Goal: Task Accomplishment & Management: Manage account settings

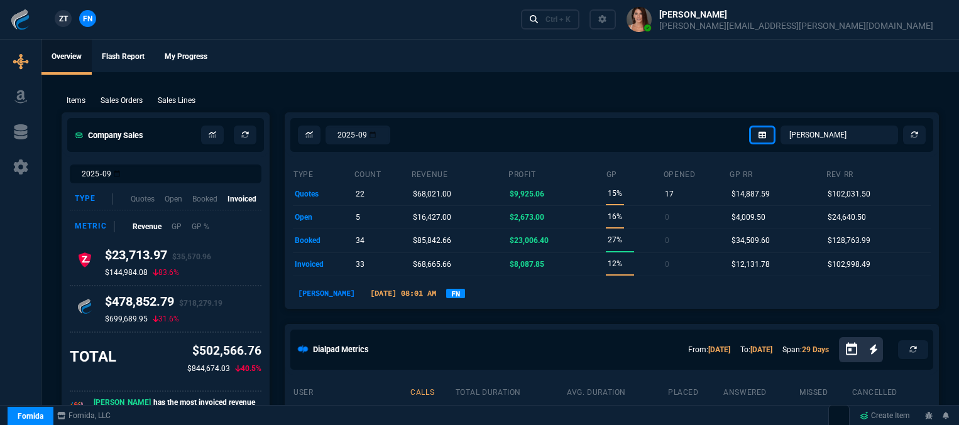
select select "12: [PERSON_NAME]"
click at [571, 21] on div "Ctrl + K" at bounding box center [557, 19] width 25 height 10
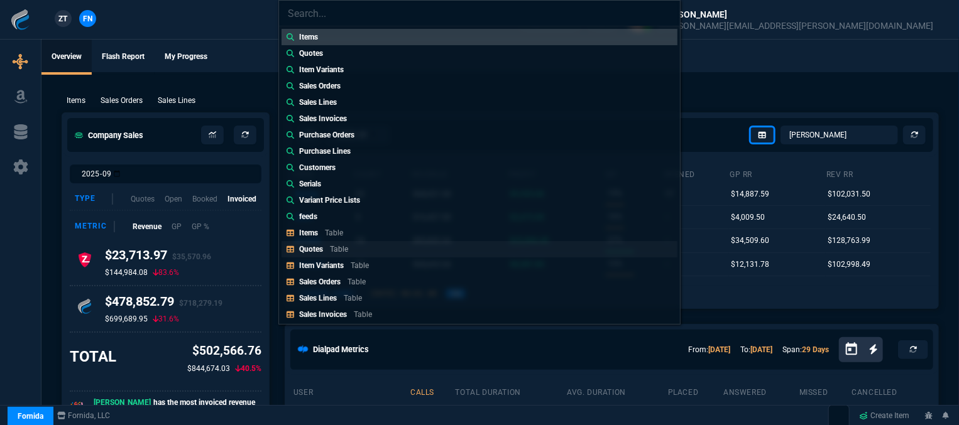
click at [353, 248] on div "Quotes Table" at bounding box center [326, 249] width 54 height 11
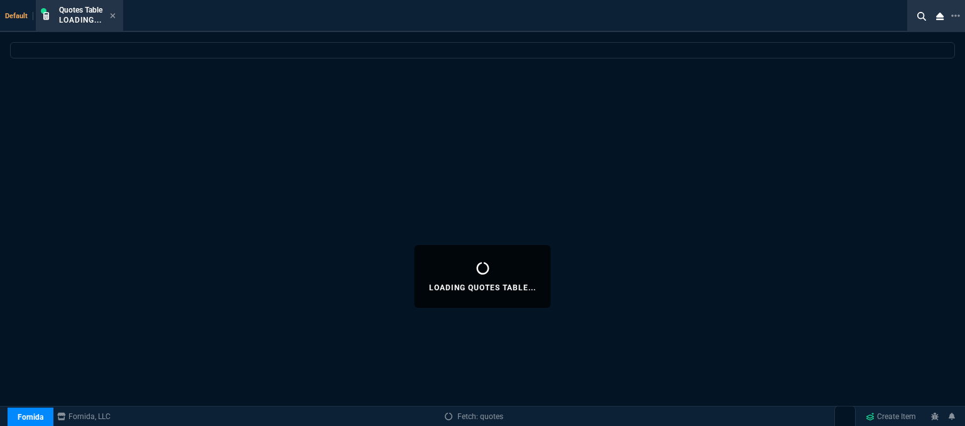
select select
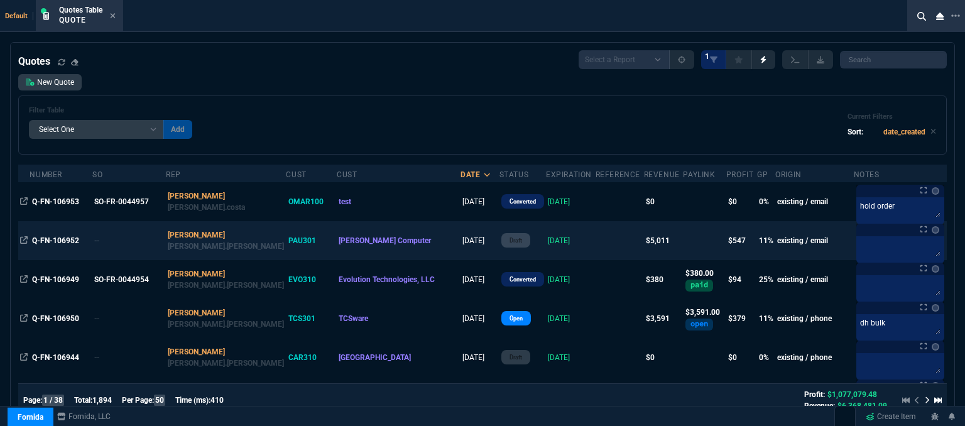
click at [596, 239] on td at bounding box center [620, 240] width 48 height 39
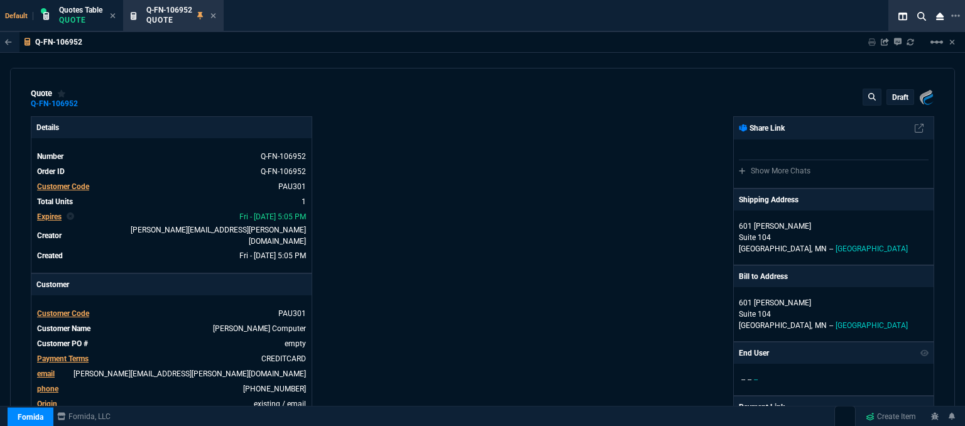
type input "30"
type input "1506"
type input "6858.43"
type input "27"
click at [892, 94] on p "draft" at bounding box center [900, 97] width 16 height 10
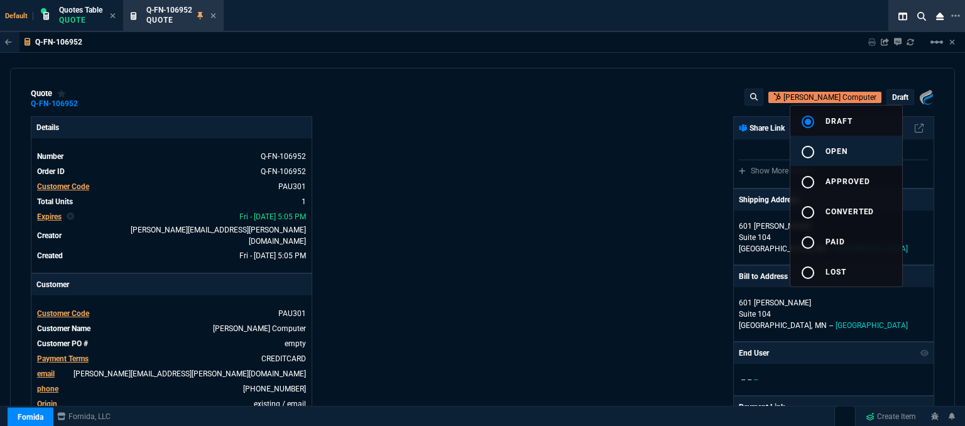
click at [857, 162] on button "radio_button_unchecked open" at bounding box center [847, 151] width 112 height 30
click at [690, 194] on div at bounding box center [482, 213] width 965 height 426
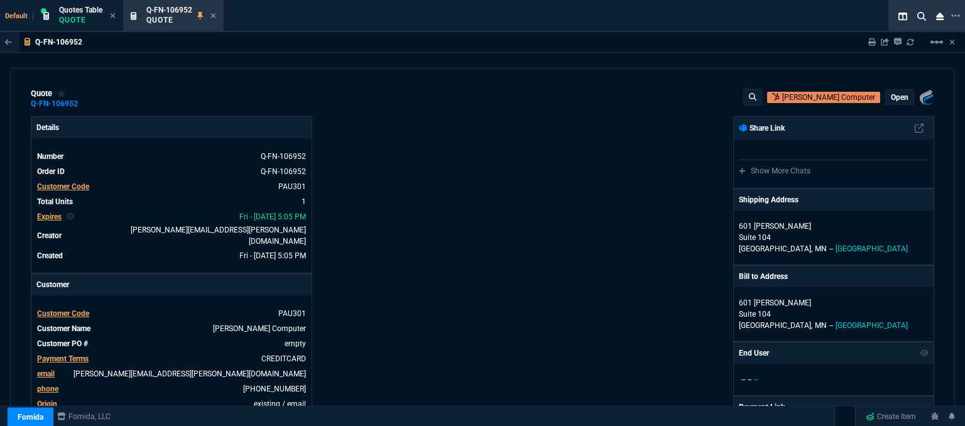
type input "30"
type input "1506"
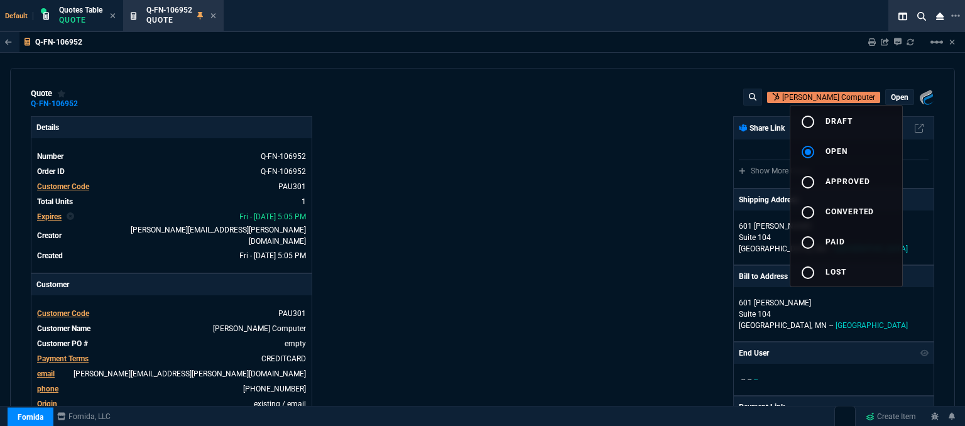
type input "27"
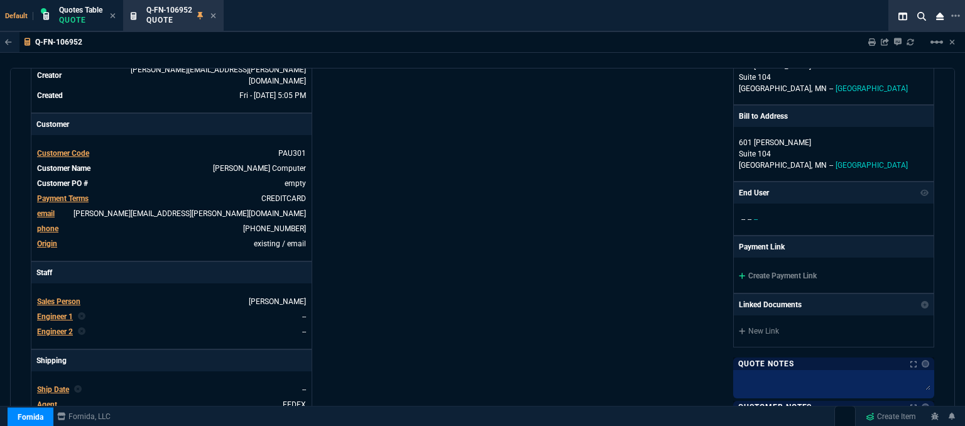
scroll to position [251, 0]
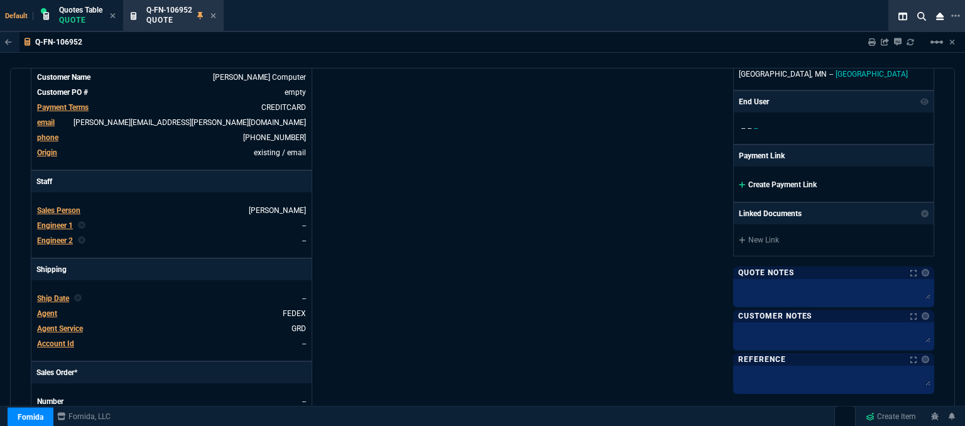
click at [739, 184] on icon at bounding box center [742, 185] width 7 height 8
click at [739, 183] on icon at bounding box center [742, 185] width 7 height 8
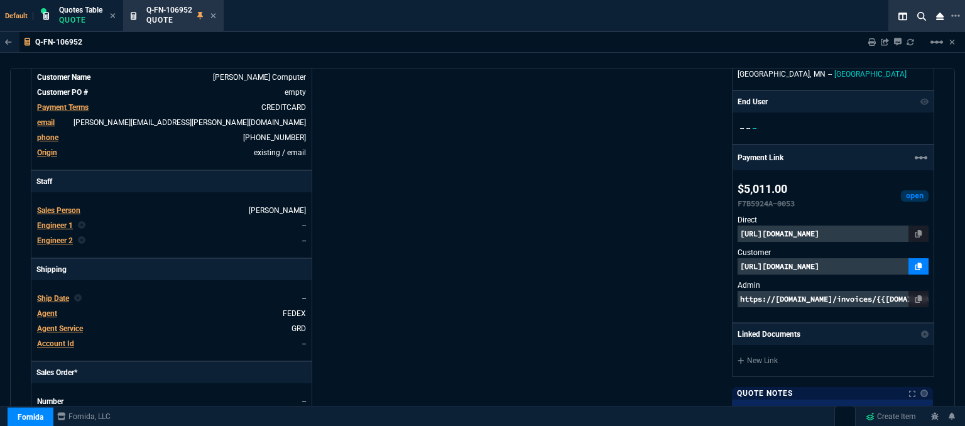
click at [916, 263] on icon at bounding box center [919, 267] width 7 height 8
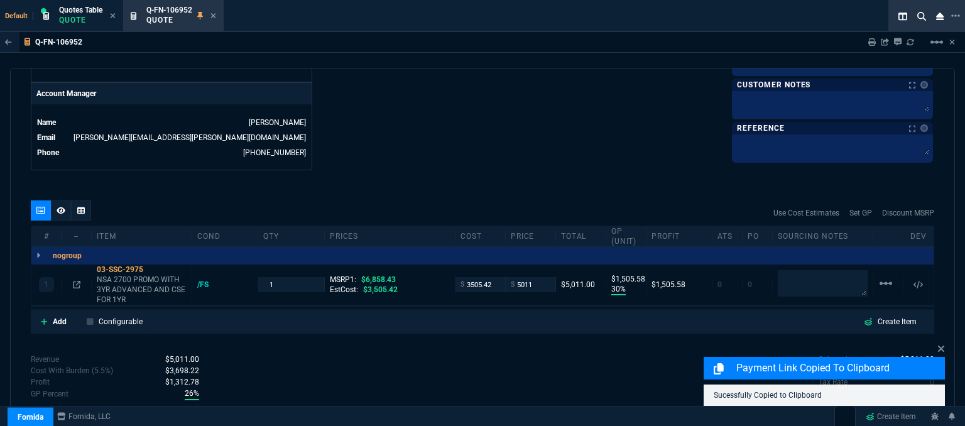
scroll to position [606, 0]
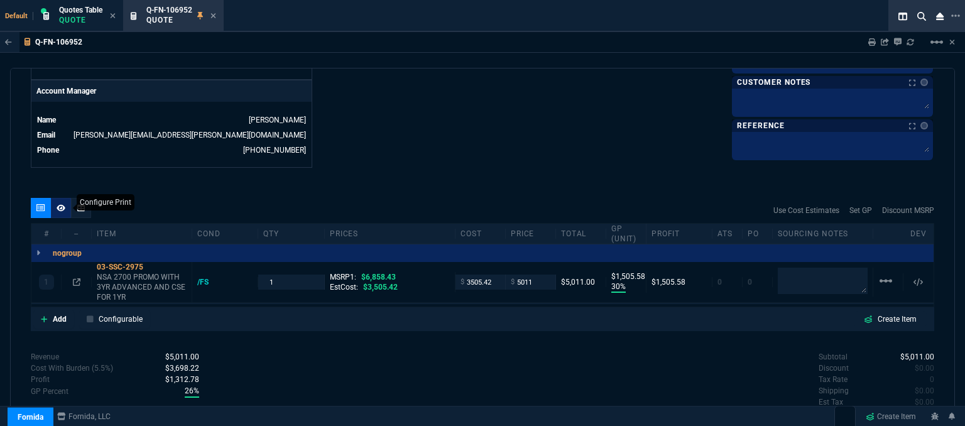
click at [62, 204] on fa-icon at bounding box center [61, 208] width 9 height 9
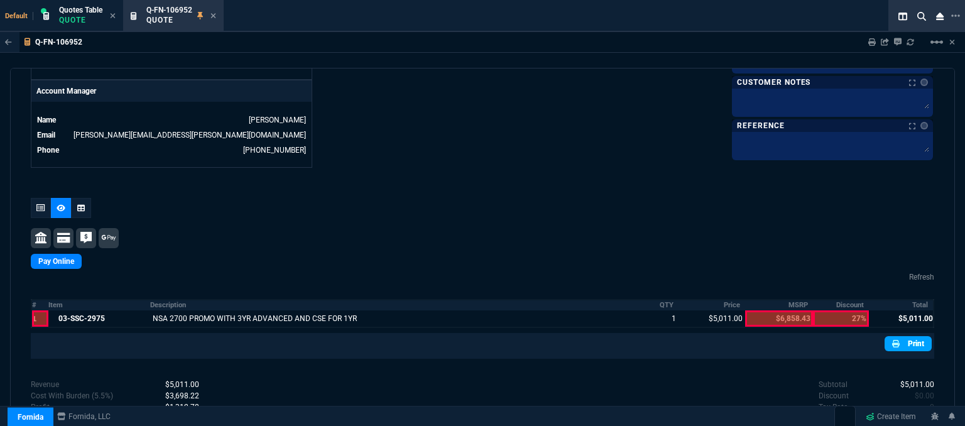
click at [897, 336] on link "Print" at bounding box center [908, 343] width 47 height 15
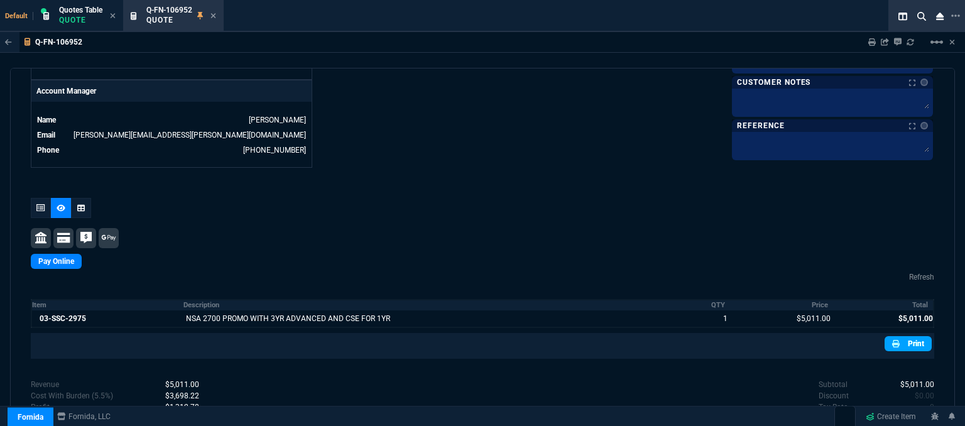
scroll to position [660, 0]
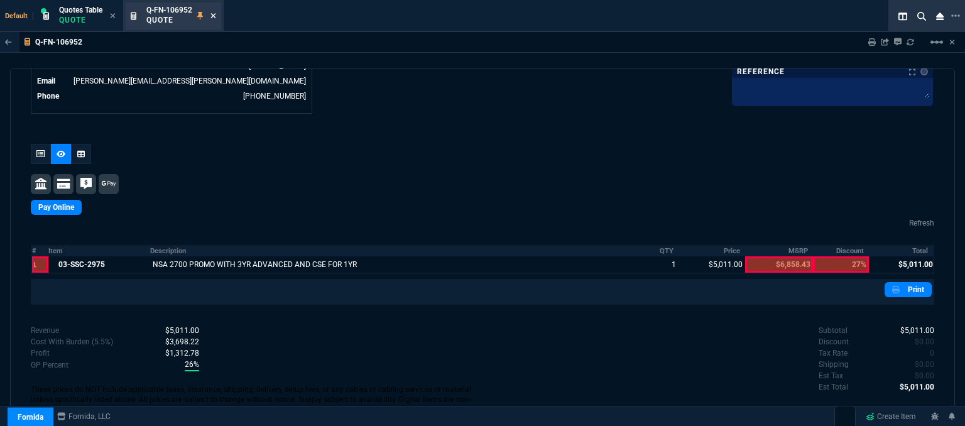
click at [211, 14] on icon at bounding box center [214, 16] width 6 height 8
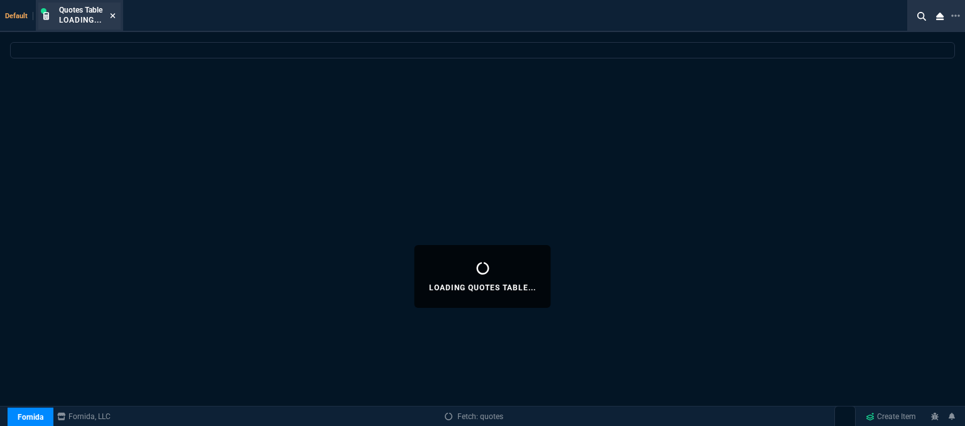
click at [112, 16] on icon at bounding box center [113, 16] width 6 height 8
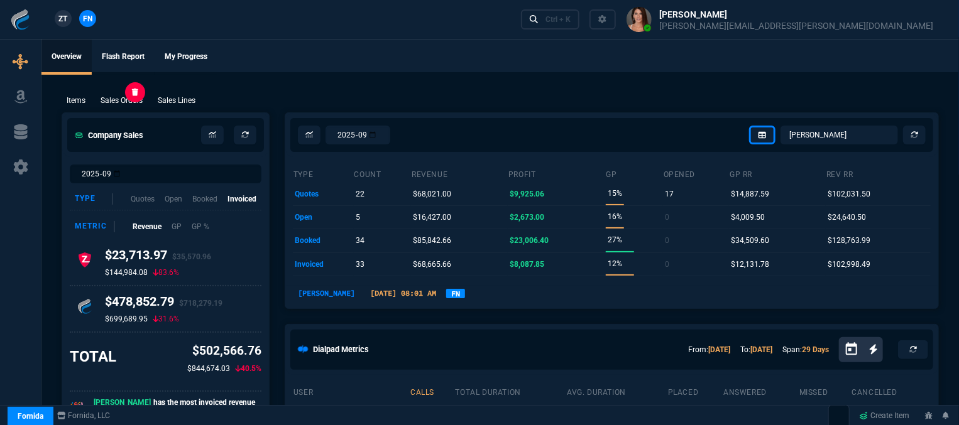
click at [123, 106] on p "Sales Orders" at bounding box center [122, 100] width 42 height 11
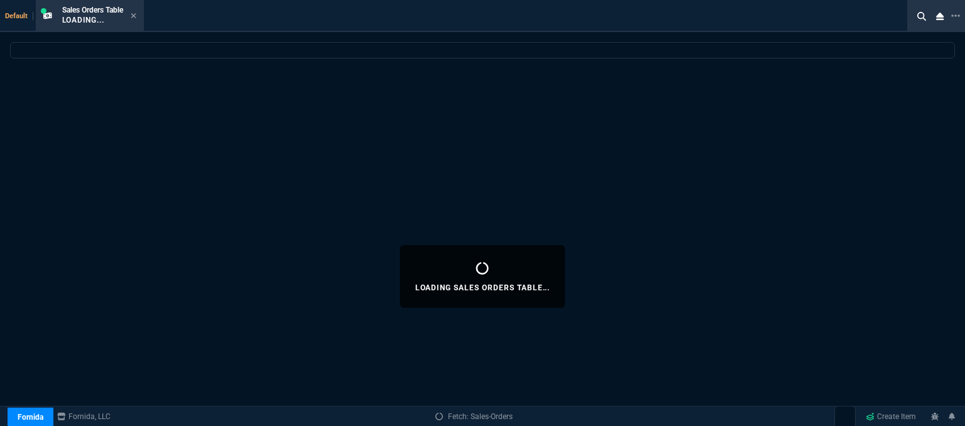
select select
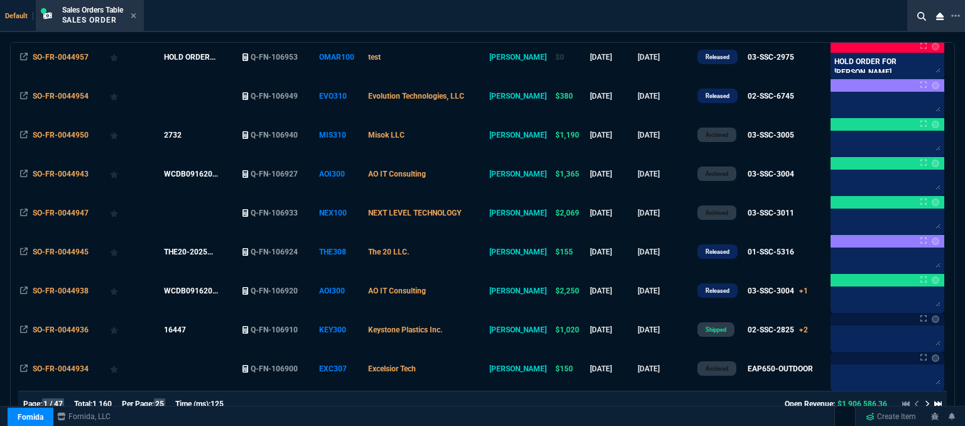
scroll to position [189, 0]
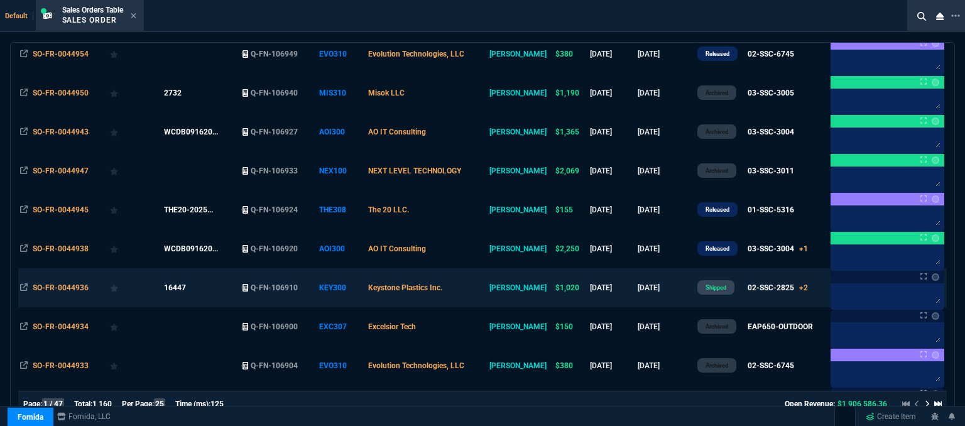
click at [485, 287] on td "Keystone Plastics Inc." at bounding box center [426, 287] width 121 height 39
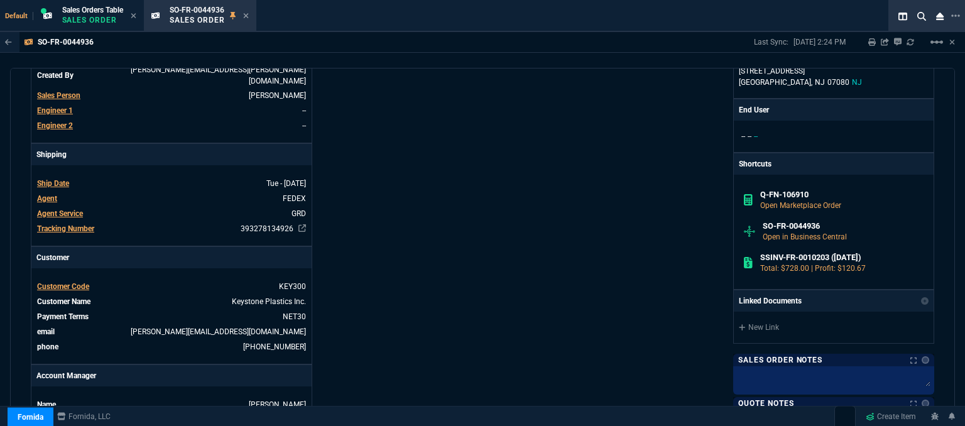
scroll to position [440, 0]
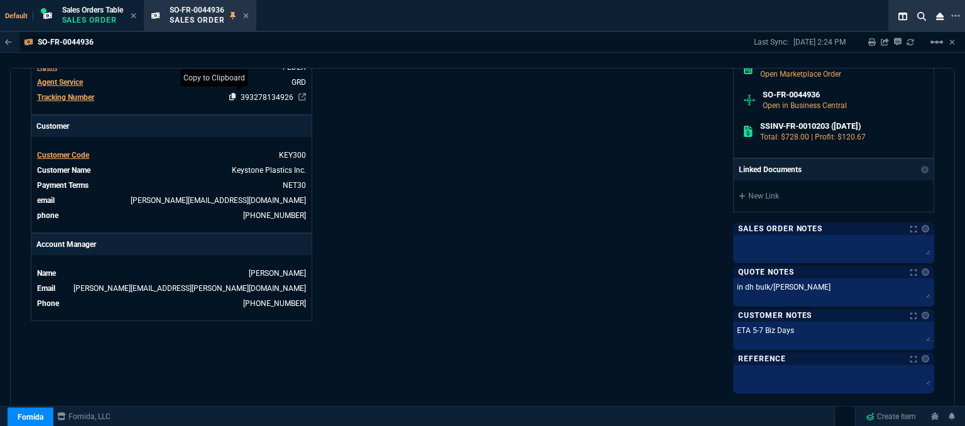
click at [230, 96] on icon at bounding box center [232, 97] width 7 height 8
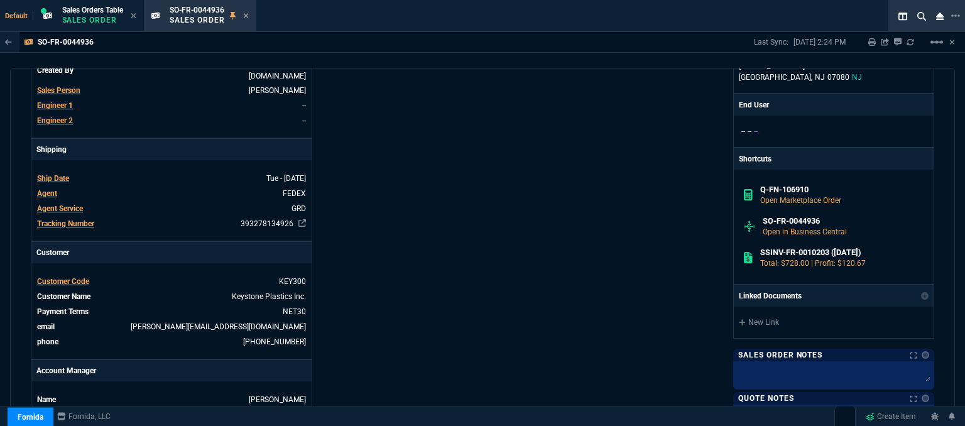
scroll to position [0, 0]
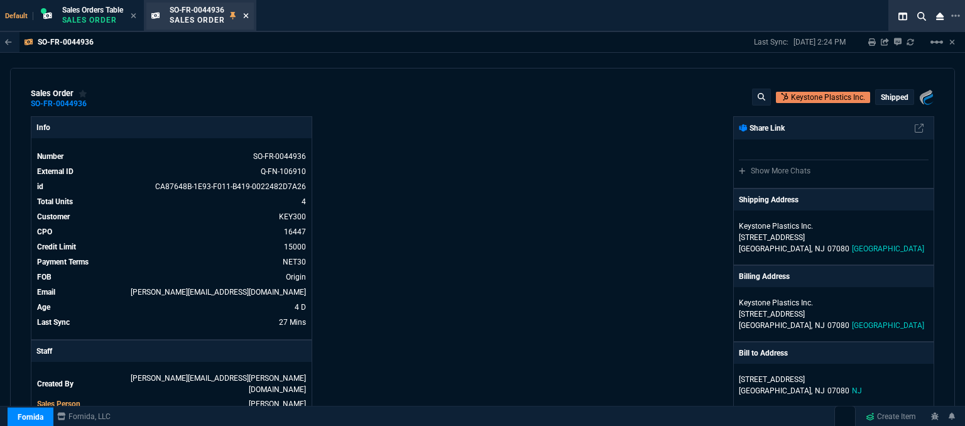
click at [246, 12] on icon at bounding box center [246, 16] width 6 height 8
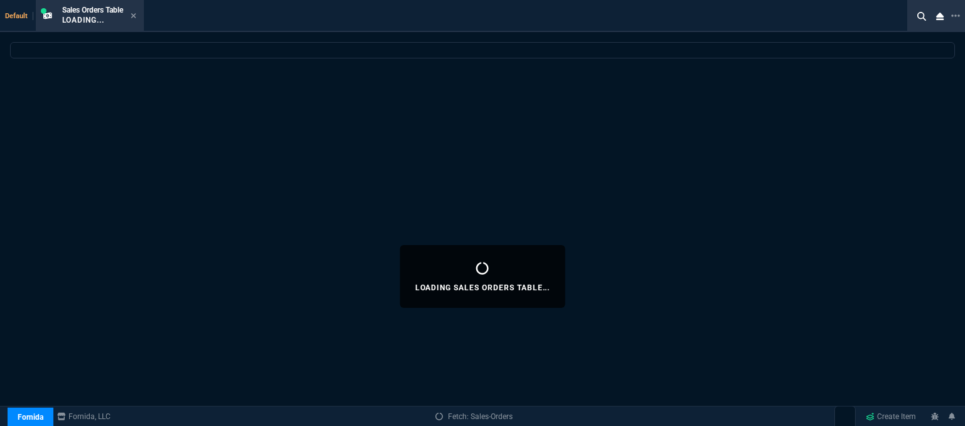
select select
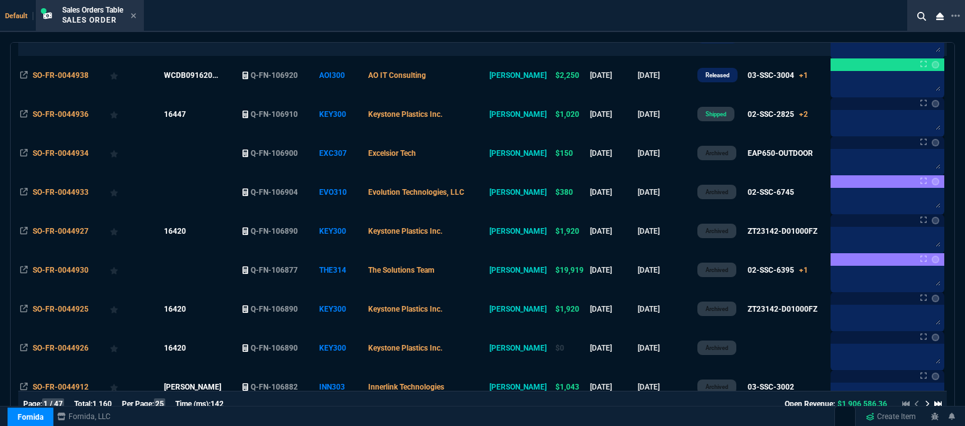
scroll to position [503, 0]
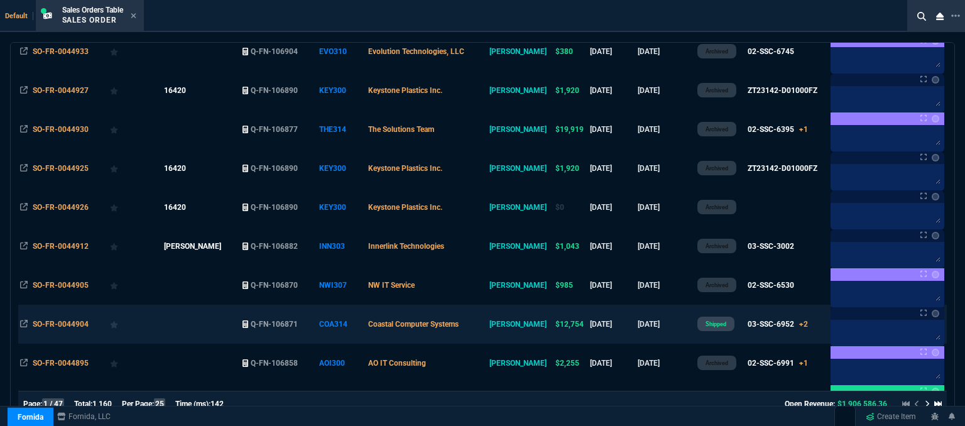
click at [486, 320] on td "Coastal Computer Systems" at bounding box center [426, 324] width 121 height 39
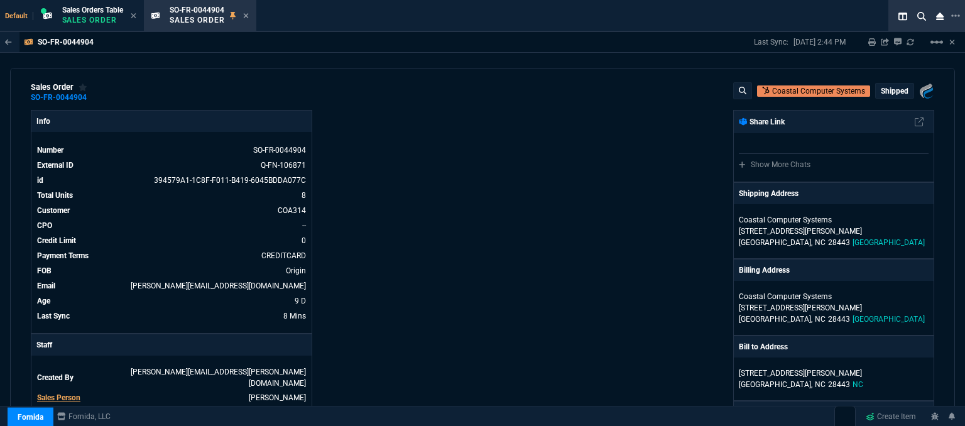
scroll to position [0, 0]
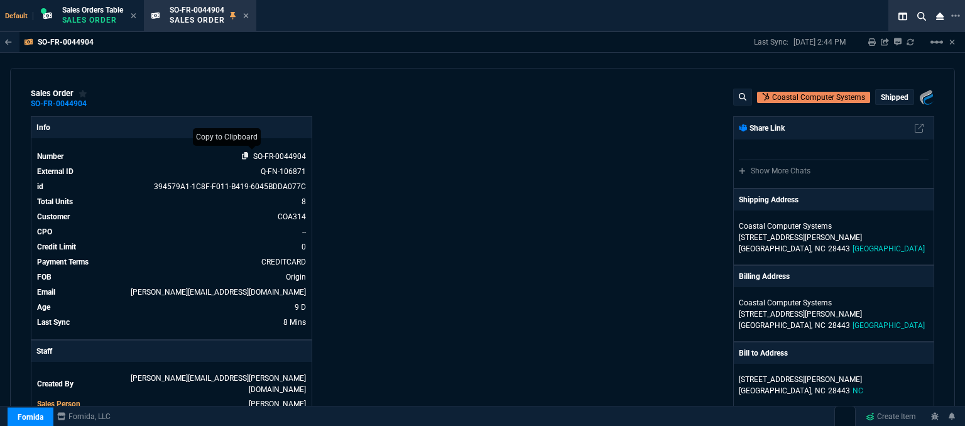
click at [244, 156] on icon at bounding box center [245, 156] width 7 height 8
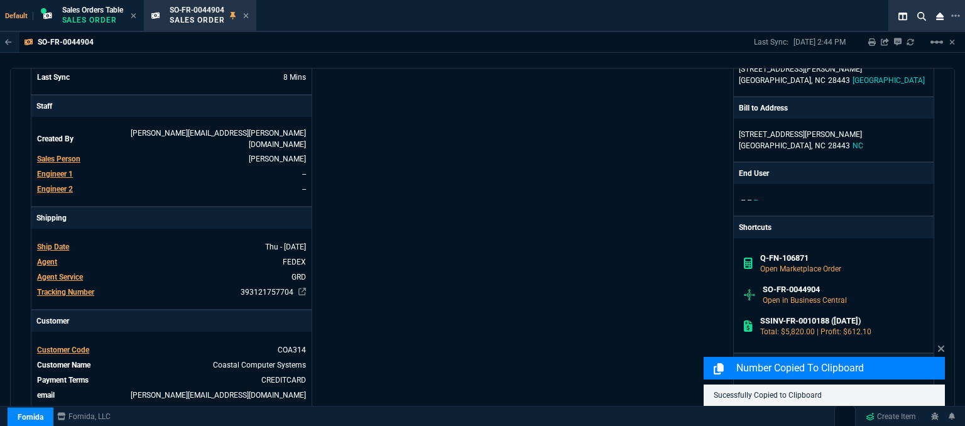
scroll to position [251, 0]
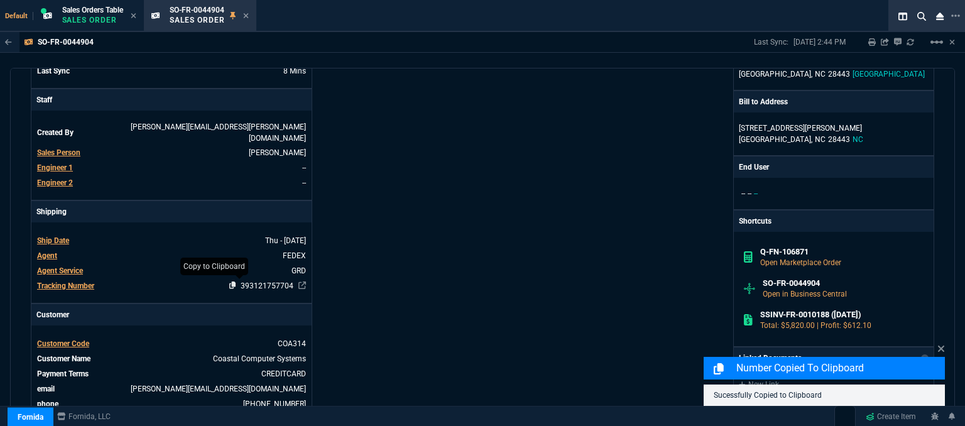
click at [229, 282] on icon at bounding box center [232, 286] width 7 height 8
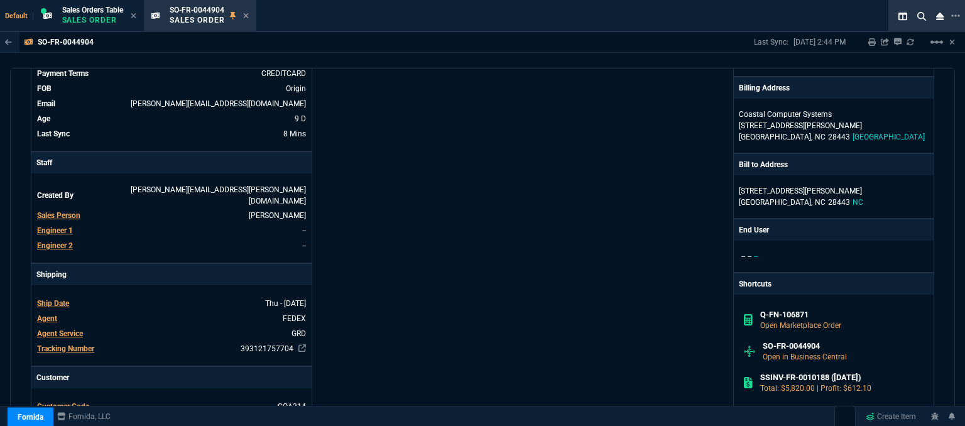
scroll to position [63, 0]
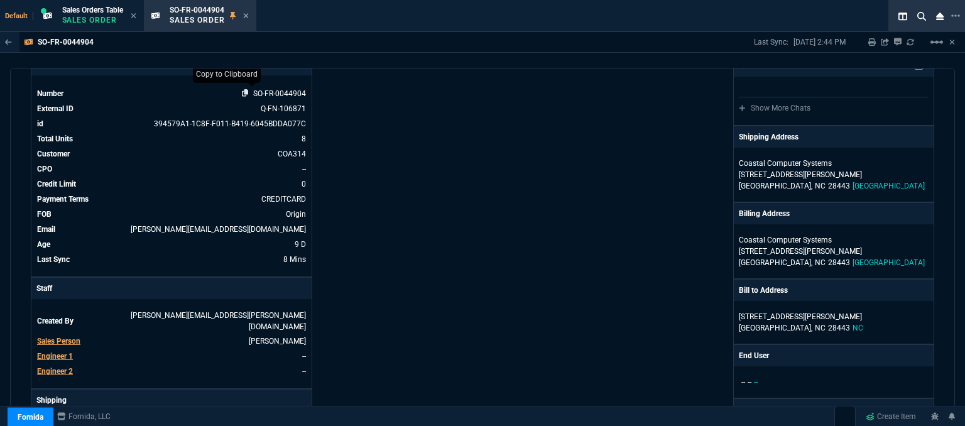
click at [243, 96] on icon at bounding box center [245, 93] width 7 height 8
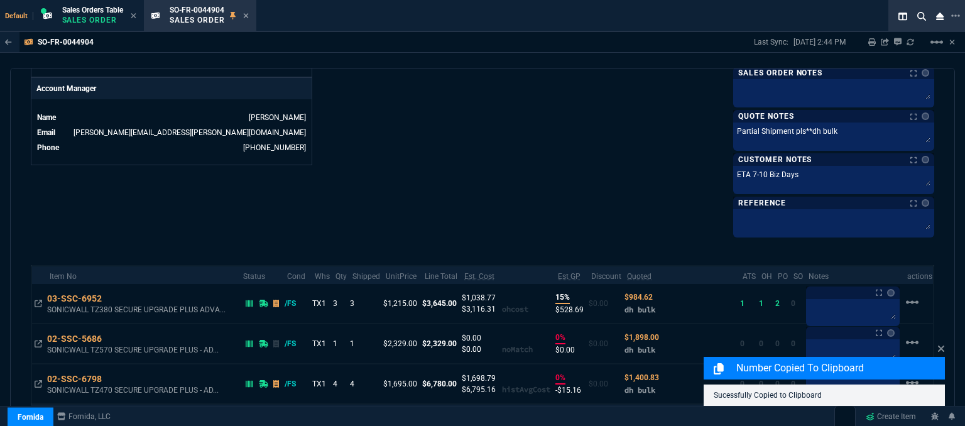
scroll to position [689, 0]
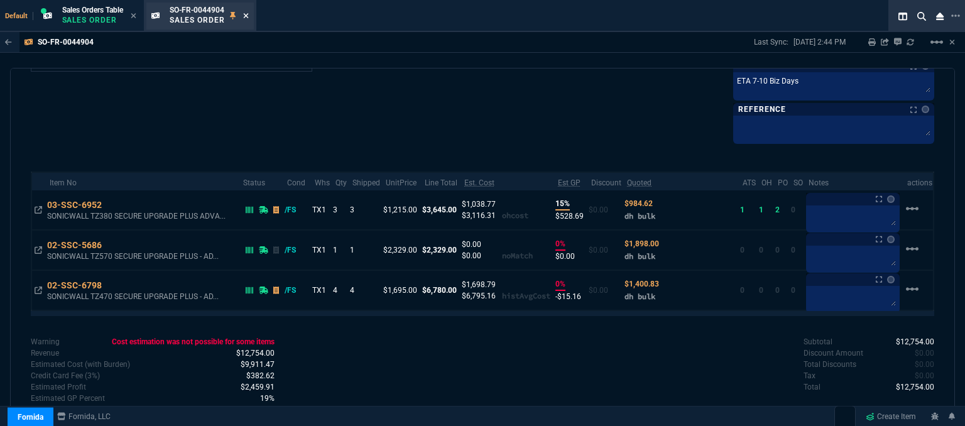
click at [248, 16] on icon at bounding box center [245, 15] width 5 height 5
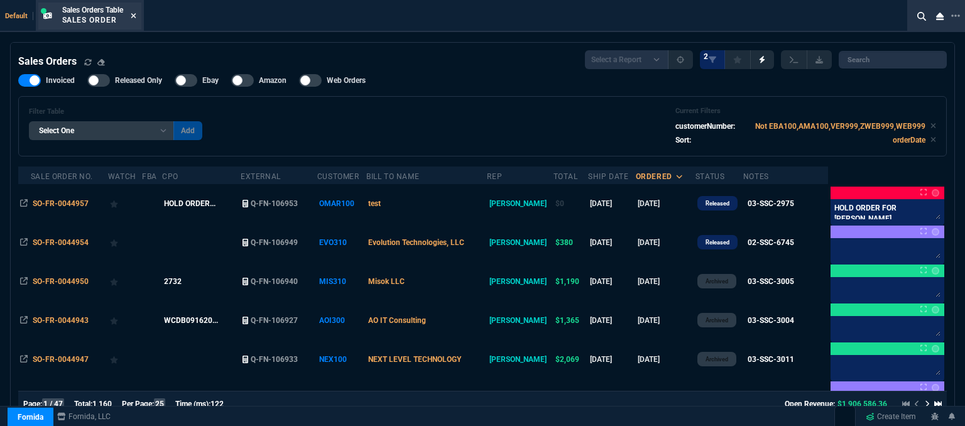
click at [133, 17] on icon at bounding box center [134, 16] width 6 height 8
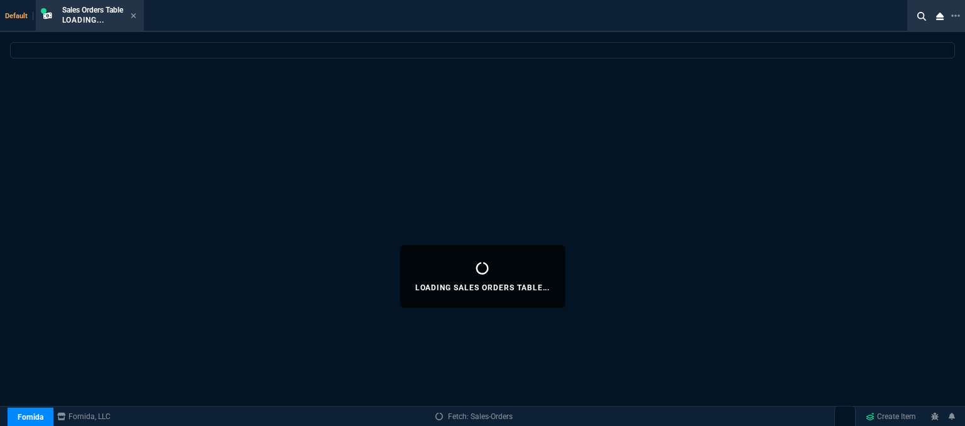
select select
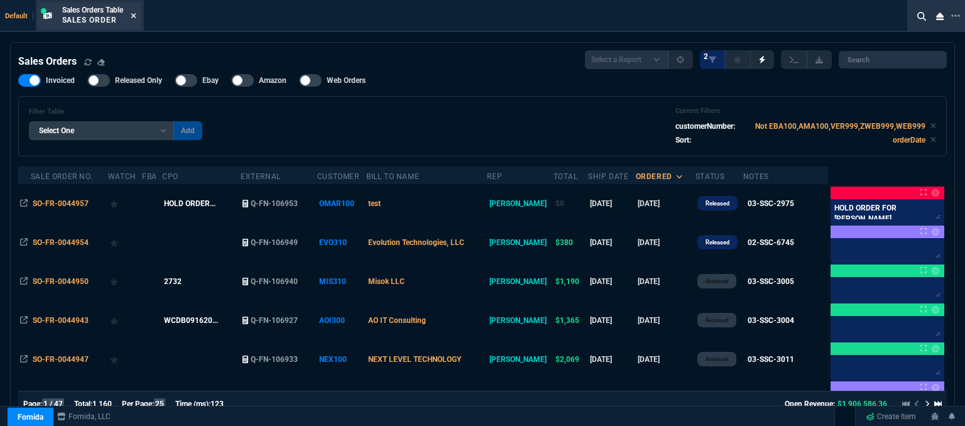
click at [134, 18] on icon at bounding box center [134, 16] width 6 height 8
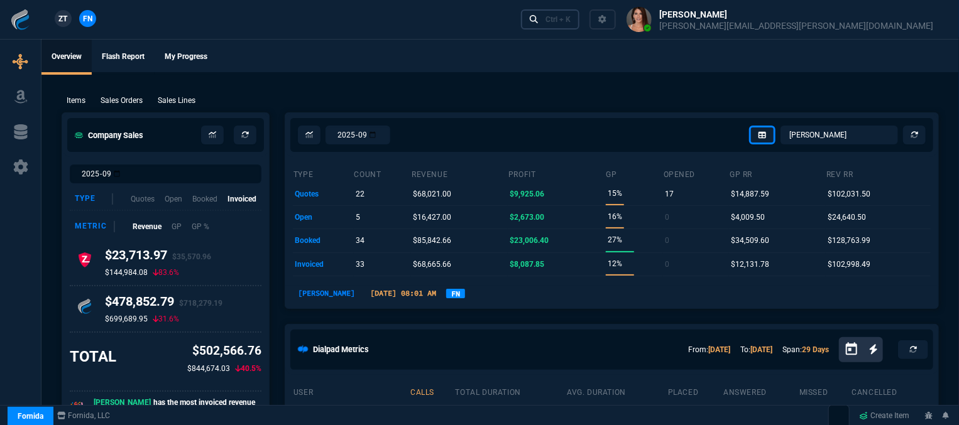
click at [571, 23] on div "Ctrl + K" at bounding box center [557, 19] width 25 height 10
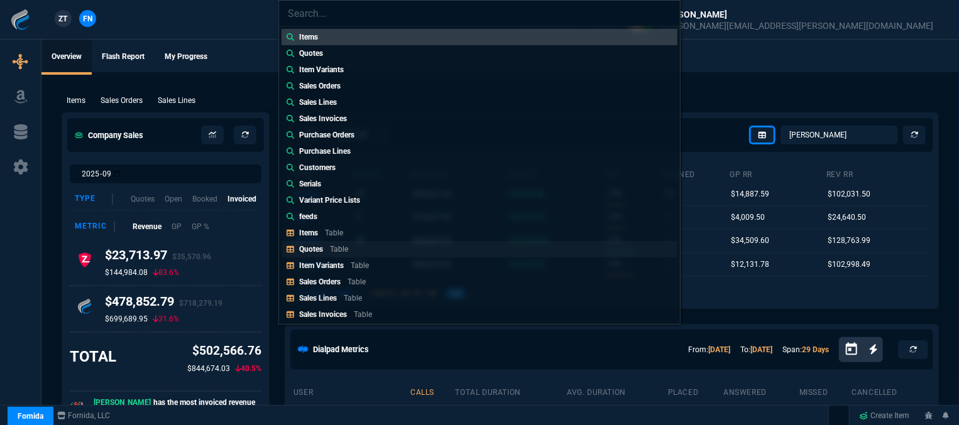
click at [323, 249] on div "Quotes Table" at bounding box center [326, 249] width 54 height 11
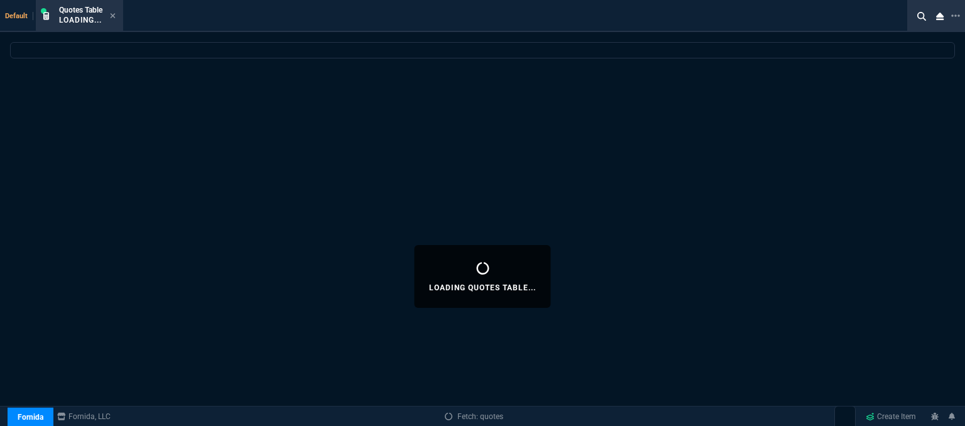
select select
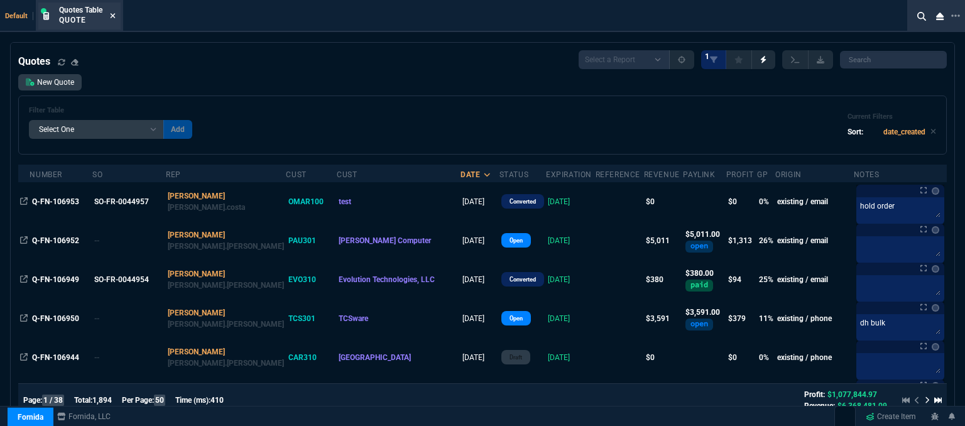
click at [111, 13] on icon at bounding box center [113, 16] width 6 height 8
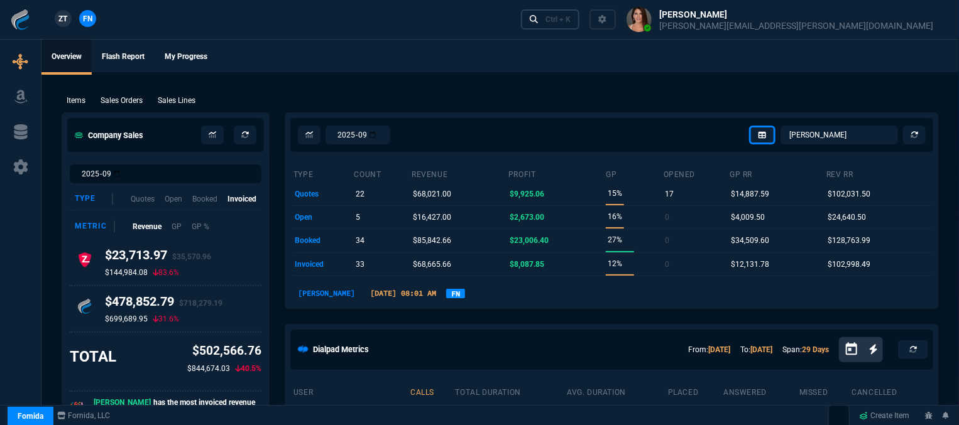
click at [571, 24] on div "Ctrl + K" at bounding box center [557, 19] width 25 height 10
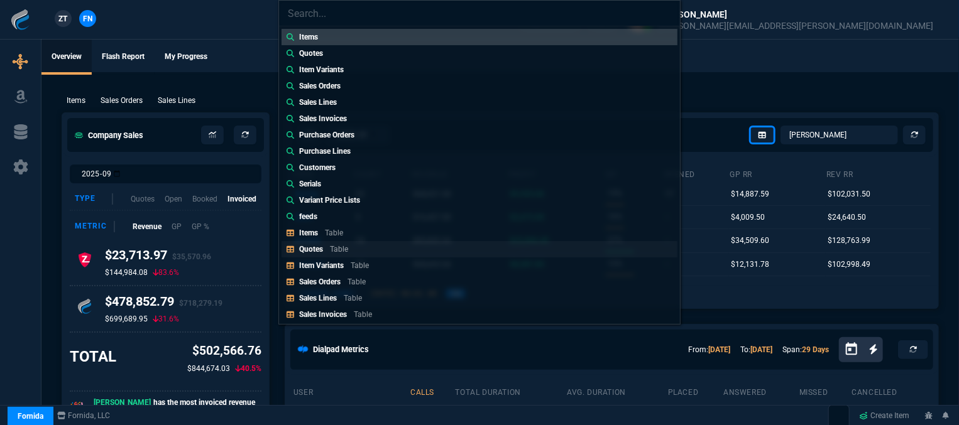
click at [392, 249] on link "Quotes Table" at bounding box center [480, 249] width 396 height 16
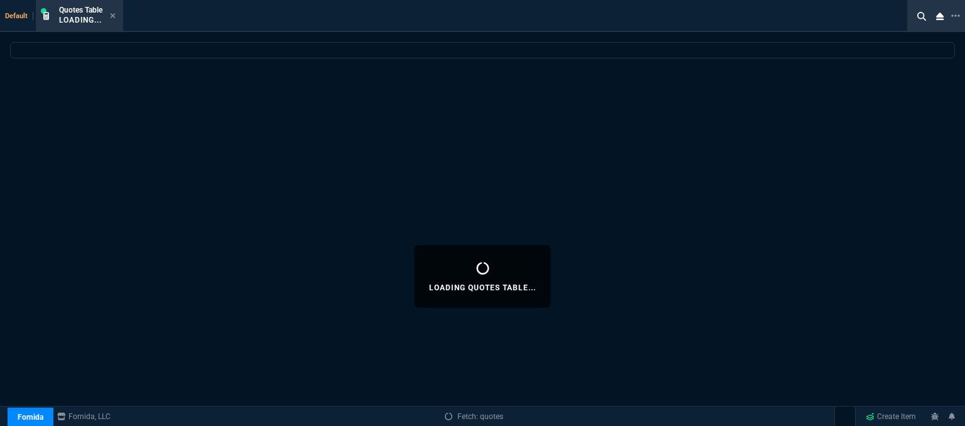
select select
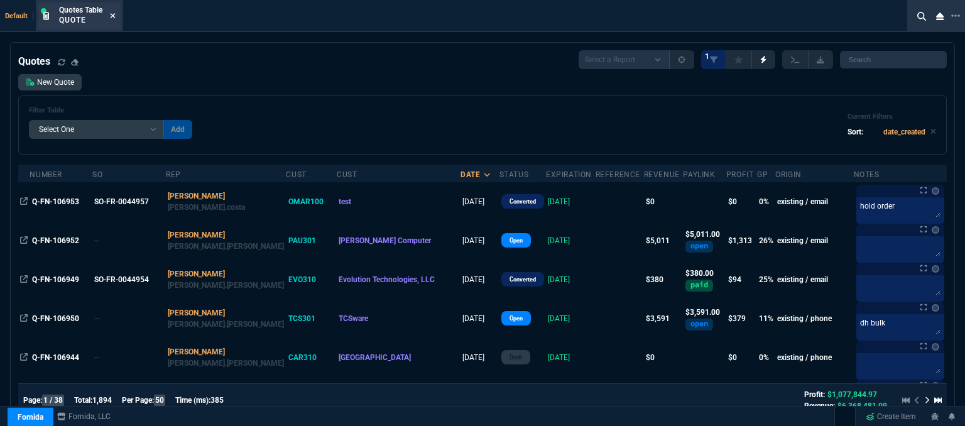
click at [116, 13] on icon at bounding box center [113, 15] width 5 height 5
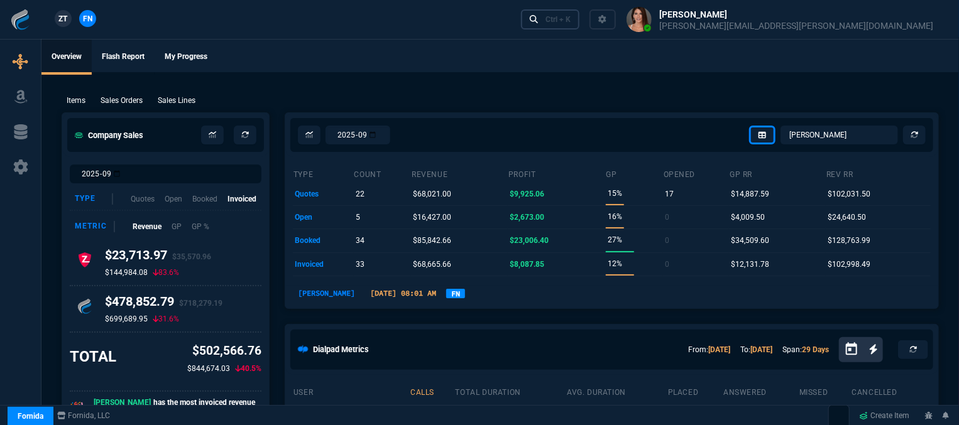
click at [571, 18] on div "Ctrl + K" at bounding box center [557, 19] width 25 height 10
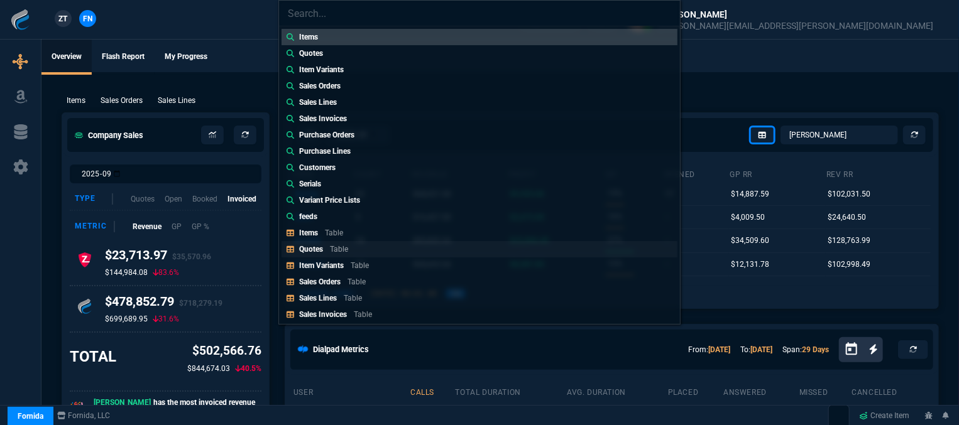
click at [396, 244] on link "Quotes Table" at bounding box center [480, 249] width 396 height 16
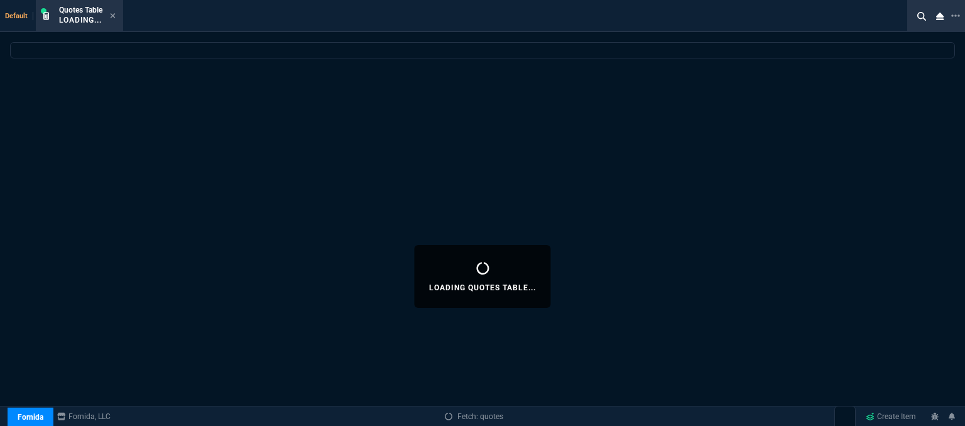
select select
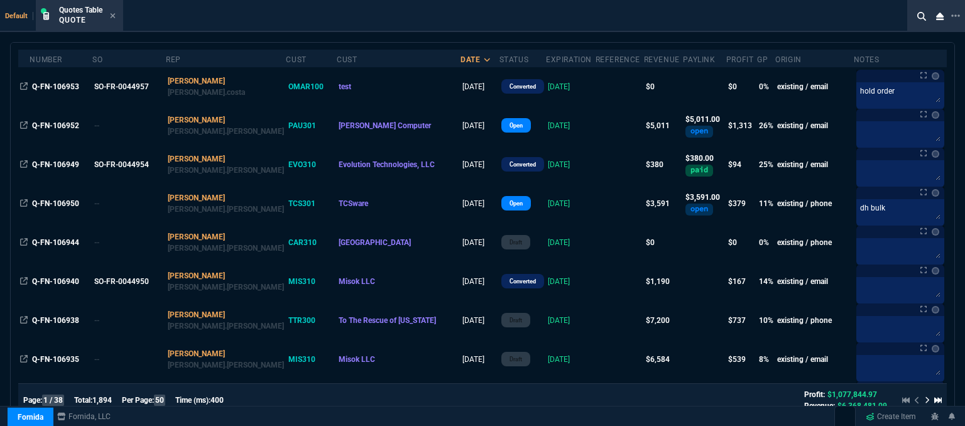
scroll to position [63, 0]
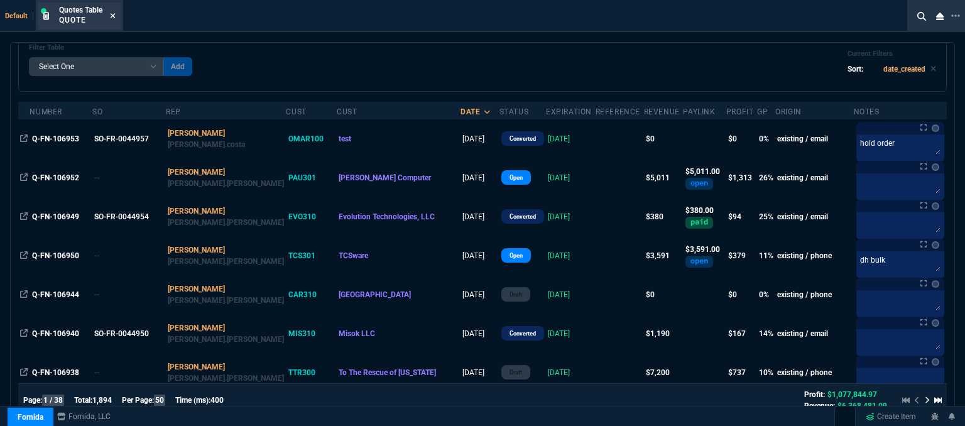
click at [112, 16] on icon at bounding box center [113, 16] width 6 height 8
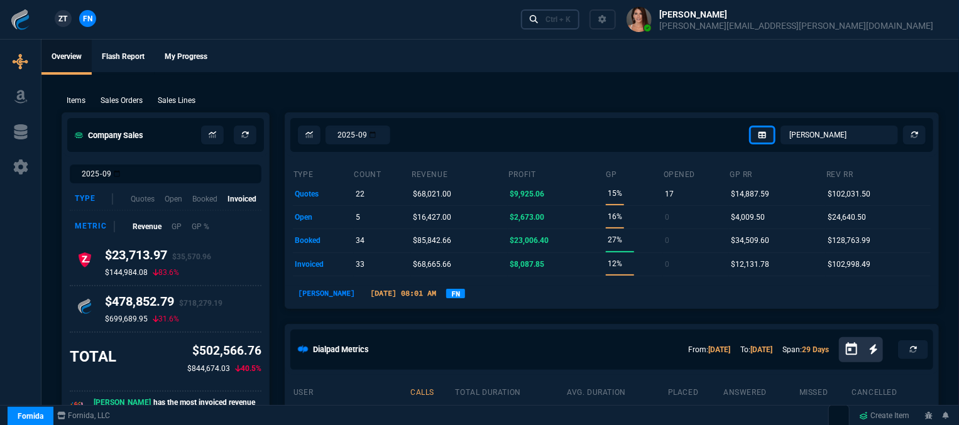
click at [580, 26] on link "Ctrl + K" at bounding box center [550, 18] width 59 height 19
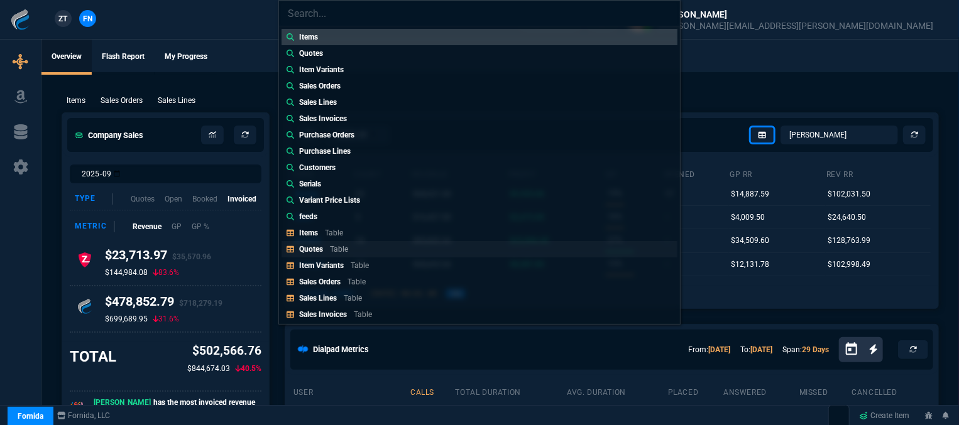
click at [334, 253] on p "Table" at bounding box center [339, 249] width 18 height 9
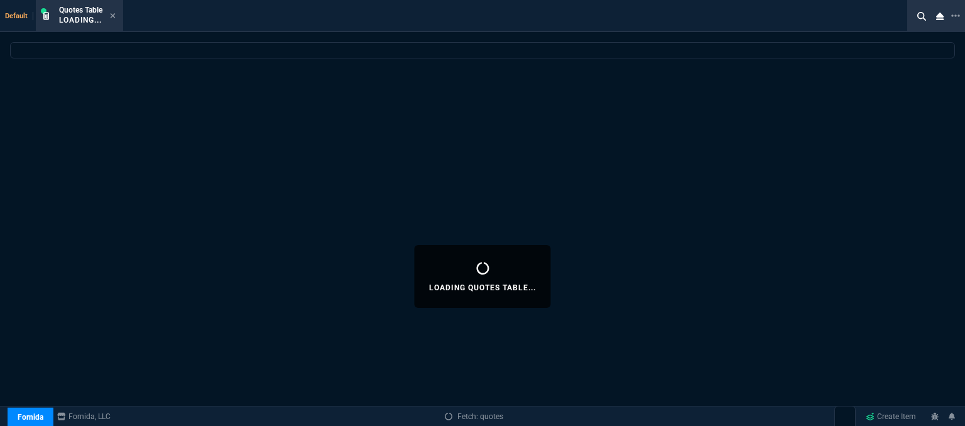
select select
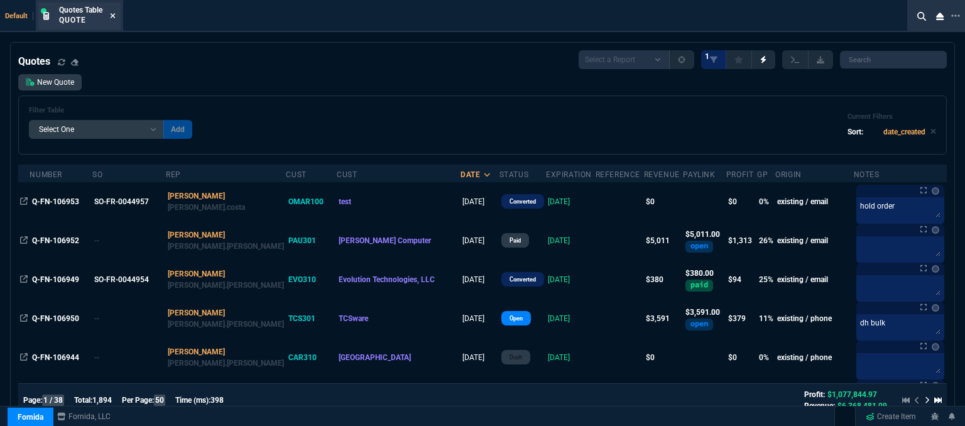
click at [116, 18] on icon at bounding box center [113, 16] width 6 height 8
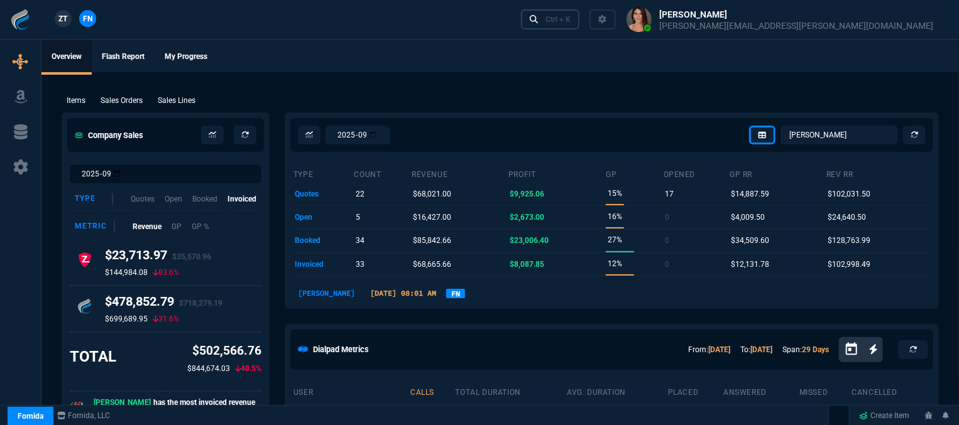
click at [571, 19] on div "Ctrl + K" at bounding box center [557, 19] width 25 height 10
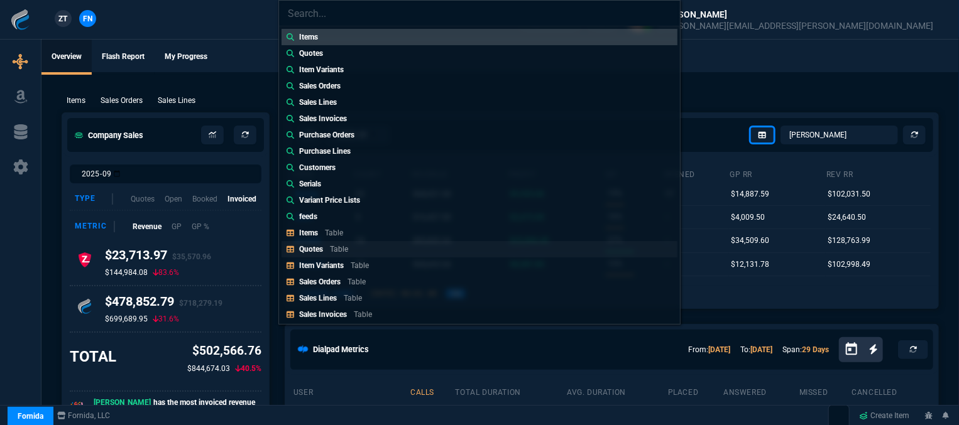
click at [375, 250] on link "Quotes Table" at bounding box center [480, 249] width 396 height 16
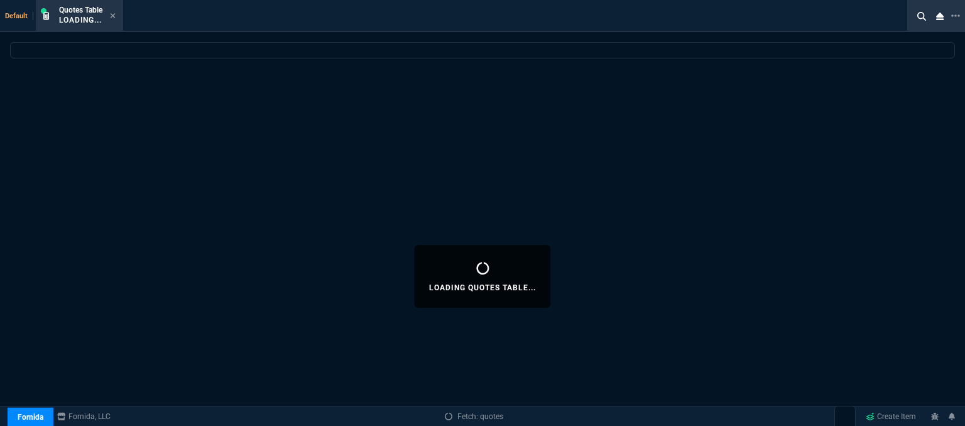
select select
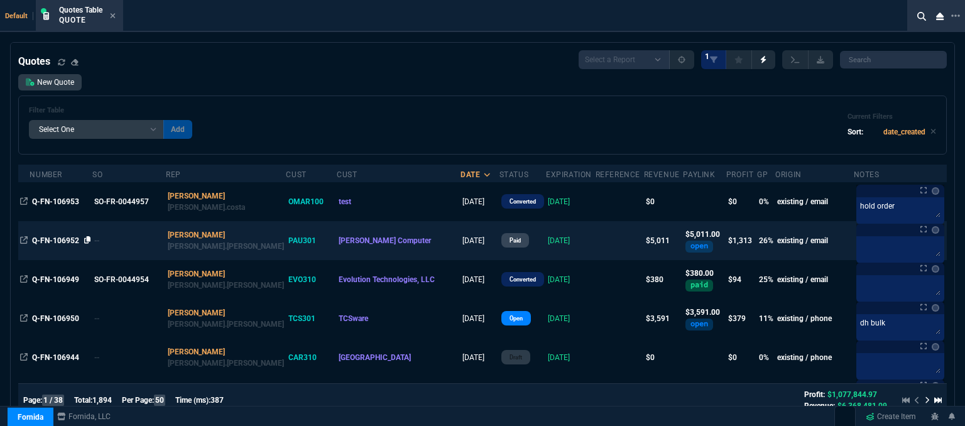
click at [85, 239] on icon at bounding box center [87, 240] width 7 height 8
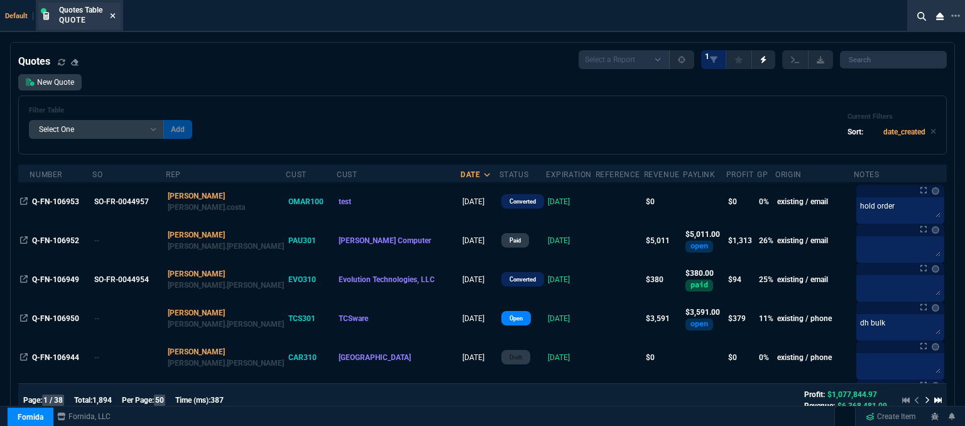
click at [115, 16] on icon at bounding box center [113, 16] width 6 height 8
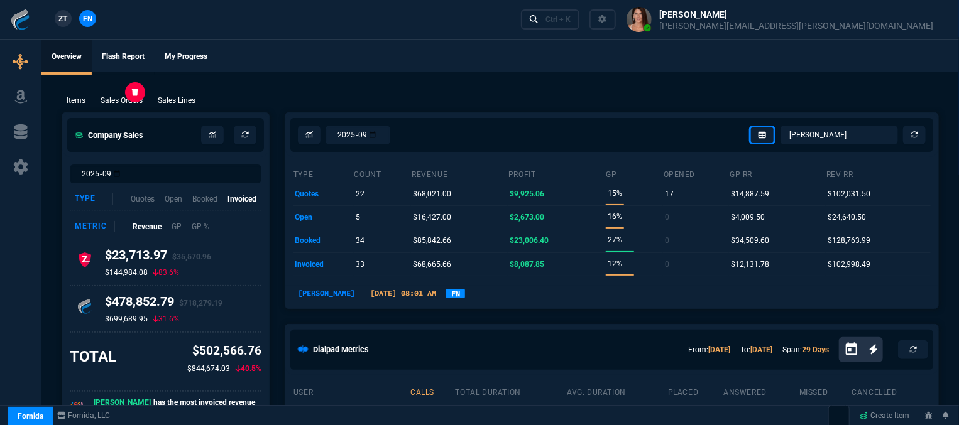
click at [124, 99] on p "Sales Orders" at bounding box center [122, 100] width 42 height 11
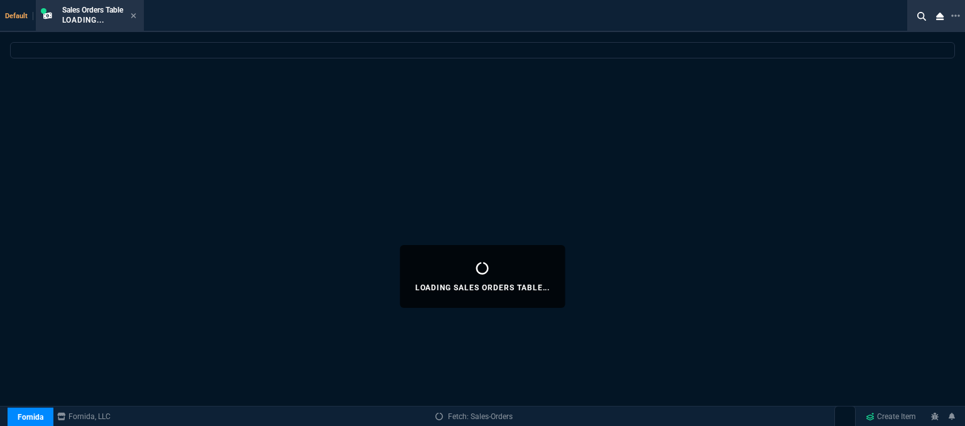
select select
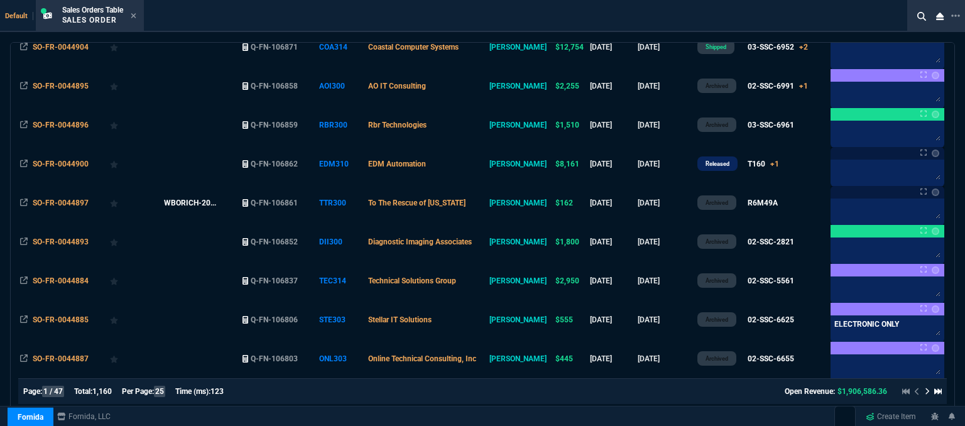
scroll to position [782, 0]
click at [136, 17] on icon at bounding box center [134, 16] width 6 height 8
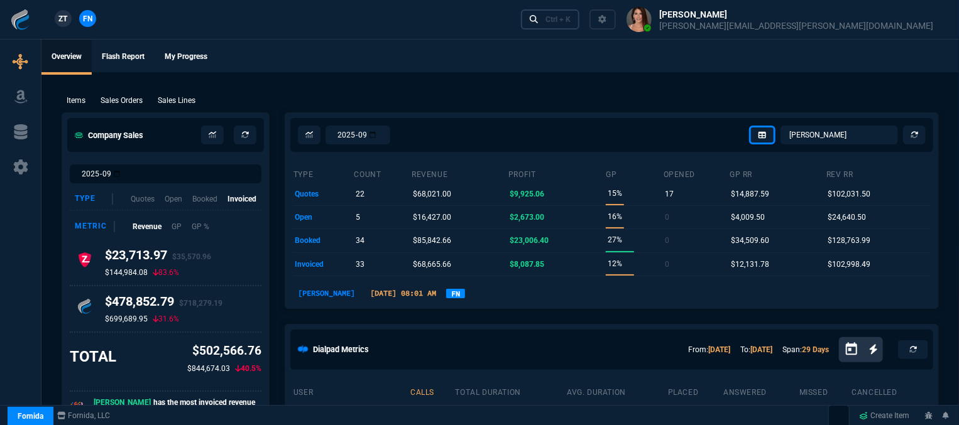
click at [571, 21] on div "Ctrl + K" at bounding box center [557, 19] width 25 height 10
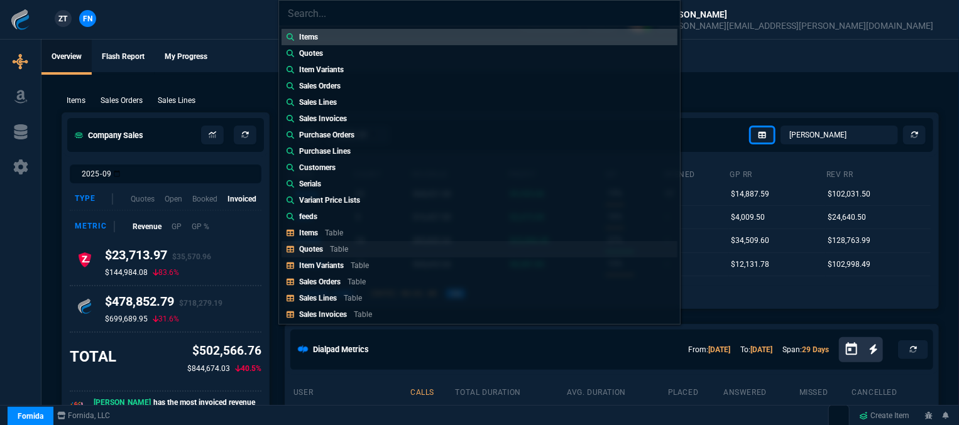
click at [341, 251] on p "Table" at bounding box center [339, 249] width 18 height 9
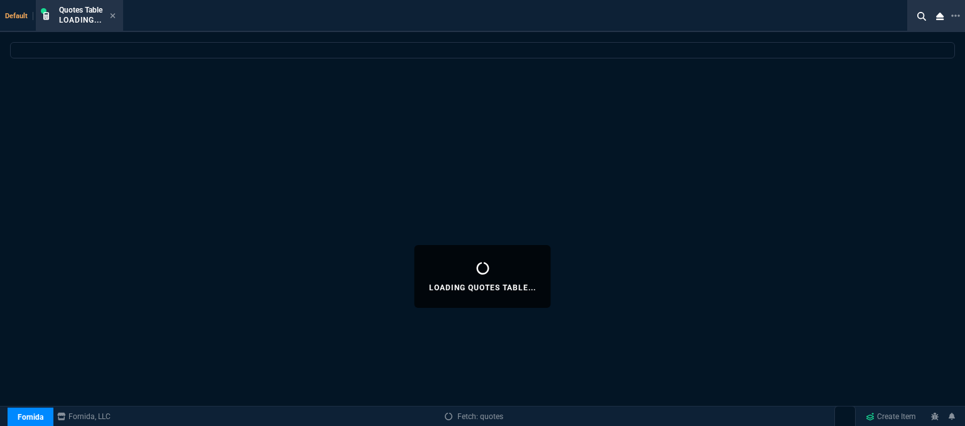
select select
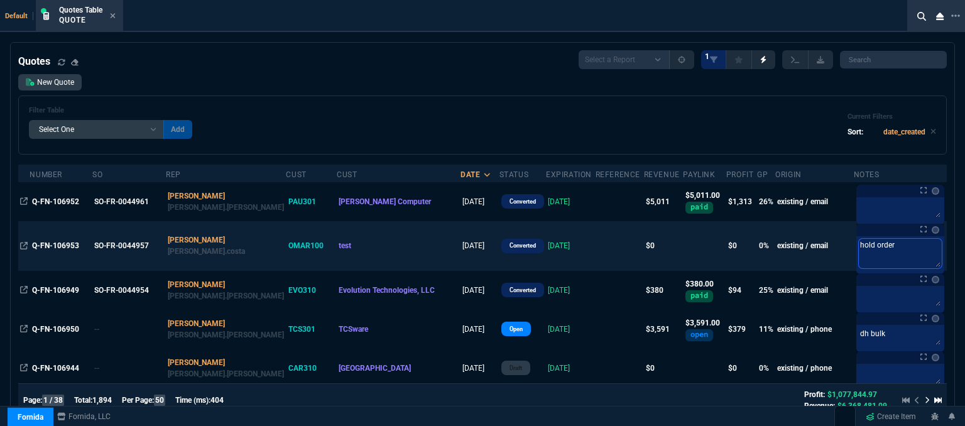
click at [897, 252] on textarea "hold order" at bounding box center [900, 254] width 83 height 30
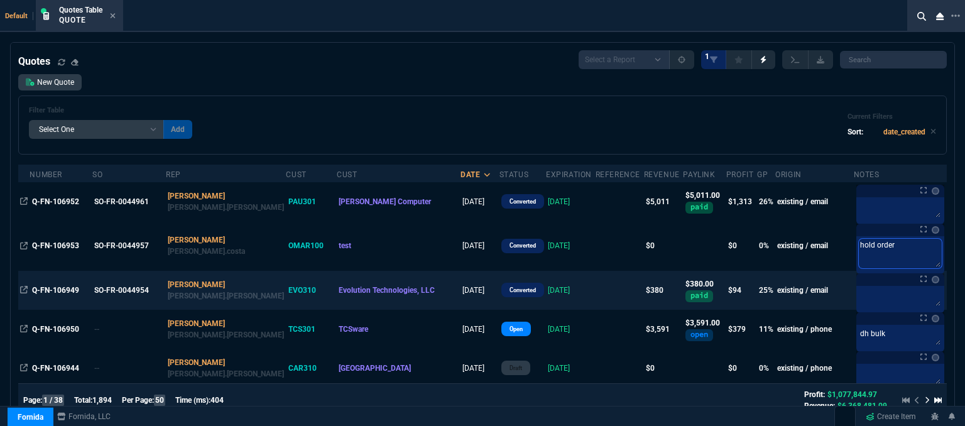
type textarea "hold order*"
type textarea "hold order**"
type textarea "hold order**r"
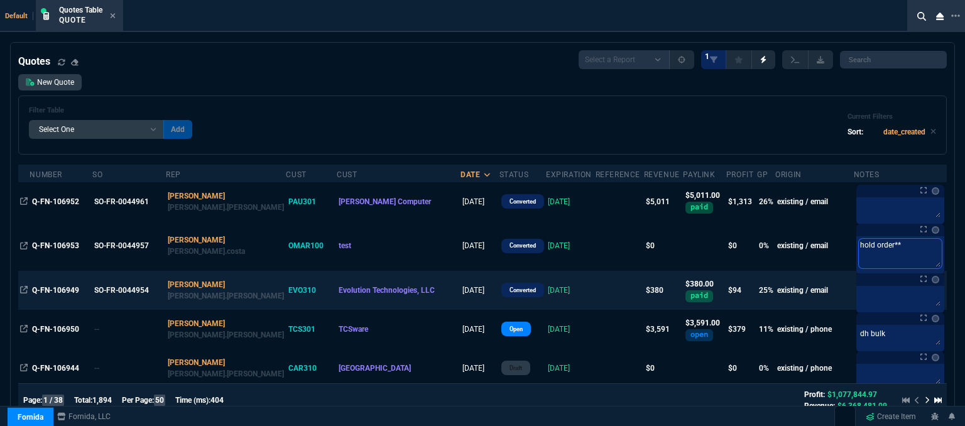
type textarea "hold order**r"
type textarea "hold order**re"
type textarea "hold order**rel"
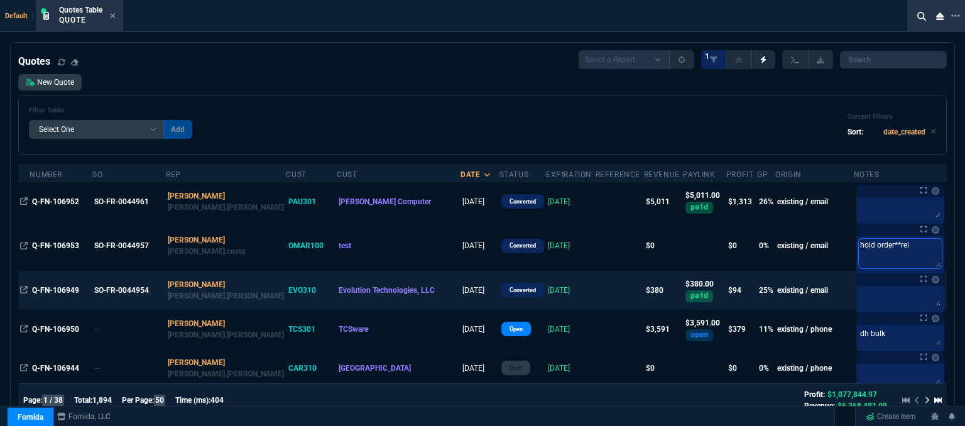
type textarea "hold order**rele"
type textarea "hold order**relea"
type textarea "hold order**releas"
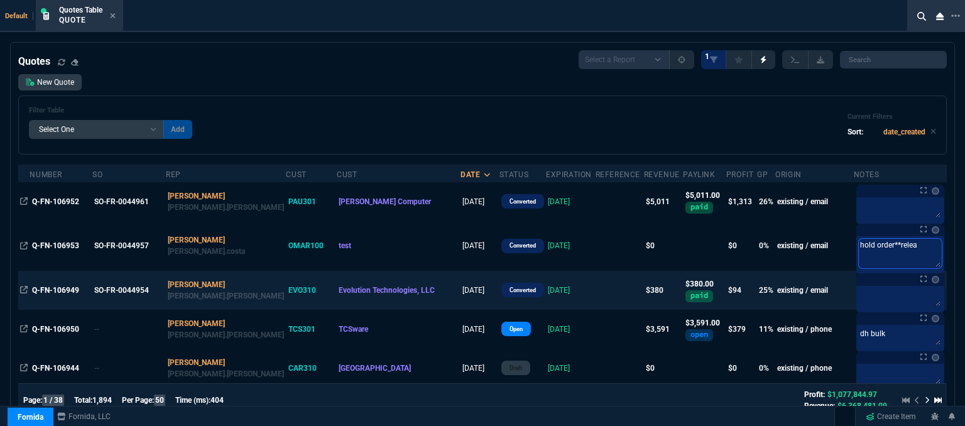
type textarea "hold order**releas"
type textarea "hold order**release"
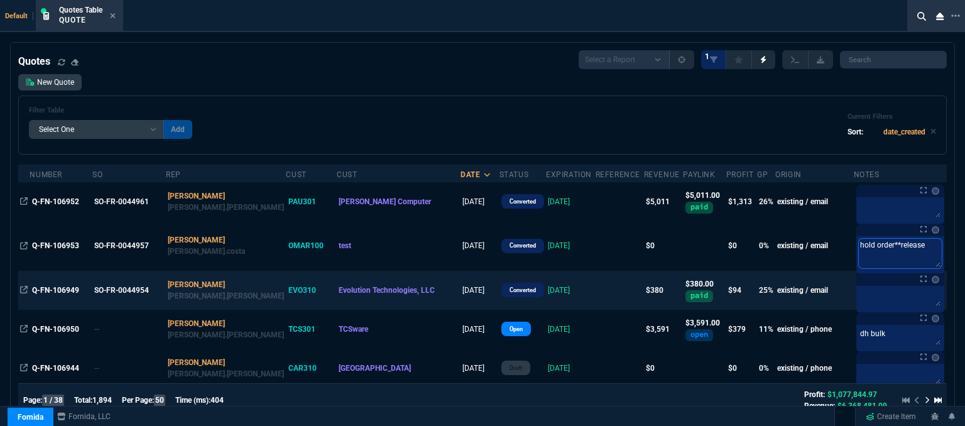
type textarea "hold order**release d"
type textarea "hold order**release da"
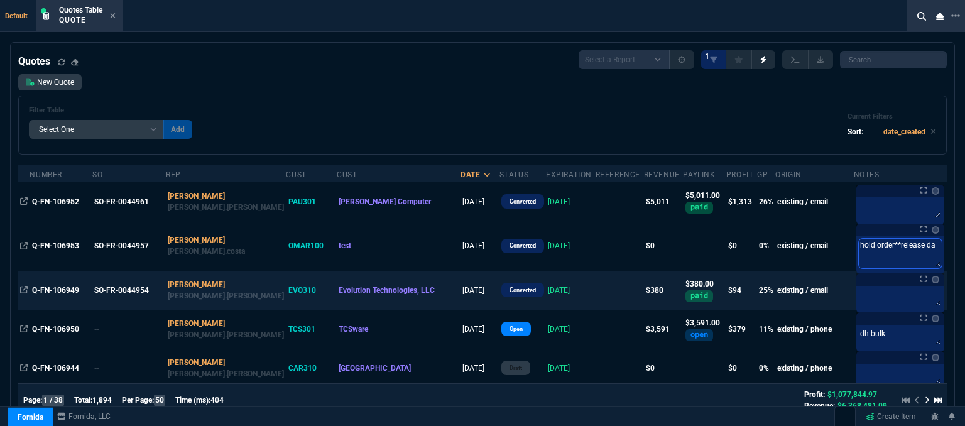
type textarea "hold order**release da"
type textarea "hold order**release da b"
type textarea "hold order**release da bi"
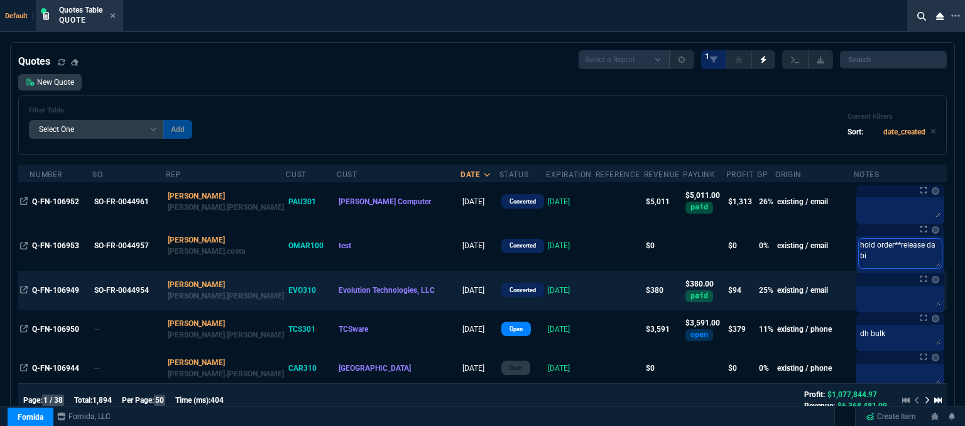
type textarea "hold order**release da bis"
type textarea "hold order**release [PERSON_NAME]"
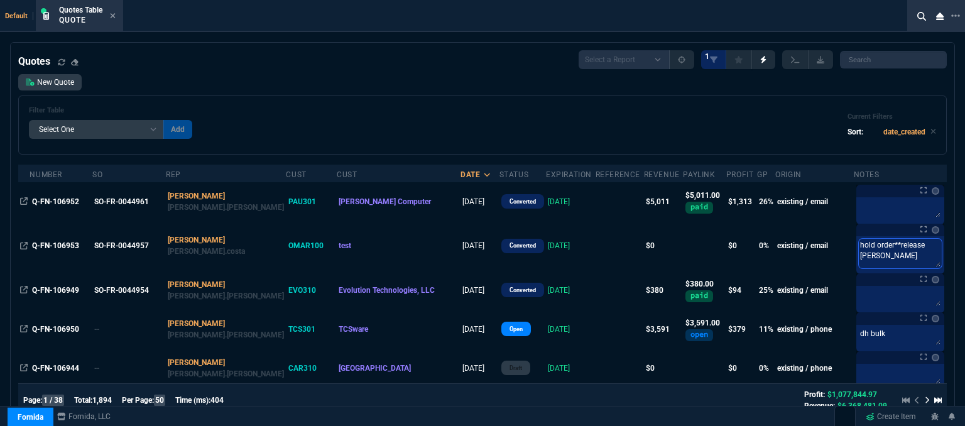
type textarea "hold order**release [PERSON_NAME]"
click at [436, 31] on div "Default Quotes Table Quote" at bounding box center [457, 16] width 915 height 32
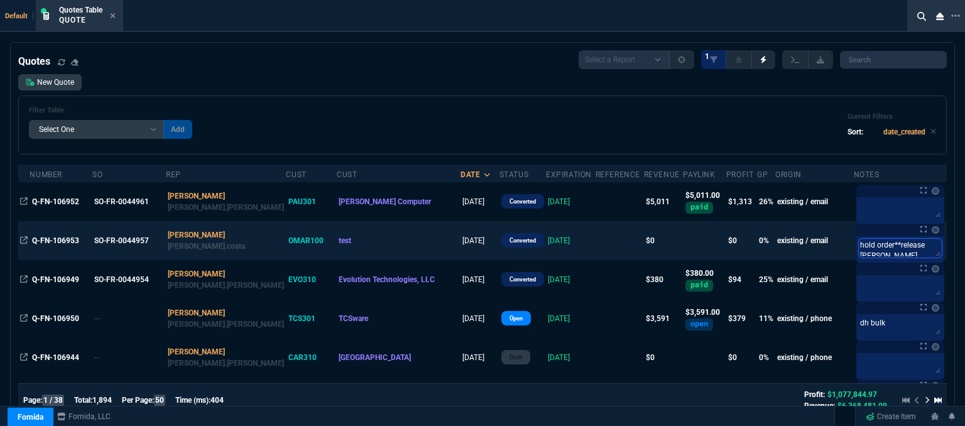
click at [870, 254] on textarea "hold order**release [PERSON_NAME]" at bounding box center [900, 248] width 83 height 19
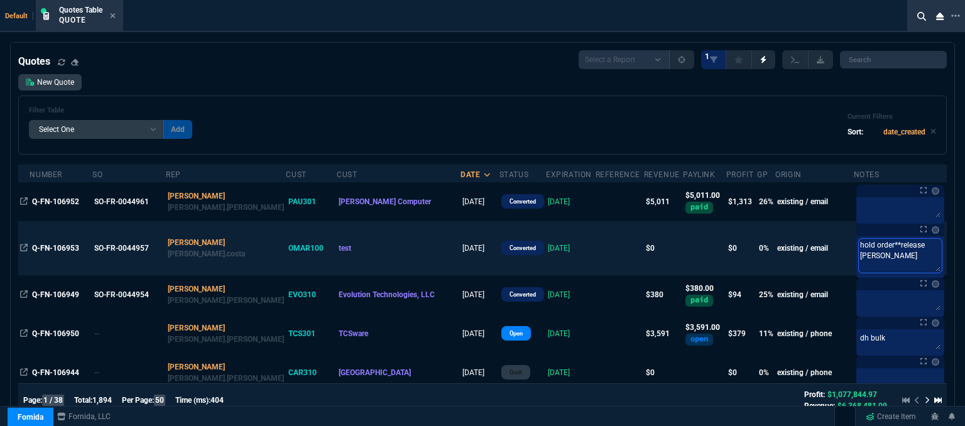
type textarea "hold order**release da bis"
type textarea "hold order**release da bi"
type textarea "hold order**release da b"
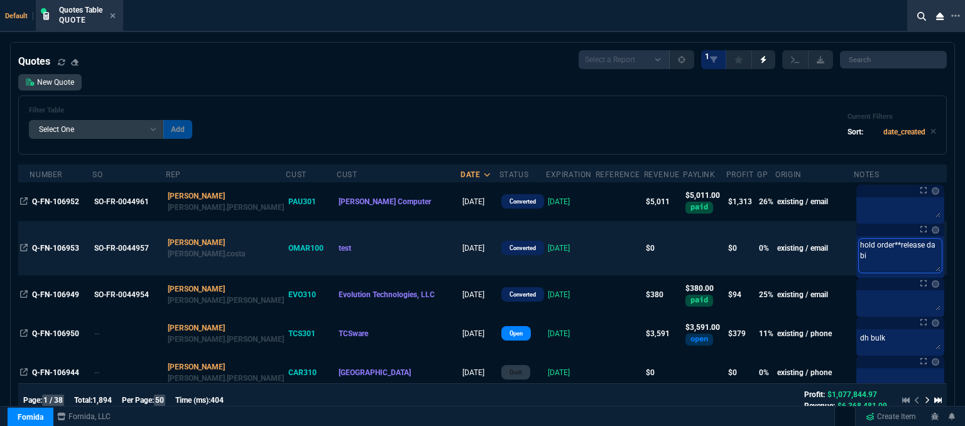
type textarea "hold order**release da b"
type textarea "hold order**release da"
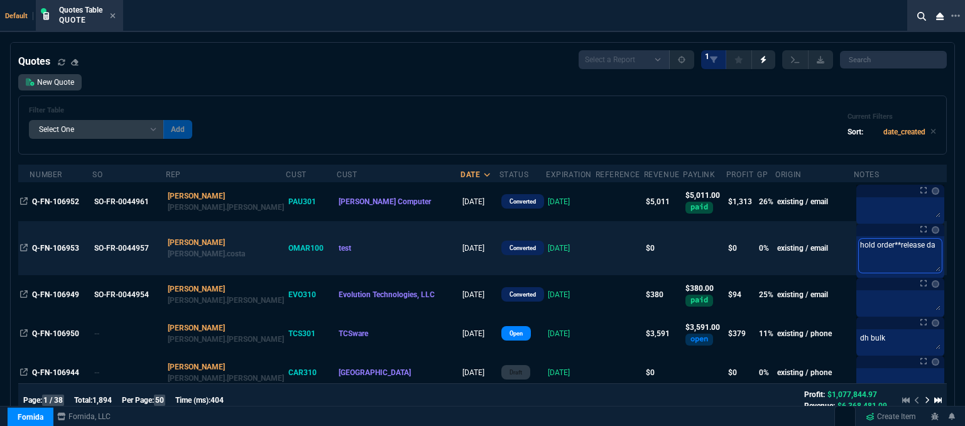
type textarea "hold order**release d"
type textarea "hold order**release"
type textarea "hold order**release :"
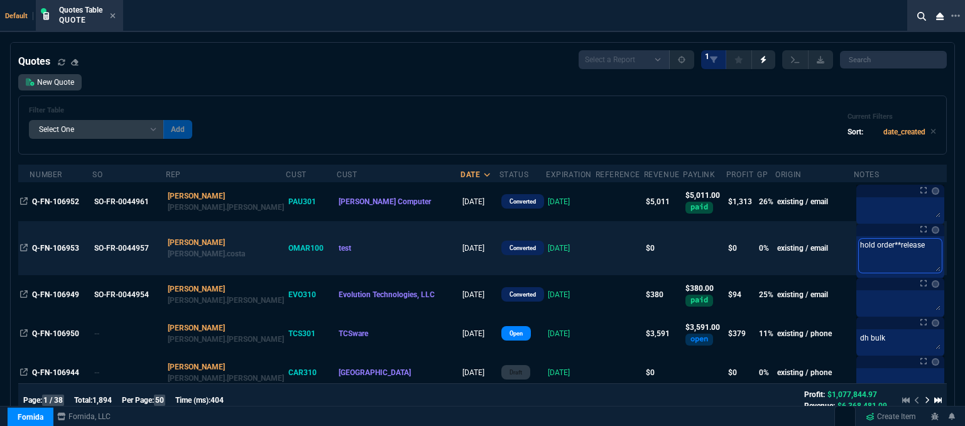
type textarea "hold order**release :"
type textarea "hold order**release : )"
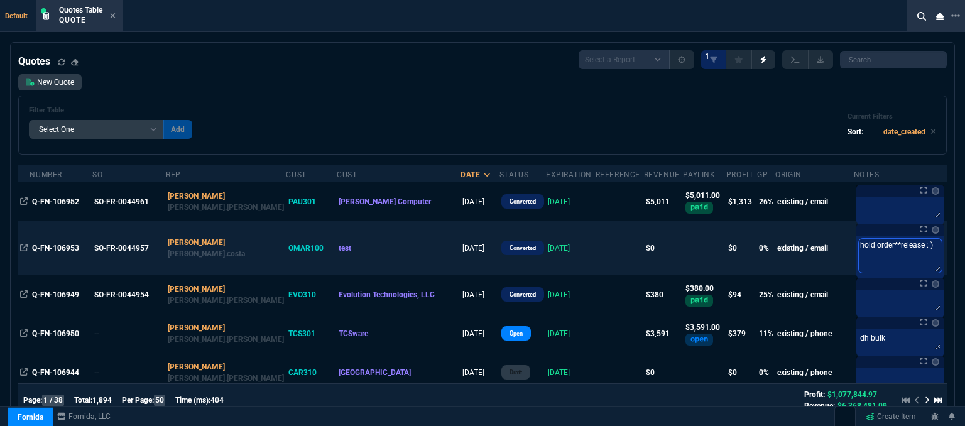
type textarea "hold order**release :"
type textarea "hold order**release"
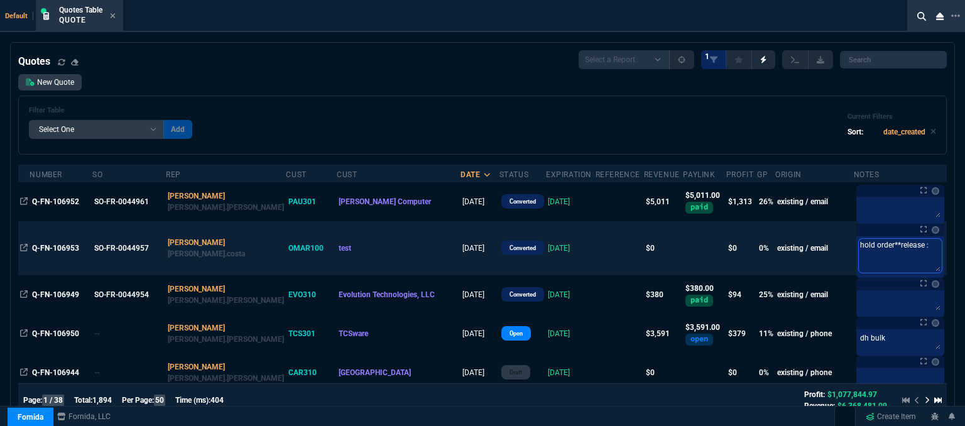
type textarea "hold order**release"
type textarea "hold order**releas"
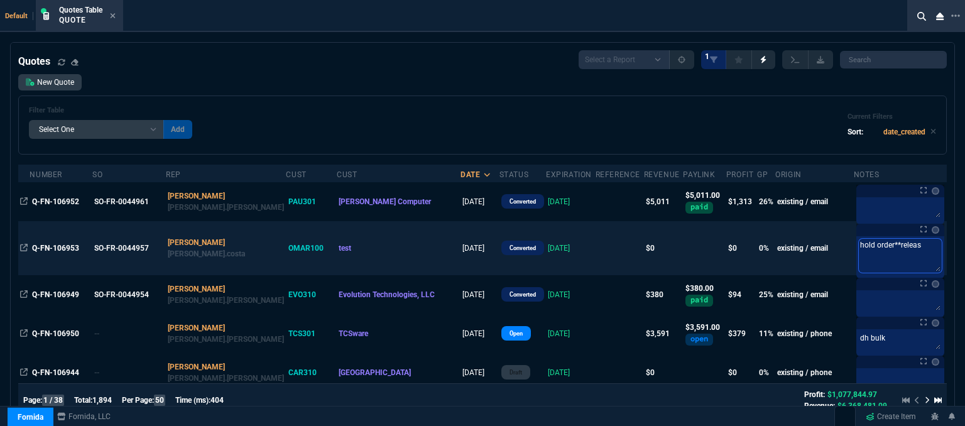
type textarea "hold order**relea"
type textarea "hold order**rele"
type textarea "hold order**rel"
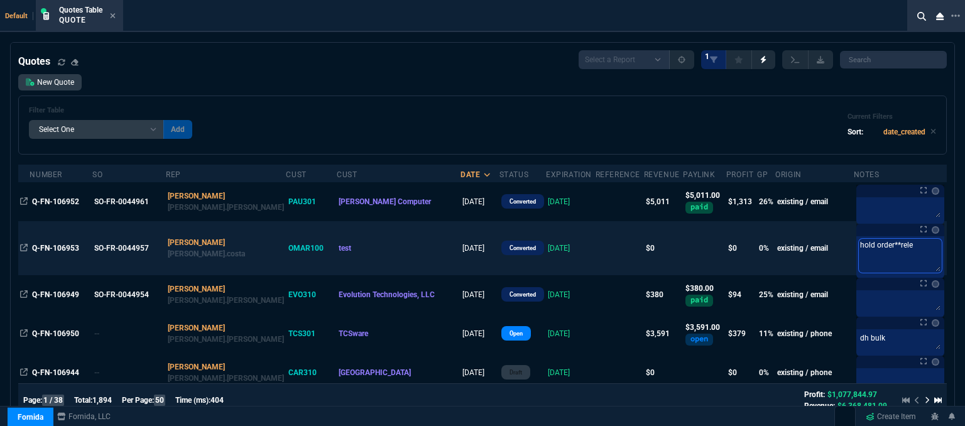
type textarea "hold order**rel"
type textarea "hold order**re"
type textarea "hold order**r"
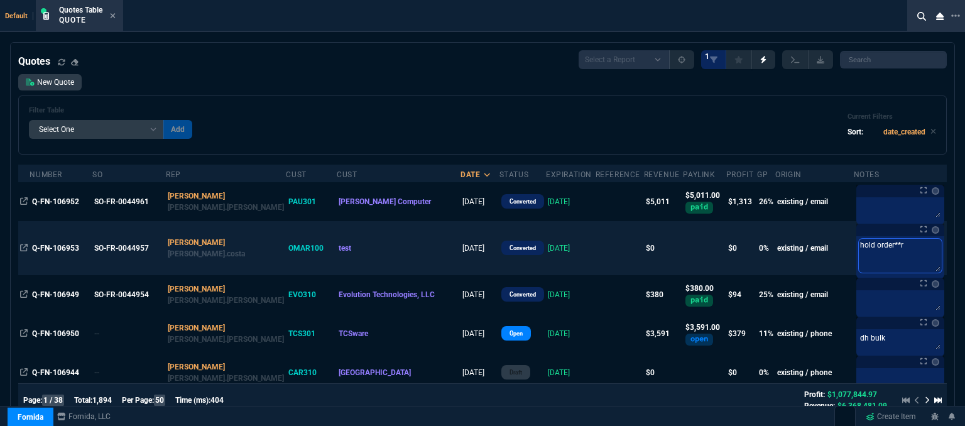
type textarea "hold order**"
type textarea "hold order**g"
type textarea "hold order**gt"
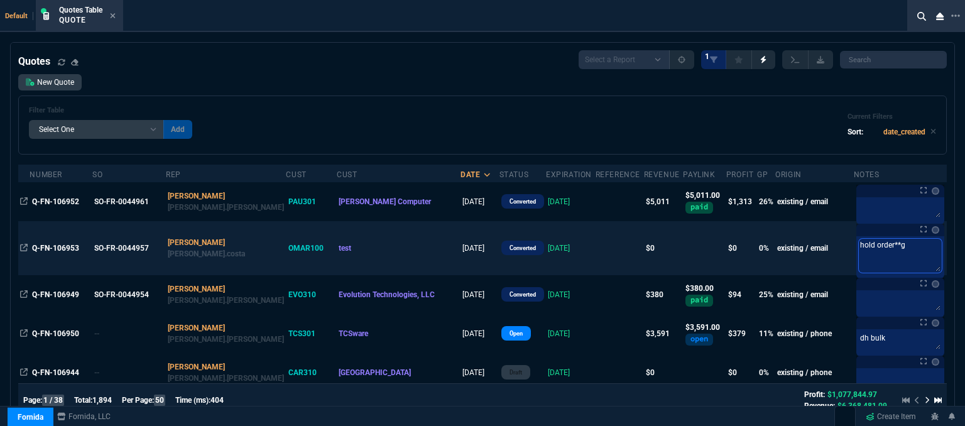
type textarea "hold order**gt"
type textarea "hold order**gtg"
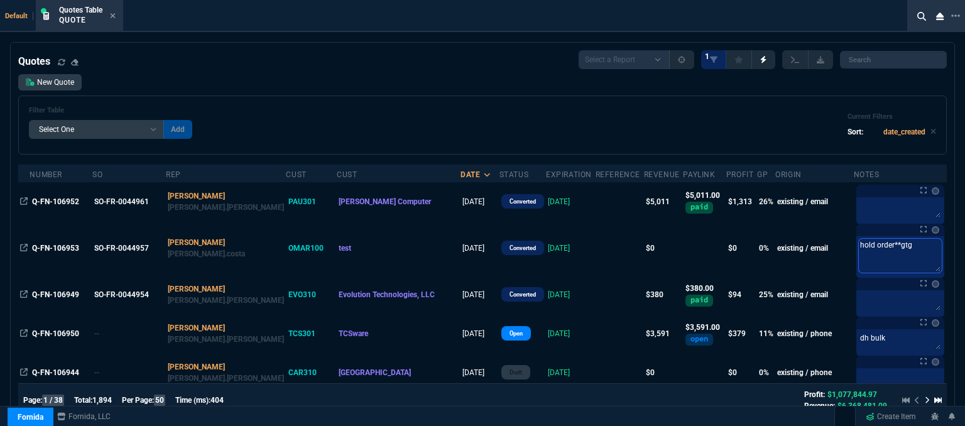
type textarea "hold order**gtg"
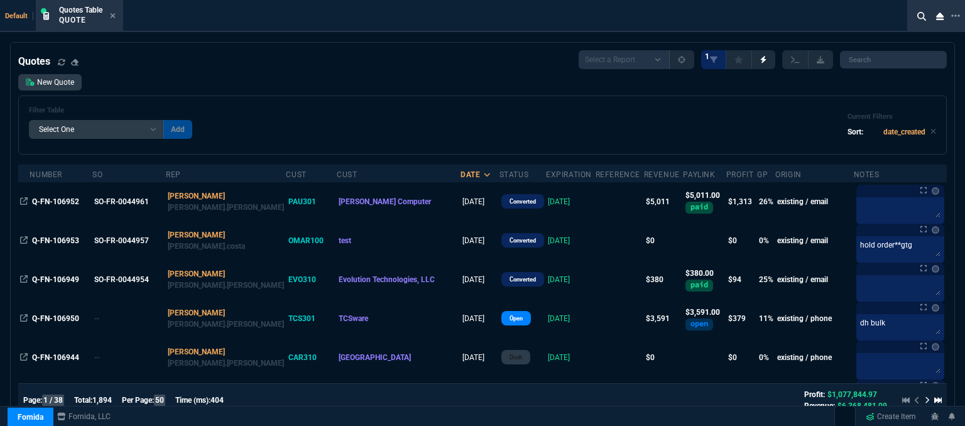
click at [362, 55] on div "Quotes Select a Report Fruit (MTD) APPROVED Quotes 1" at bounding box center [482, 59] width 929 height 19
click at [116, 13] on icon at bounding box center [113, 16] width 6 height 8
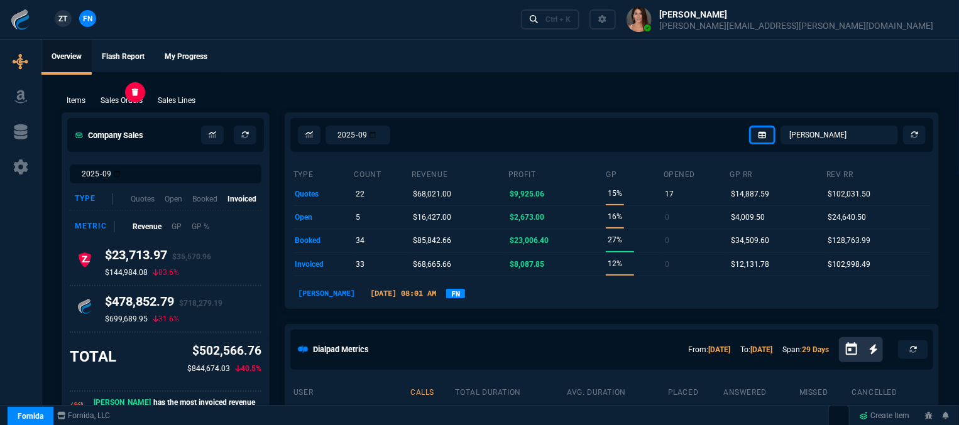
click at [127, 106] on p "Sales Orders" at bounding box center [122, 100] width 42 height 11
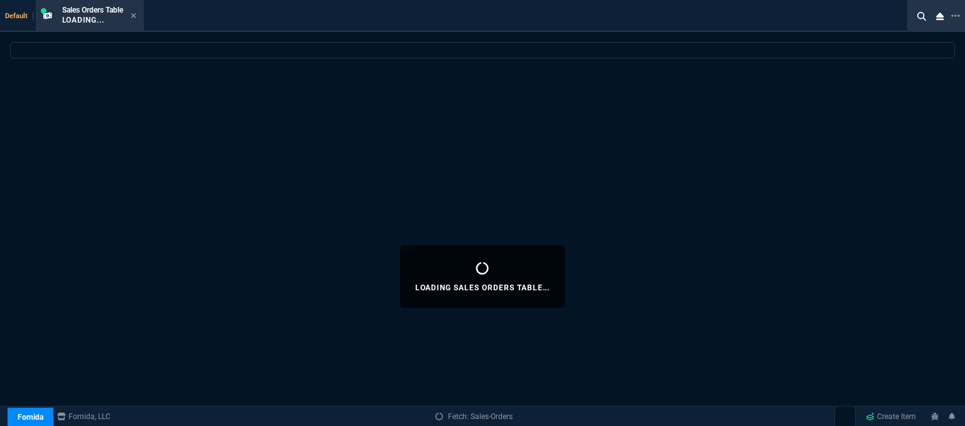
select select
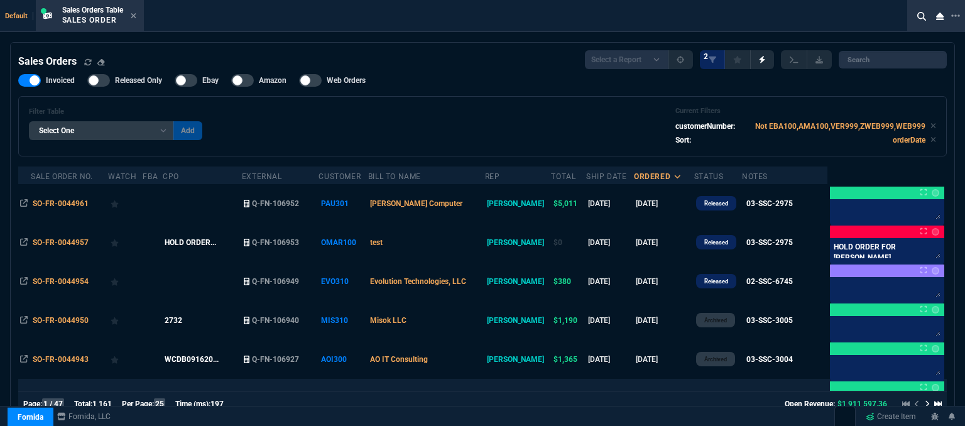
drag, startPoint x: 132, startPoint y: 13, endPoint x: 495, endPoint y: 384, distance: 518.6
click at [132, 13] on div "Sales Orders Table Sales Order" at bounding box center [99, 16] width 74 height 22
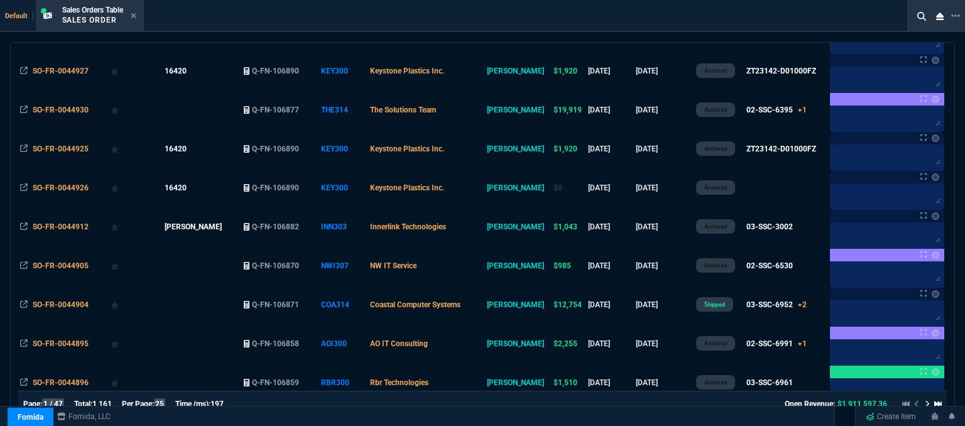
scroll to position [566, 0]
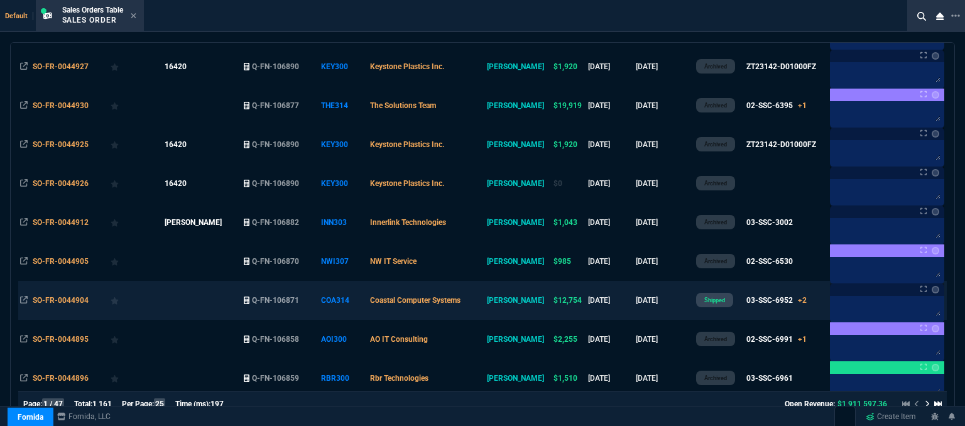
click at [485, 304] on td "Coastal Computer Systems" at bounding box center [426, 300] width 117 height 39
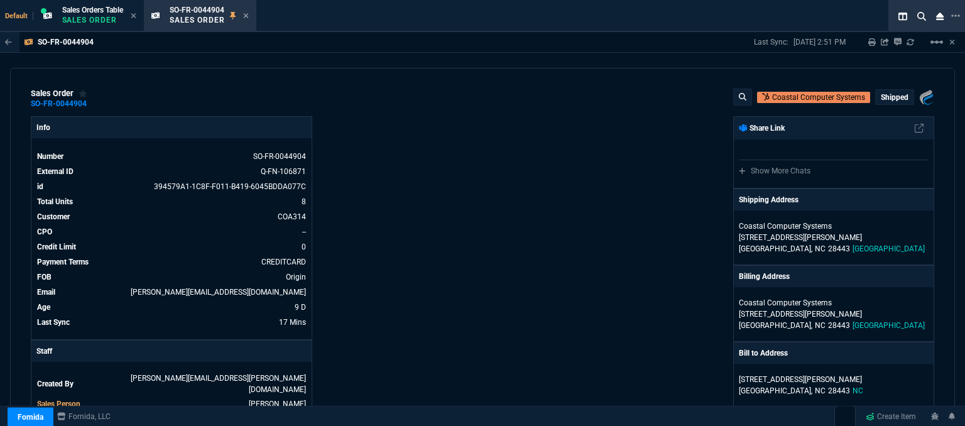
scroll to position [251, 0]
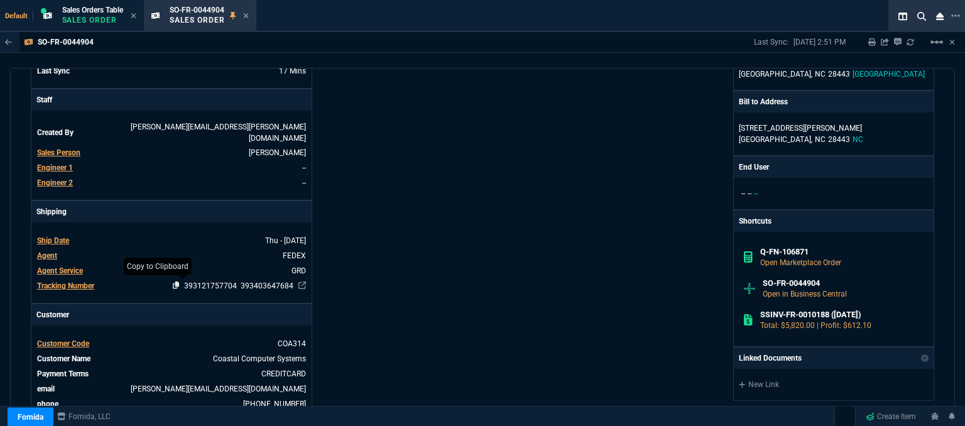
click at [175, 282] on icon at bounding box center [176, 286] width 7 height 8
click at [173, 282] on icon at bounding box center [176, 286] width 7 height 8
click at [248, 16] on icon at bounding box center [245, 15] width 5 height 5
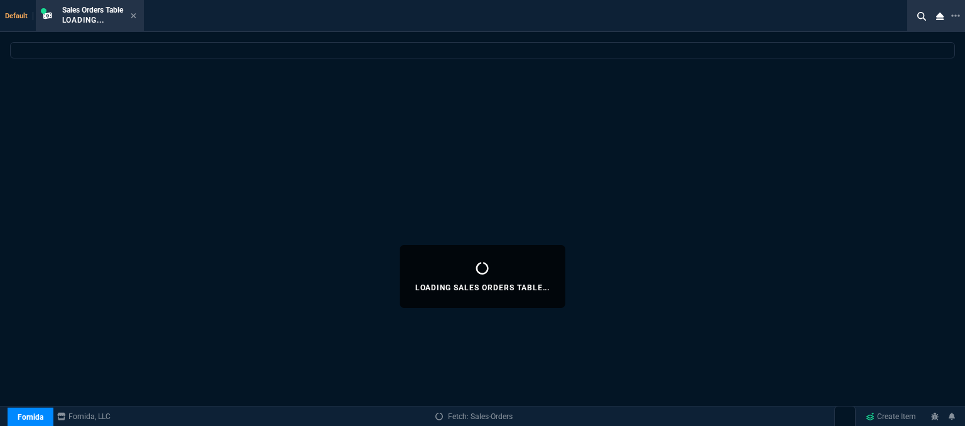
select select
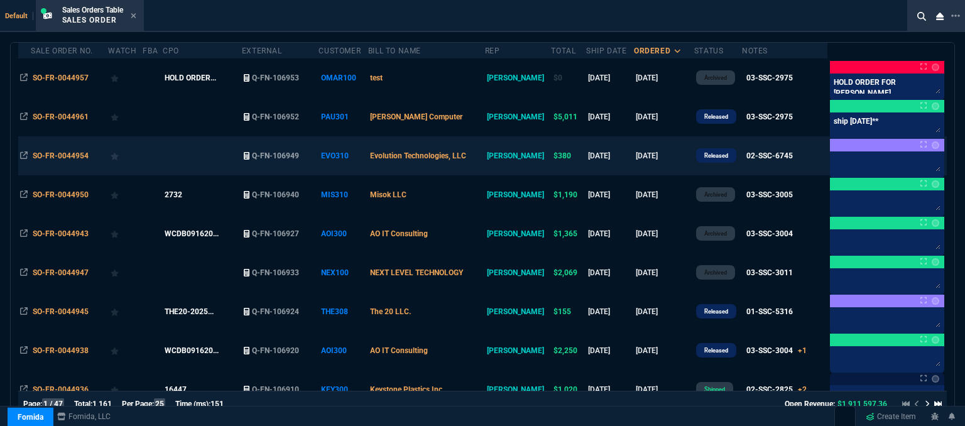
scroll to position [314, 0]
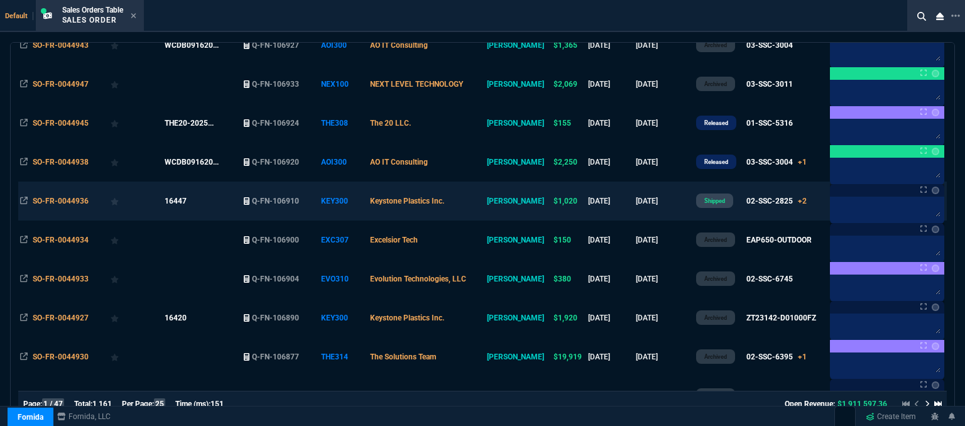
click at [485, 202] on td "Keystone Plastics Inc." at bounding box center [426, 201] width 117 height 39
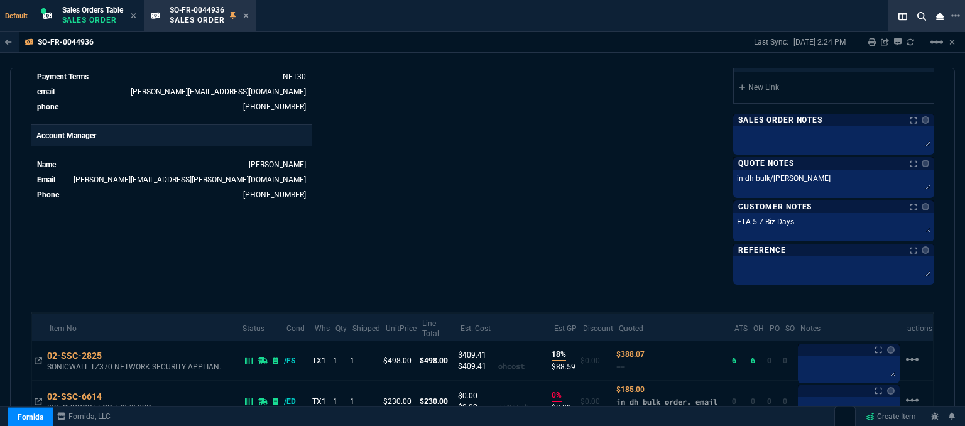
scroll to position [376, 0]
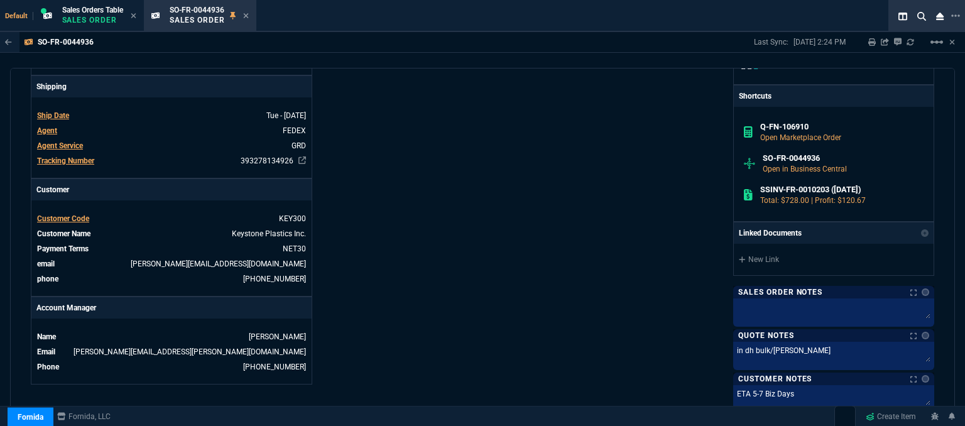
drag, startPoint x: 228, startPoint y: 159, endPoint x: 287, endPoint y: 1, distance: 168.8
click at [229, 159] on icon at bounding box center [232, 160] width 7 height 8
click at [246, 16] on icon at bounding box center [246, 16] width 6 height 8
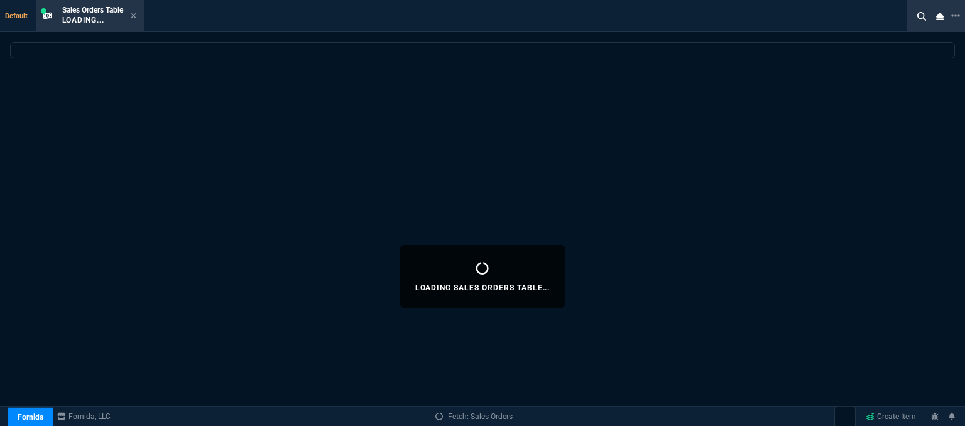
select select
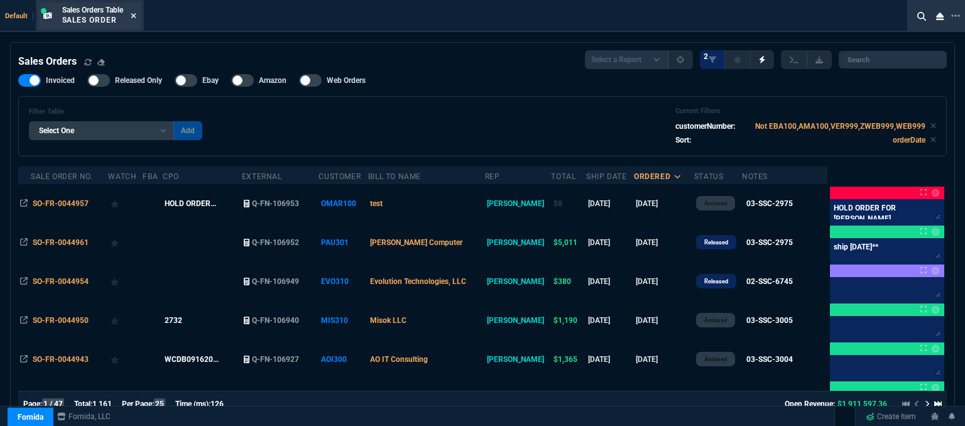
click at [134, 15] on icon at bounding box center [133, 15] width 5 height 5
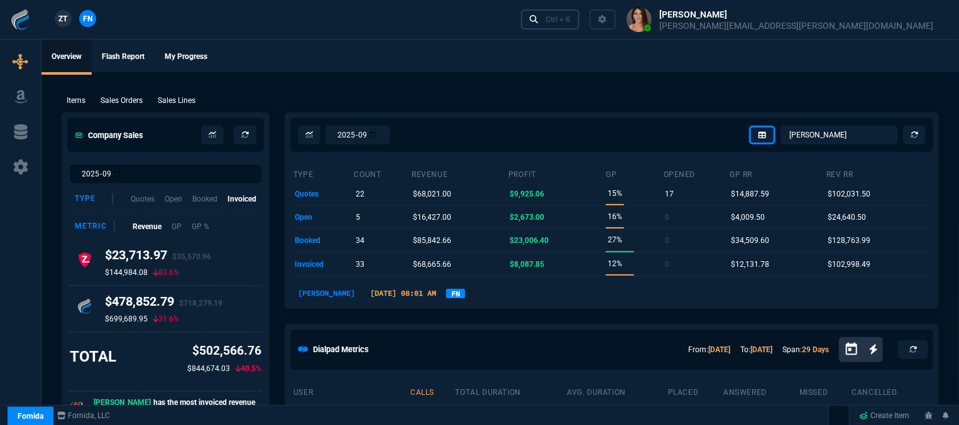
click at [580, 26] on link "Ctrl + K" at bounding box center [550, 18] width 59 height 19
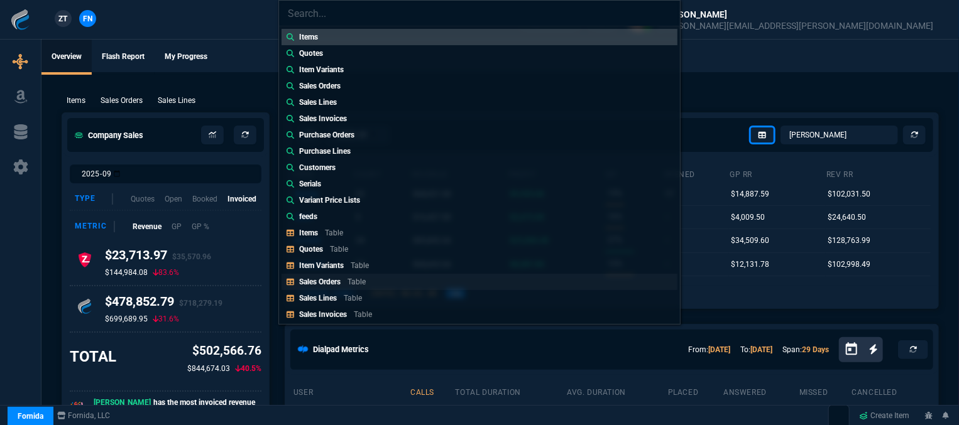
click at [367, 289] on link "Sales Orders Table" at bounding box center [480, 282] width 396 height 16
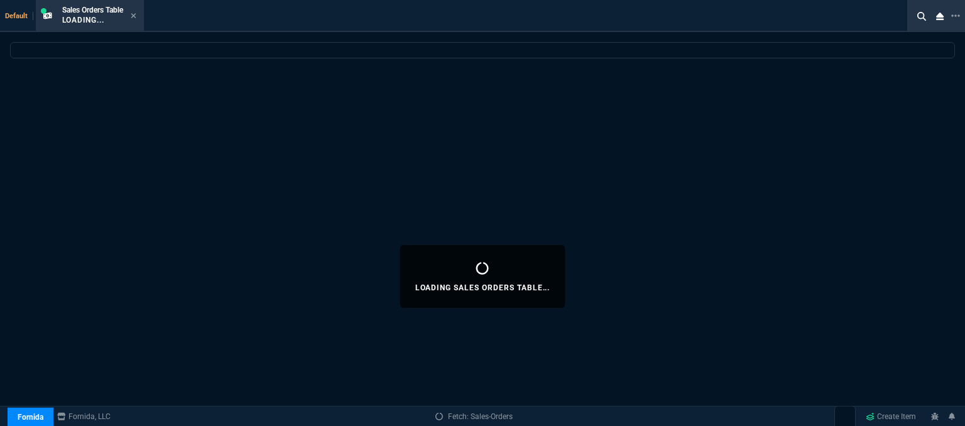
select select
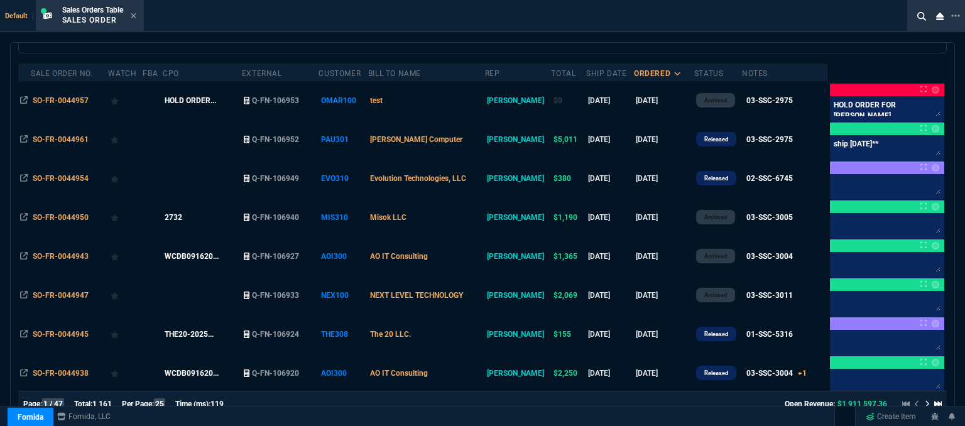
scroll to position [189, 0]
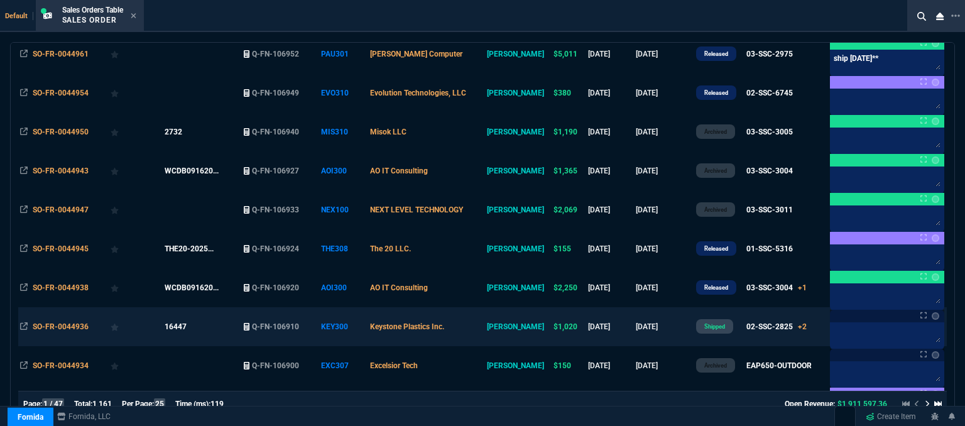
click at [485, 334] on td "Keystone Plastics Inc." at bounding box center [426, 326] width 117 height 39
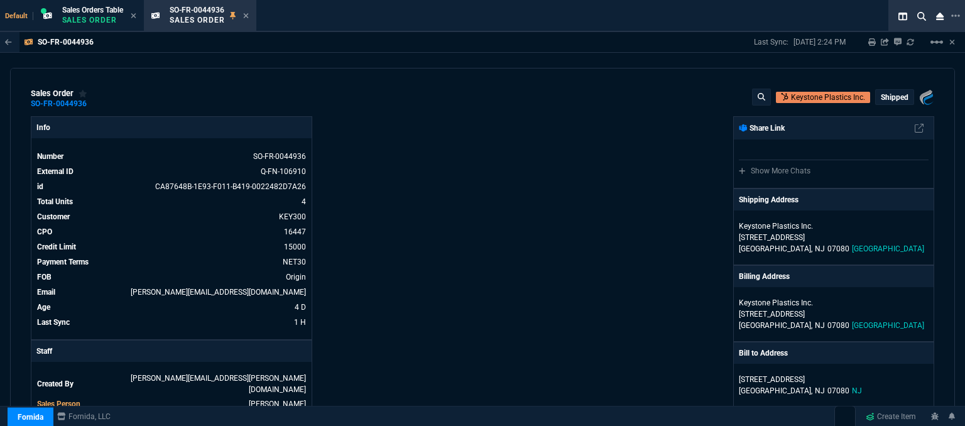
scroll to position [251, 0]
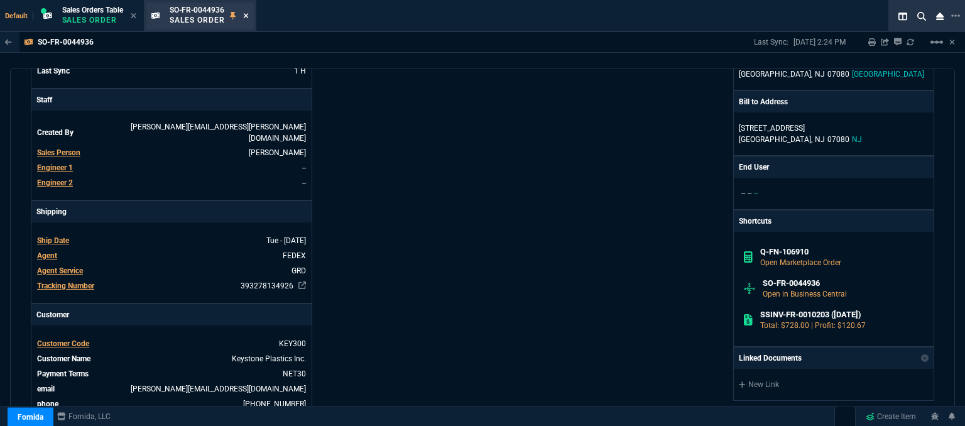
click at [248, 13] on icon at bounding box center [246, 16] width 6 height 8
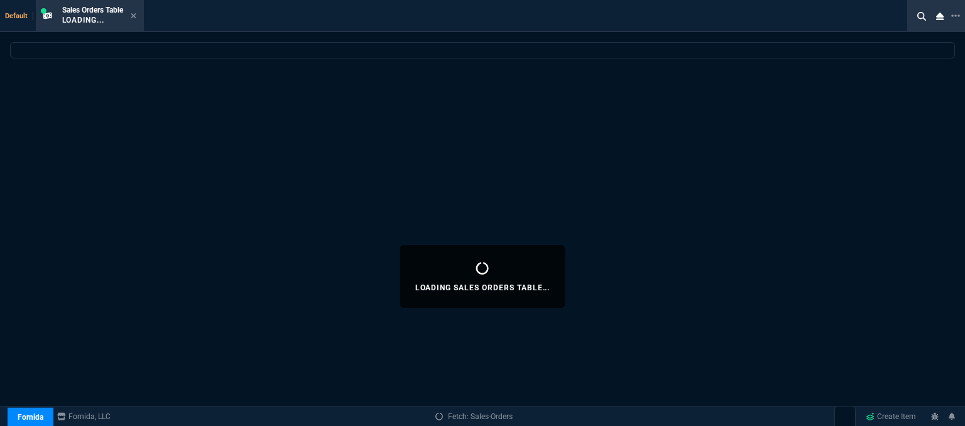
select select
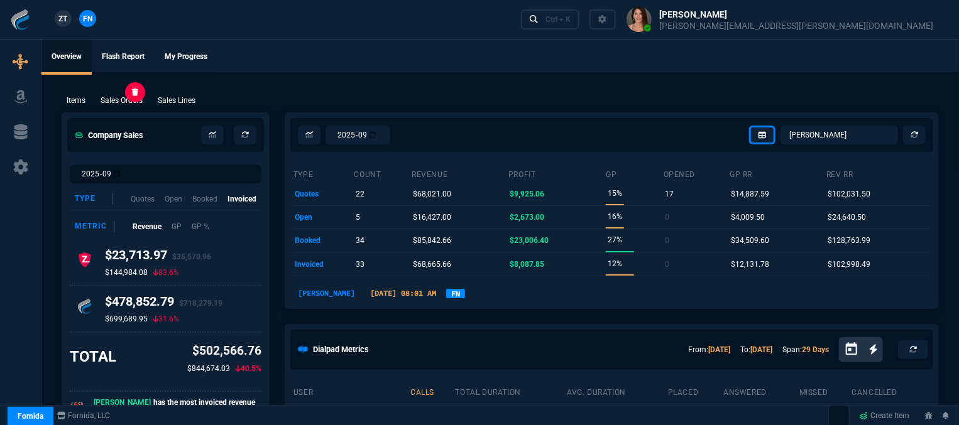
click at [116, 104] on p "Sales Orders" at bounding box center [122, 100] width 42 height 11
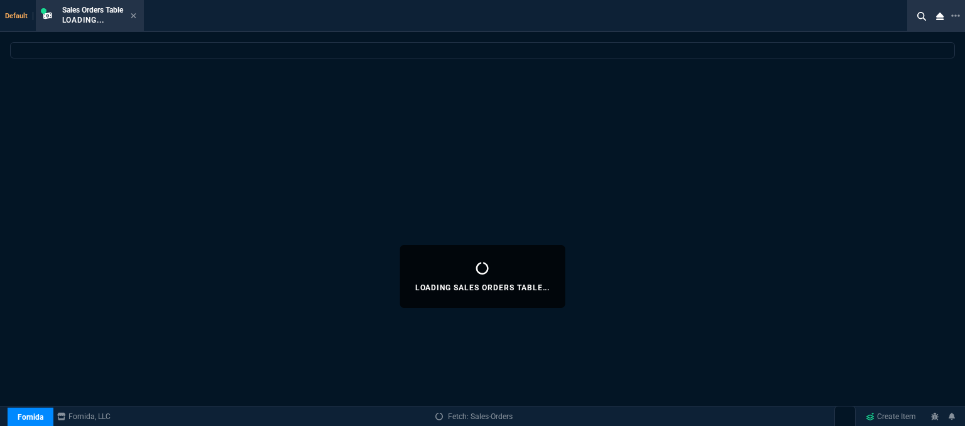
select select
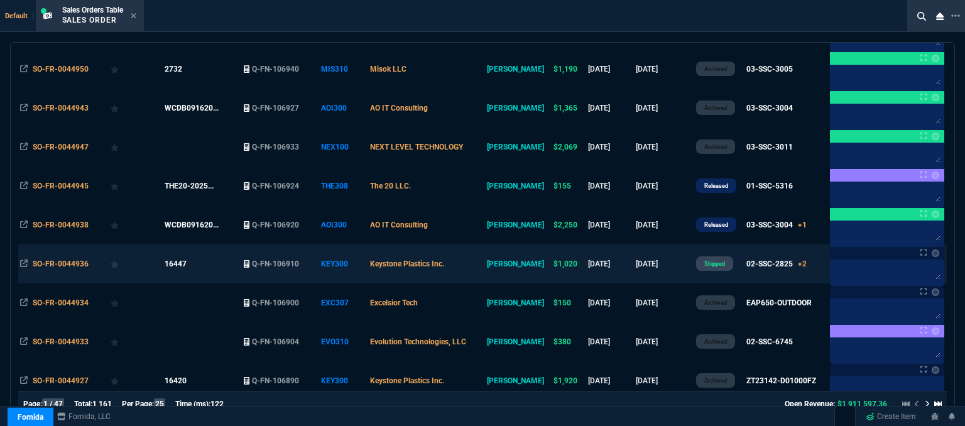
click at [468, 263] on td "Keystone Plastics Inc." at bounding box center [426, 263] width 117 height 39
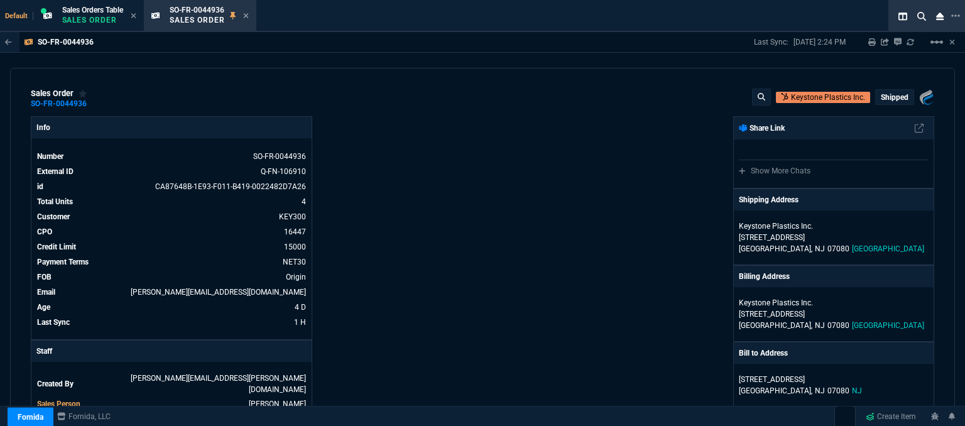
scroll to position [314, 0]
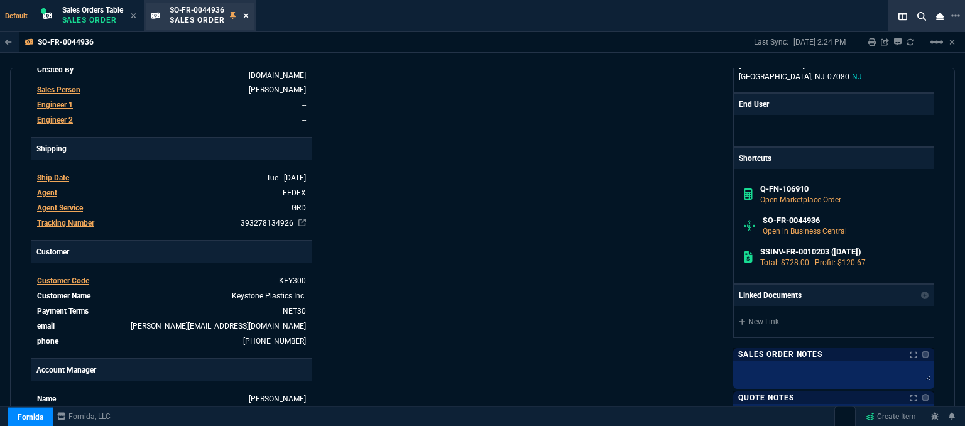
click at [248, 14] on icon at bounding box center [245, 15] width 5 height 5
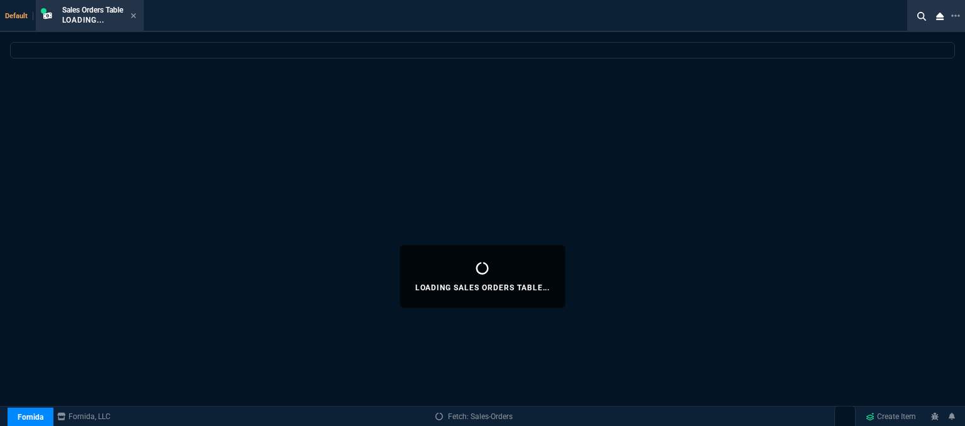
select select
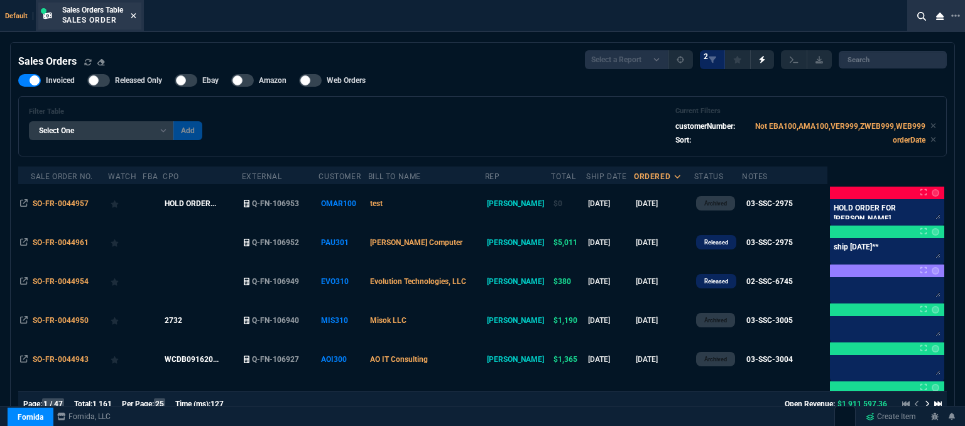
click at [136, 11] on nx-icon at bounding box center [134, 16] width 6 height 10
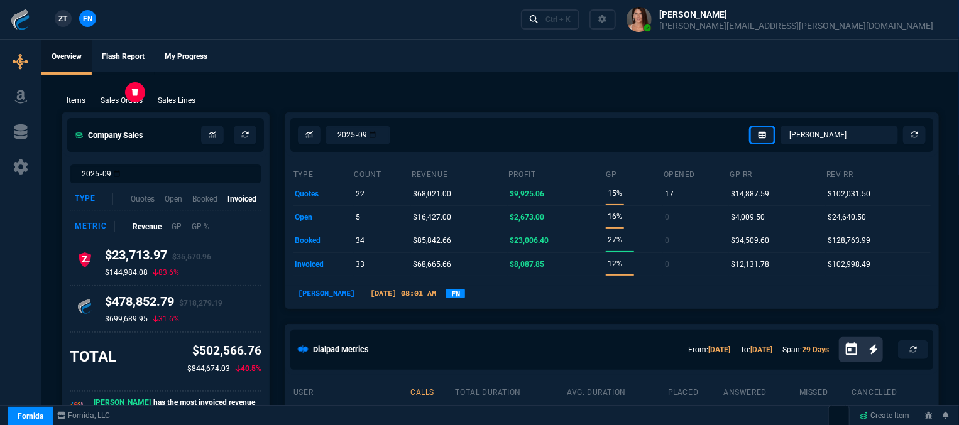
click at [123, 104] on p "Sales Orders" at bounding box center [122, 100] width 42 height 11
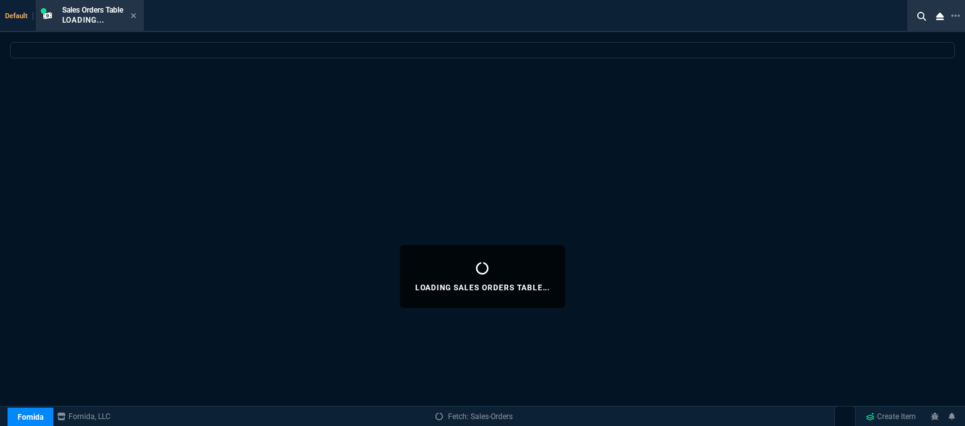
select select
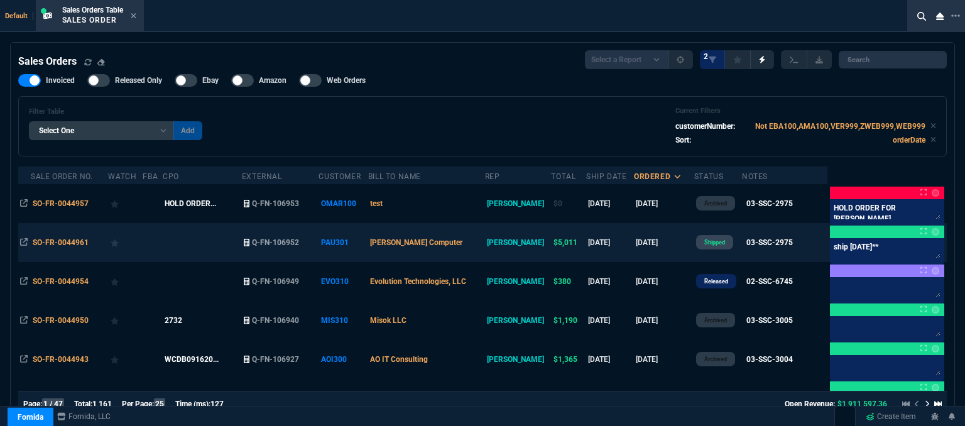
click at [477, 244] on td "[PERSON_NAME] Computer" at bounding box center [426, 242] width 117 height 39
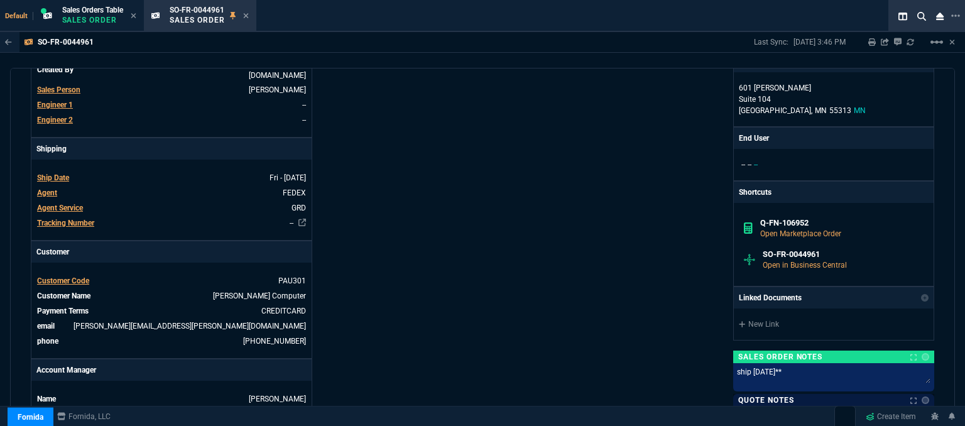
click at [246, 16] on icon at bounding box center [246, 16] width 6 height 8
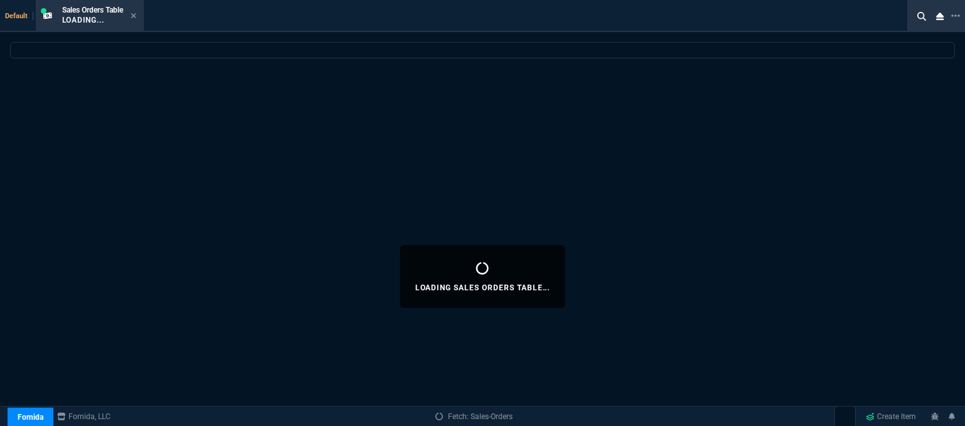
select select
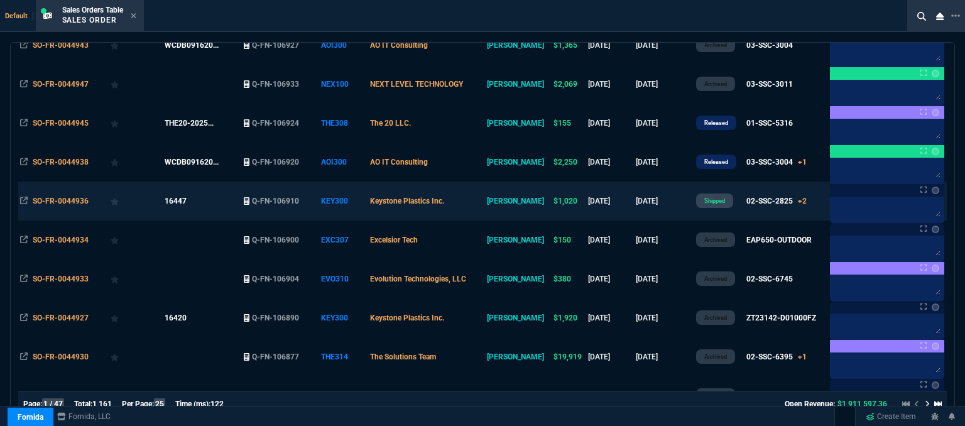
click at [482, 204] on td "Keystone Plastics Inc." at bounding box center [426, 201] width 117 height 39
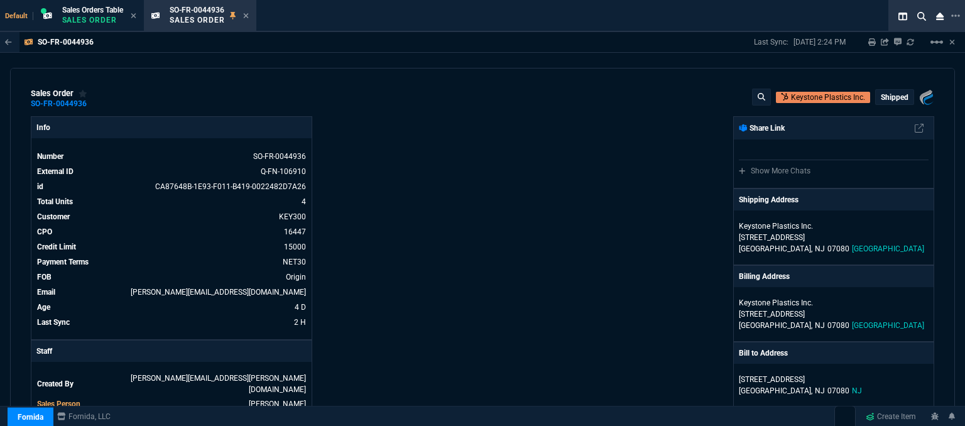
scroll to position [251, 0]
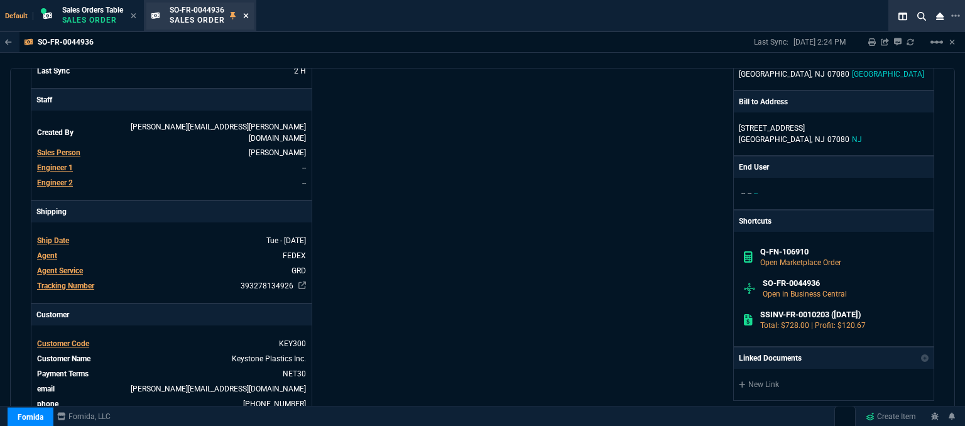
click at [248, 13] on icon at bounding box center [246, 16] width 6 height 8
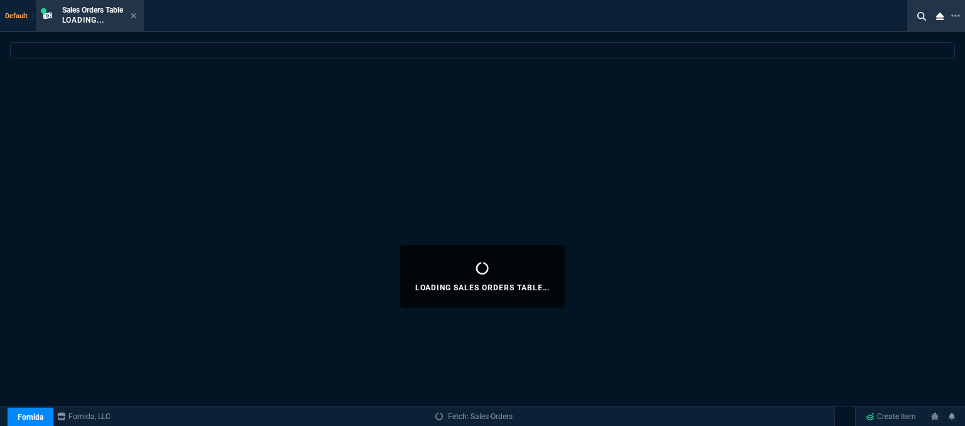
select select
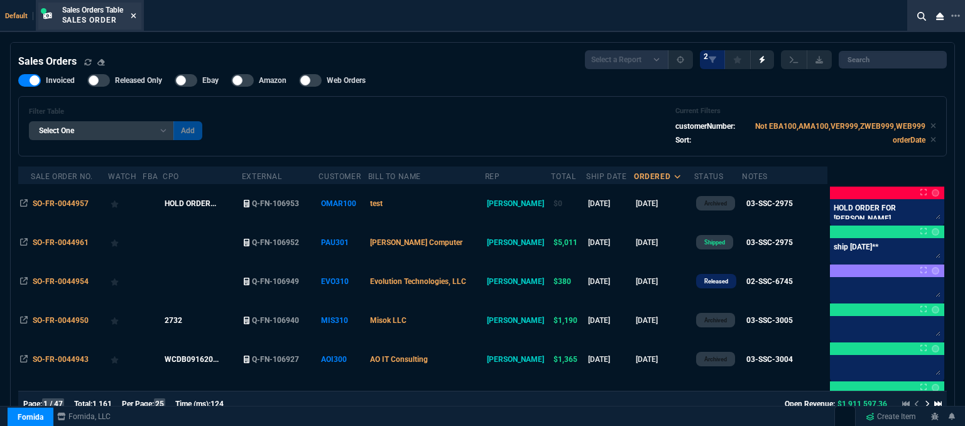
click at [136, 14] on icon at bounding box center [133, 15] width 5 height 5
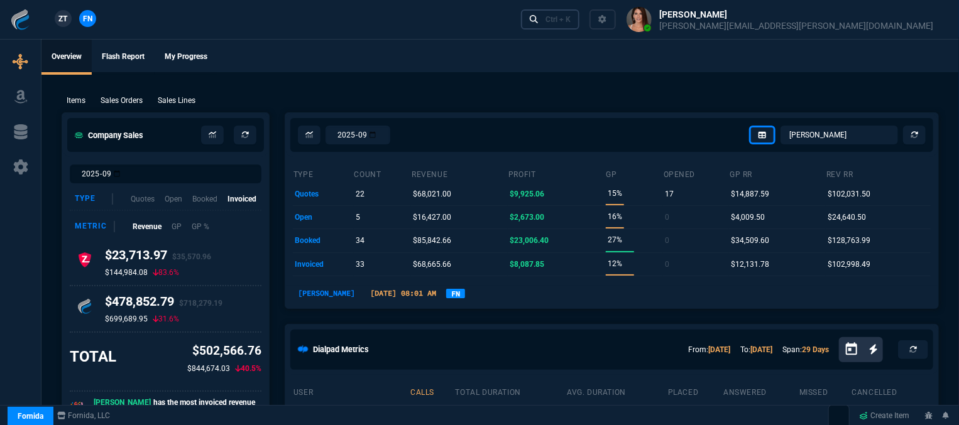
click at [580, 25] on link "Ctrl + K" at bounding box center [550, 18] width 59 height 19
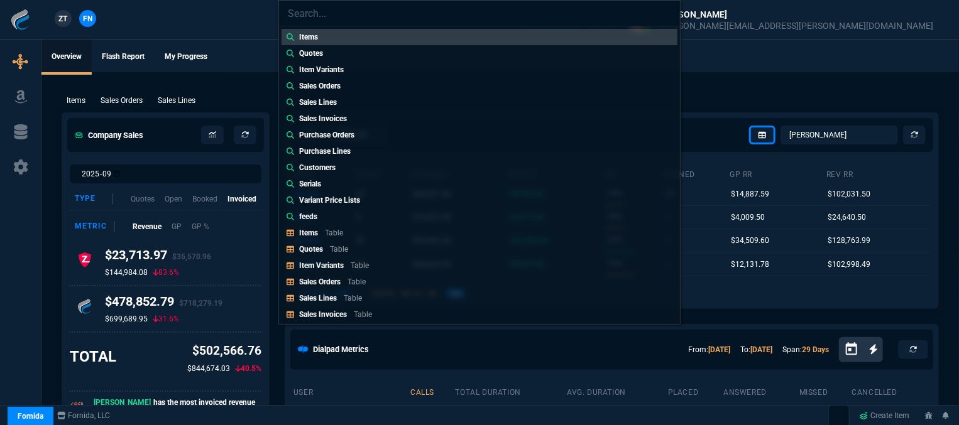
click at [725, 70] on div "Items Quotes Item Variants Sales Orders Sales Lines Sales Invoices Purchase Ord…" at bounding box center [479, 212] width 959 height 425
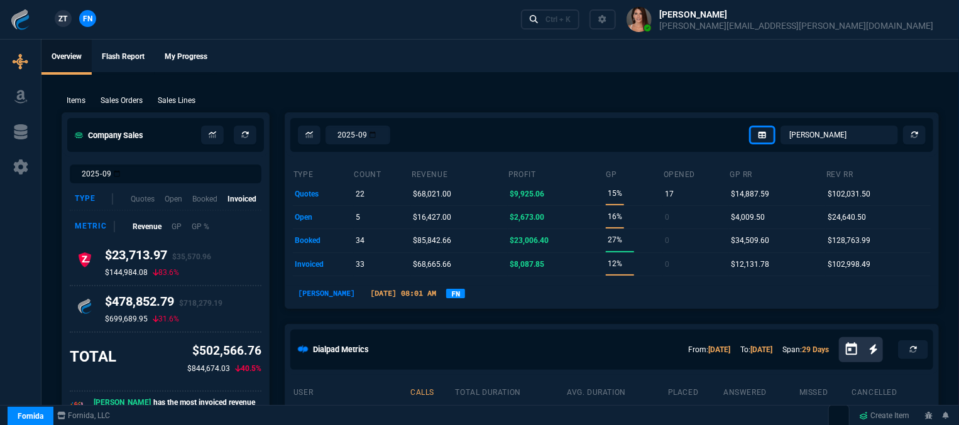
click at [518, 101] on div "Items Sales Orders Sales Lines Add Link" at bounding box center [500, 99] width 877 height 15
click at [571, 18] on div "Ctrl + K" at bounding box center [557, 19] width 25 height 10
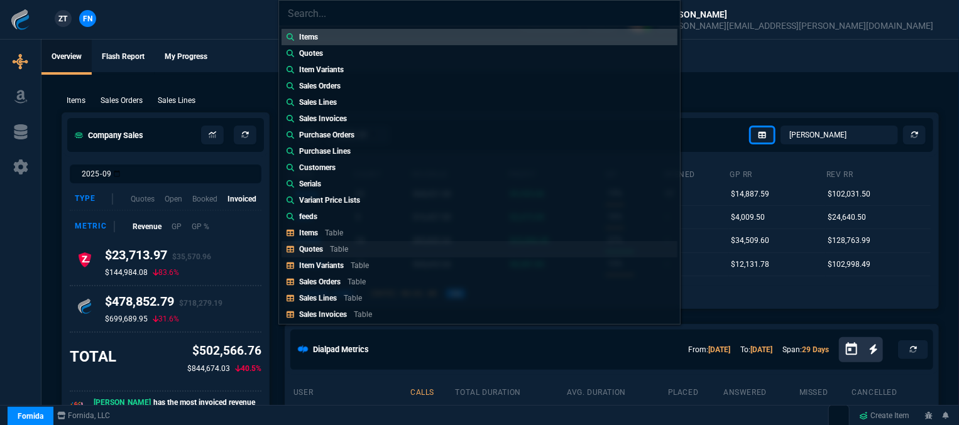
click at [359, 247] on link "Quotes Table" at bounding box center [480, 249] width 396 height 16
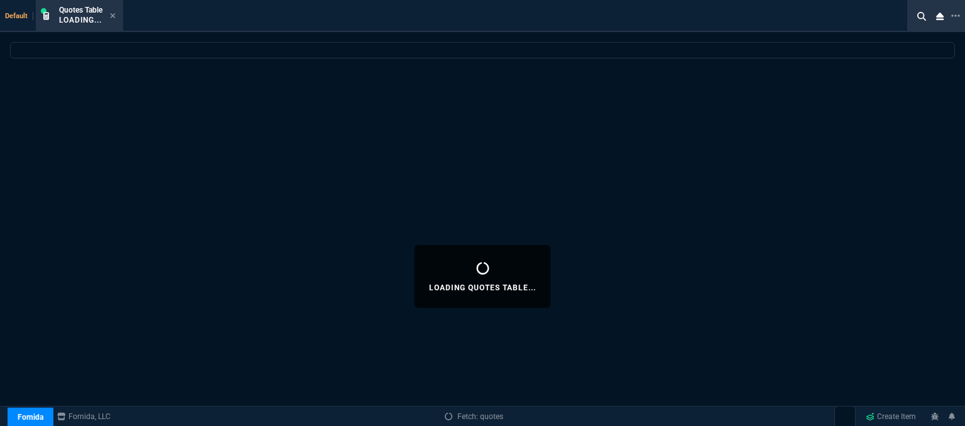
select select
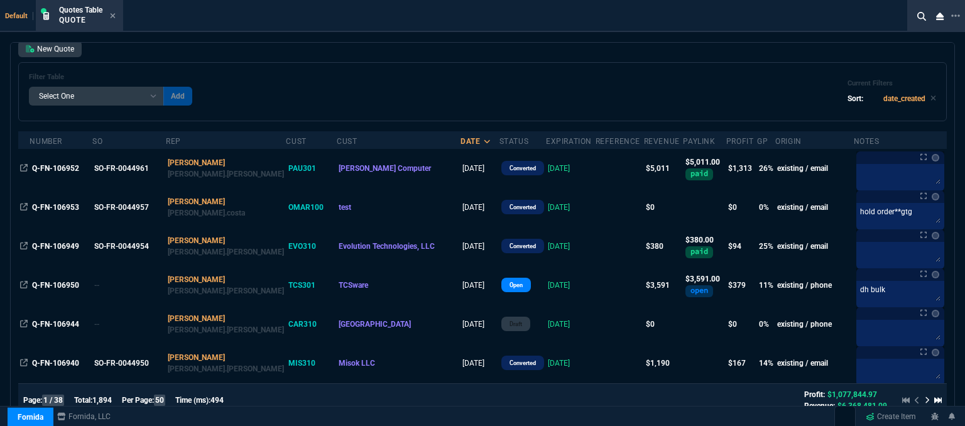
scroll to position [63, 0]
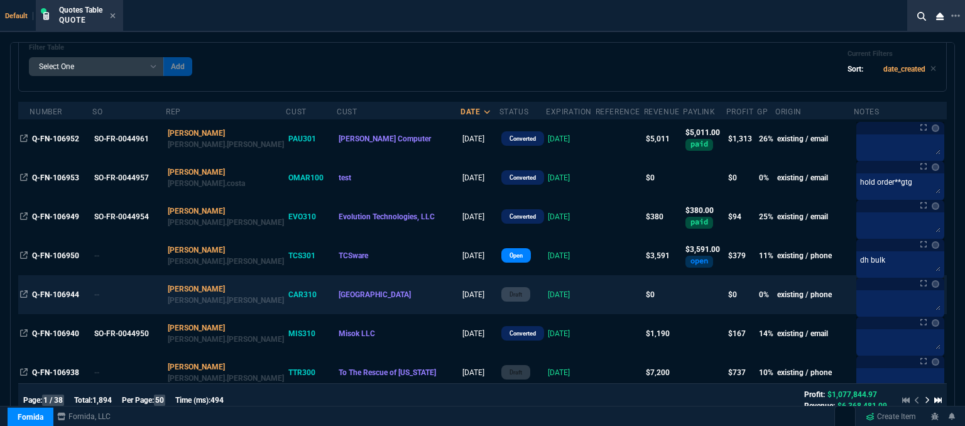
click at [596, 297] on td at bounding box center [620, 294] width 48 height 39
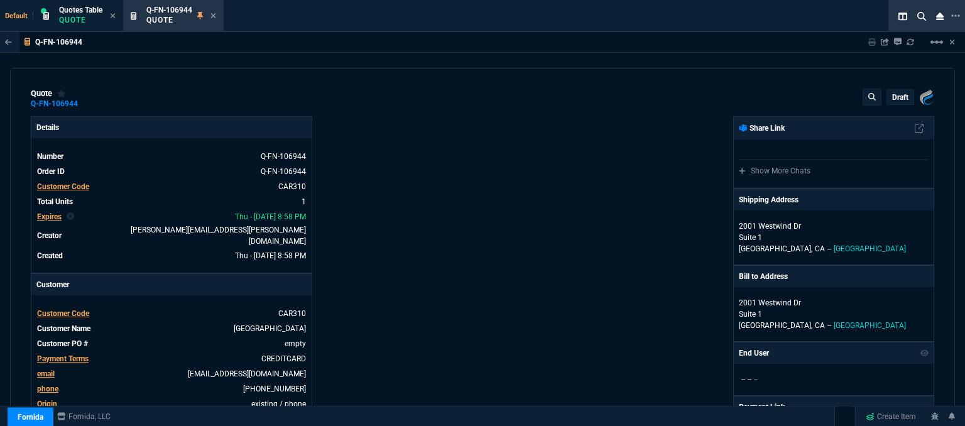
type input "0"
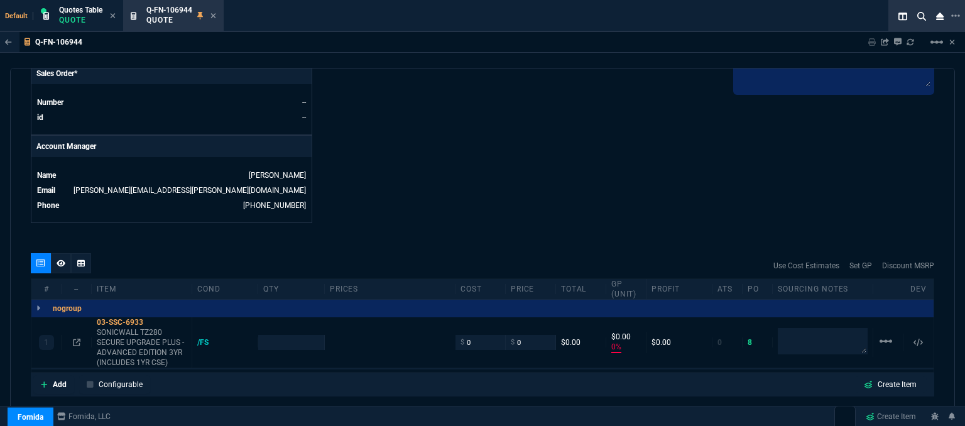
type input "1610"
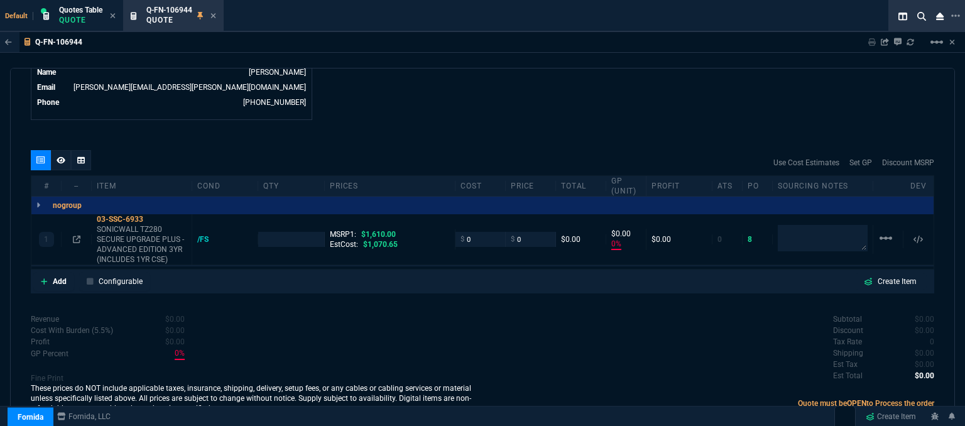
type input "100"
click at [152, 216] on icon at bounding box center [151, 220] width 7 height 8
drag, startPoint x: 470, startPoint y: 227, endPoint x: 449, endPoint y: 221, distance: 21.9
click at [449, 221] on div "1 03-SSC-6933 SONICWALL TZ280 SECURE UPGRADE PLUS - ADVANCED EDITION 3YR (INCLU…" at bounding box center [482, 239] width 902 height 51
type input "946"
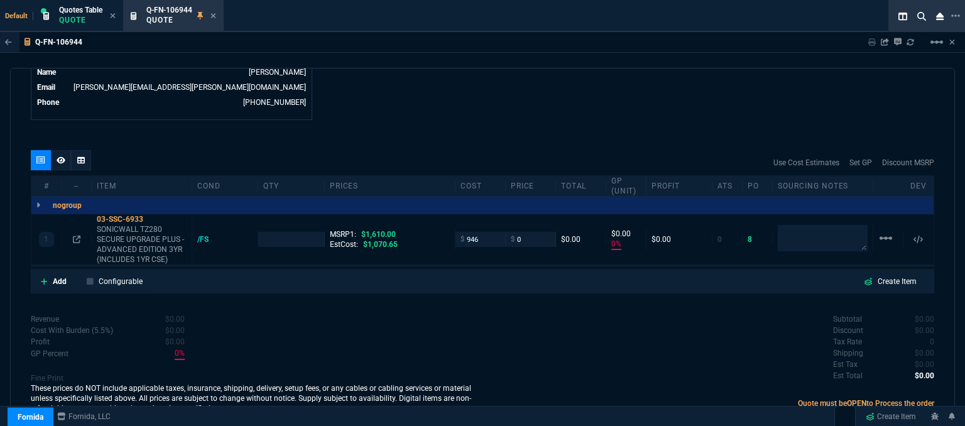
type input "1"
type input "946"
type input "-100"
type input "-946"
click at [588, 398] on p "Quote must be OPEN to Process the order" at bounding box center [709, 403] width 452 height 11
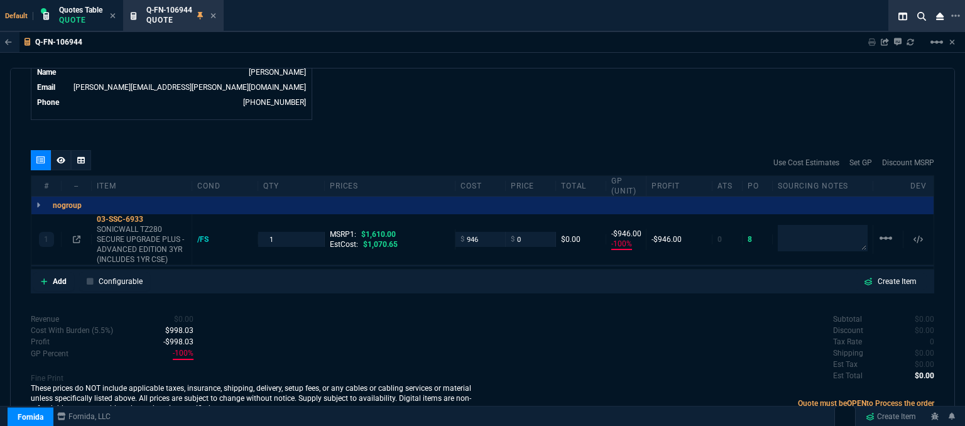
click at [518, 357] on div "Subtotal $0.00 Discount $0.00 Tax Rate 0 Shipping $0.00 Est Tax $0.00 Est Total…" at bounding box center [709, 348] width 452 height 69
click at [155, 216] on icon at bounding box center [151, 220] width 7 height 8
click at [532, 232] on input "0" at bounding box center [531, 239] width 40 height 14
type input "1190"
click at [530, 122] on div "quote Q-FN-106944 Carneys Business Technology Center draft Fornida, LLC [STREET…" at bounding box center [482, 249] width 945 height 362
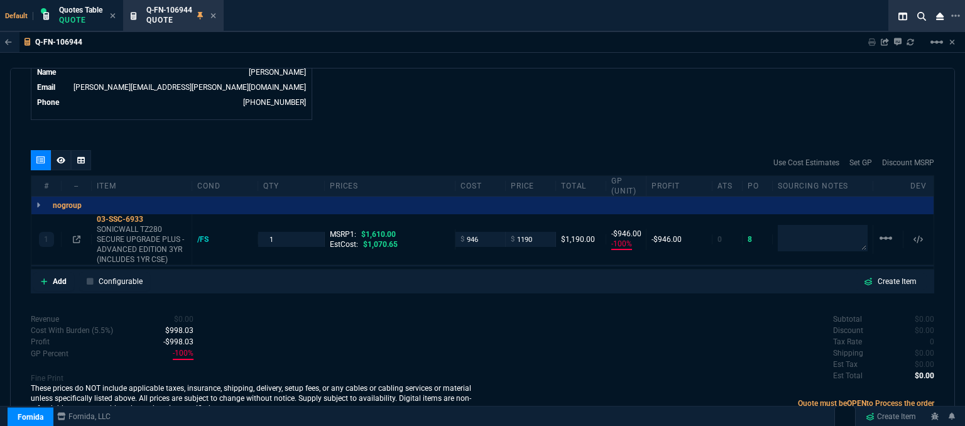
type input "1190"
type input "21"
type input "244"
type input "26"
click at [547, 232] on div "$ 1190" at bounding box center [531, 239] width 50 height 14
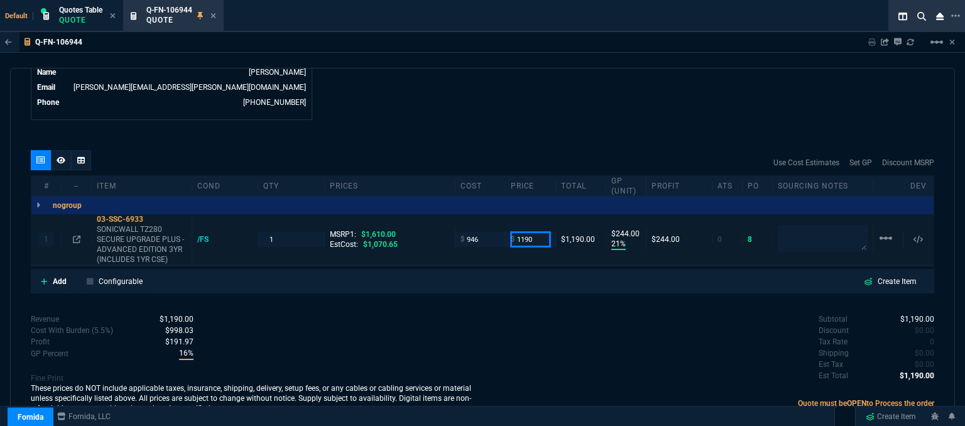
click at [536, 232] on input "1190" at bounding box center [531, 239] width 40 height 14
type input "1090"
type input "13"
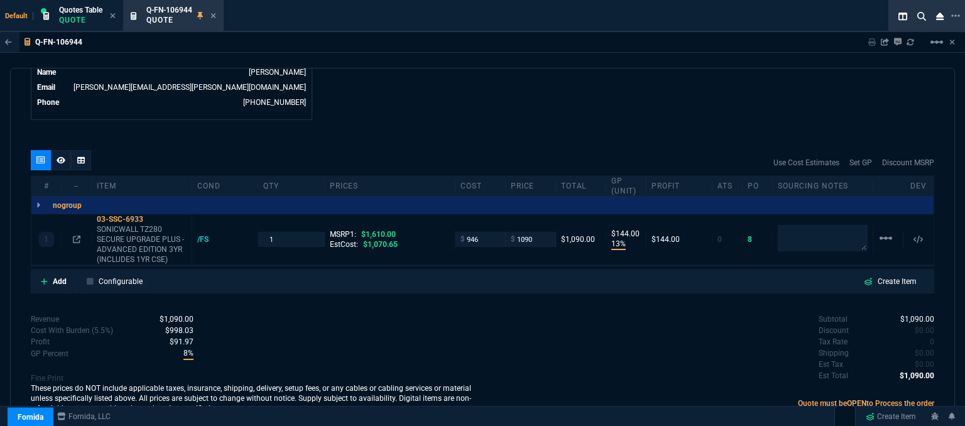
type input "144"
type input "32"
click at [539, 232] on input "1090" at bounding box center [531, 239] width 40 height 14
type input "1110"
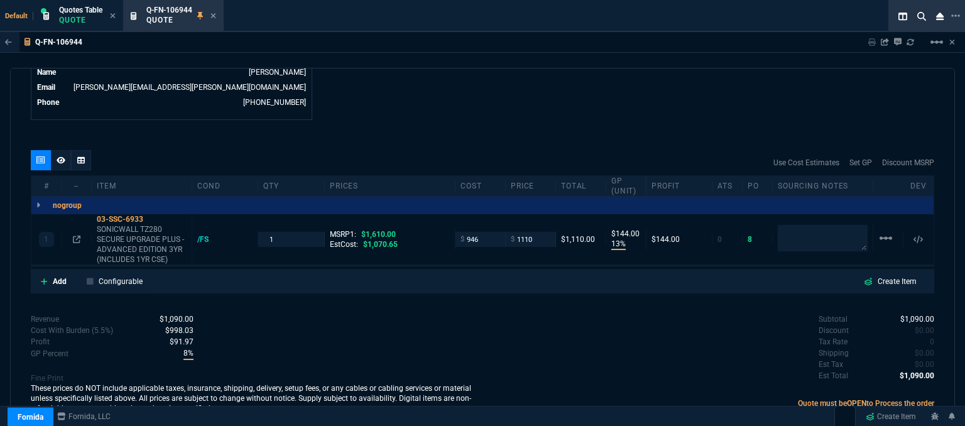
type input "1110"
type input "15"
type input "164"
type input "31"
click at [535, 232] on input "1110" at bounding box center [531, 239] width 40 height 14
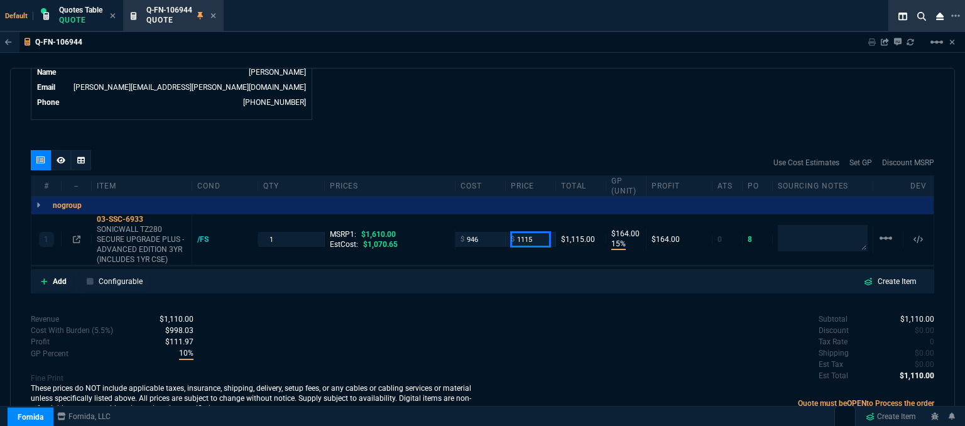
type input "1115"
type input "169"
click at [537, 232] on input "1115" at bounding box center [531, 239] width 40 height 14
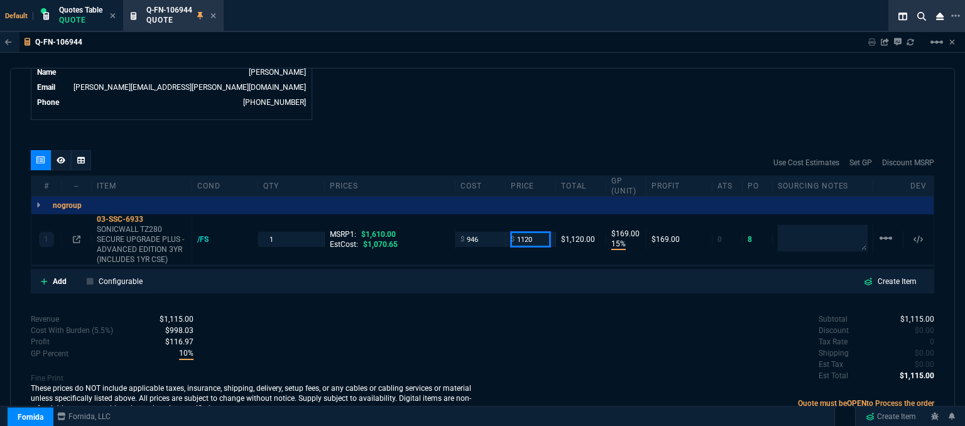
type input "1120"
click at [535, 121] on div "quote Q-FN-106944 Carneys Business Technology Center draft Fornida, LLC [STREET…" at bounding box center [482, 249] width 945 height 362
type input "1120"
type input "16"
type input "174"
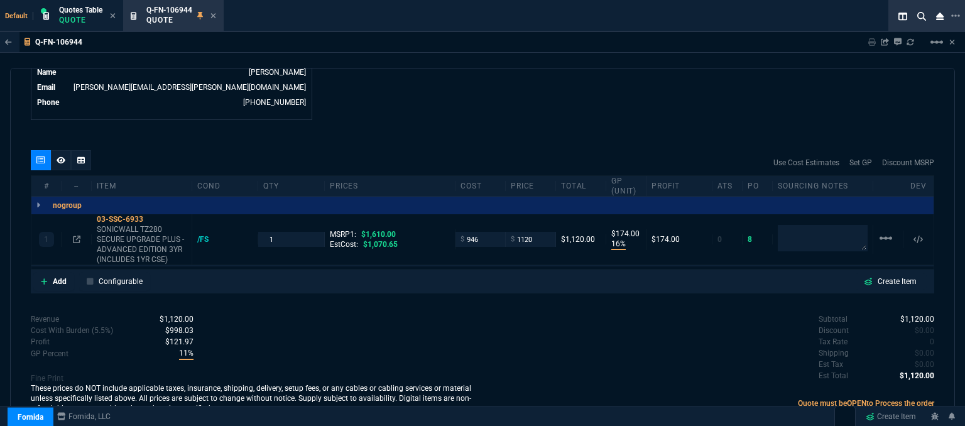
type input "30"
click at [216, 18] on icon at bounding box center [213, 15] width 5 height 5
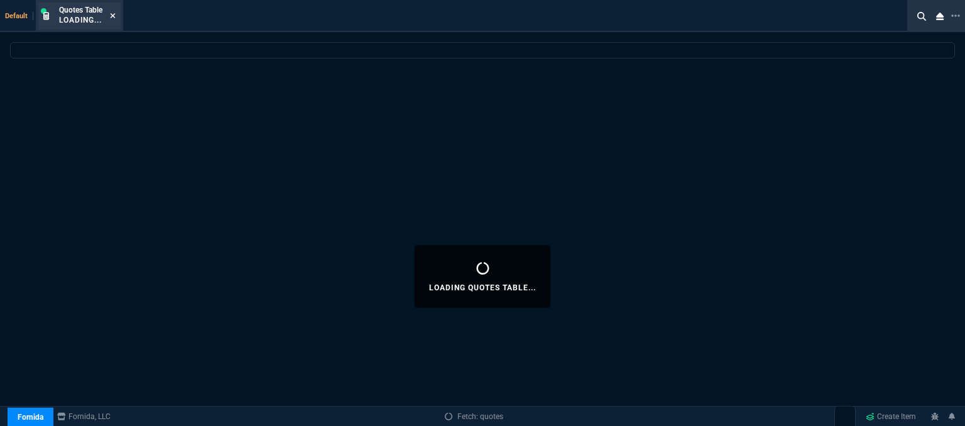
click at [116, 18] on div "Quotes Table Loading..." at bounding box center [79, 16] width 82 height 27
select select
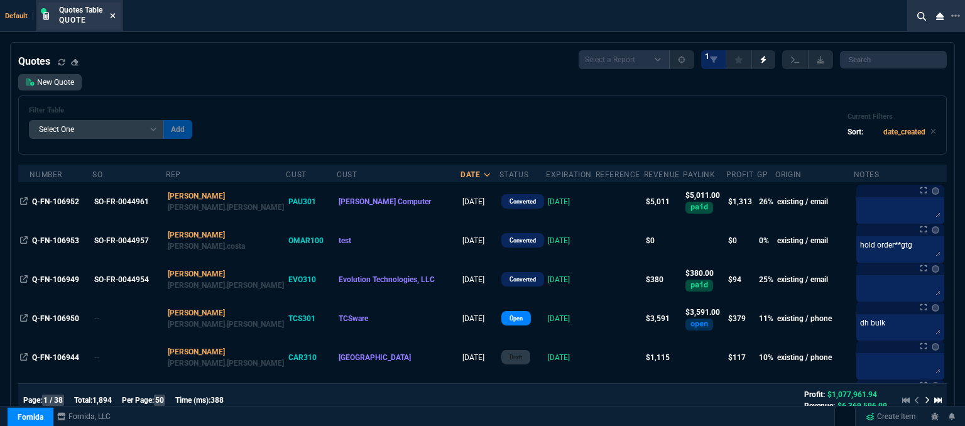
click at [116, 17] on icon at bounding box center [113, 15] width 5 height 5
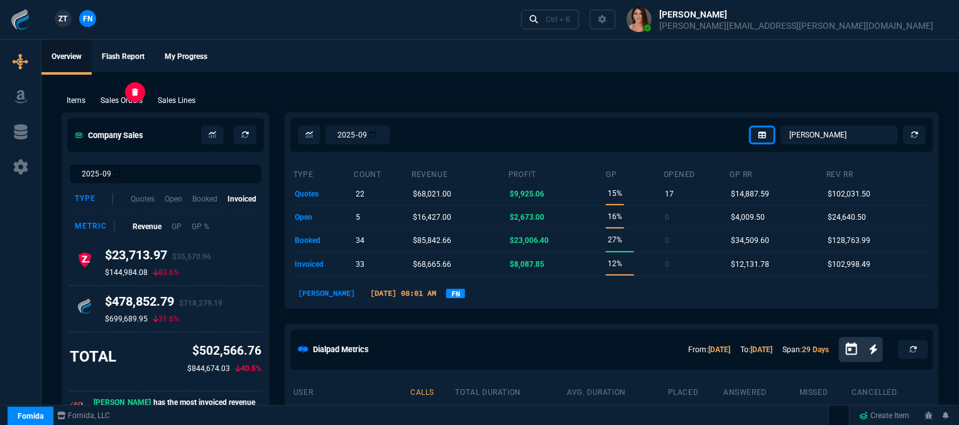
click at [130, 104] on p "Sales Orders" at bounding box center [122, 100] width 42 height 11
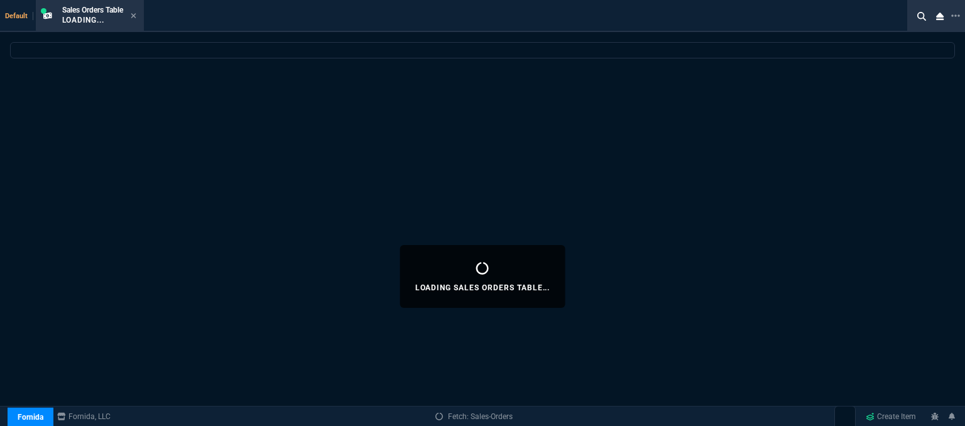
select select
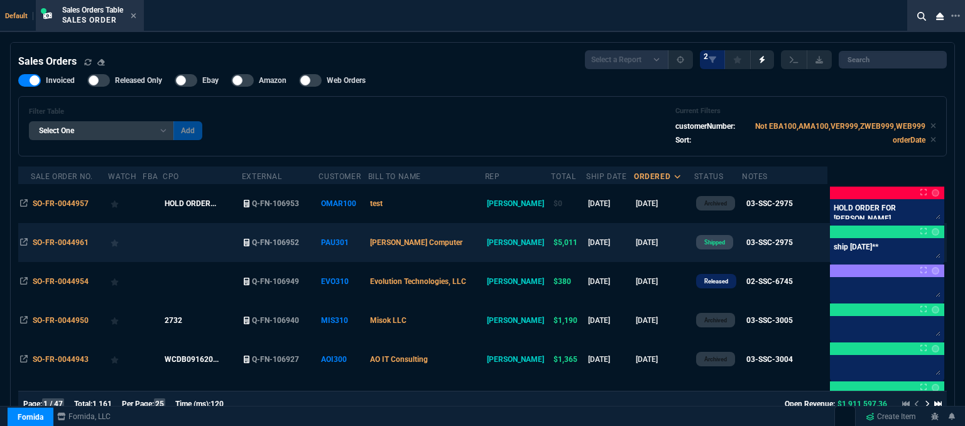
click at [475, 247] on td "[PERSON_NAME] Computer" at bounding box center [426, 242] width 117 height 39
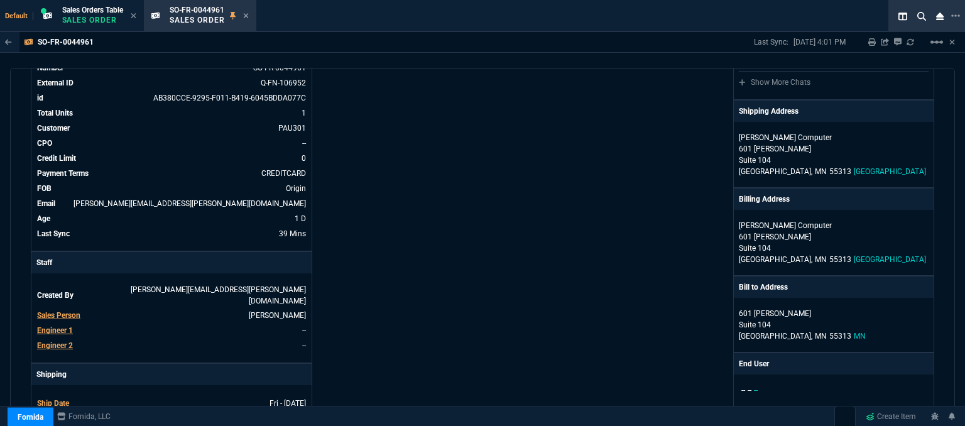
scroll to position [251, 0]
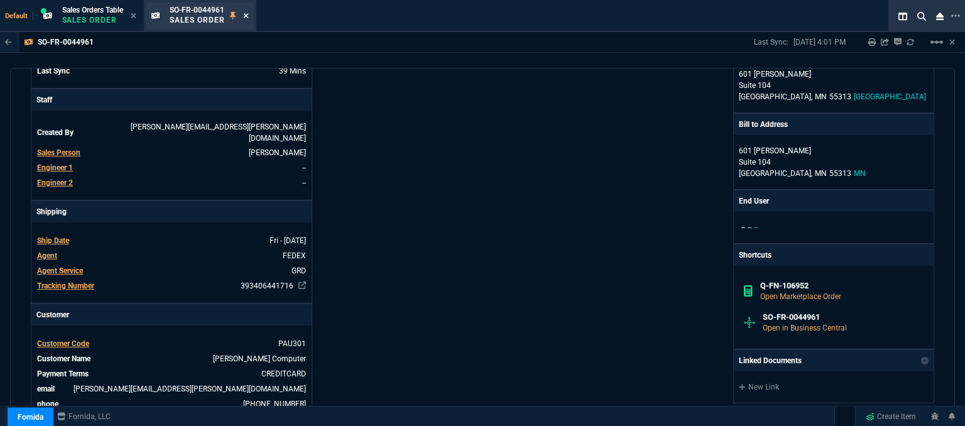
click at [246, 16] on icon at bounding box center [246, 16] width 6 height 8
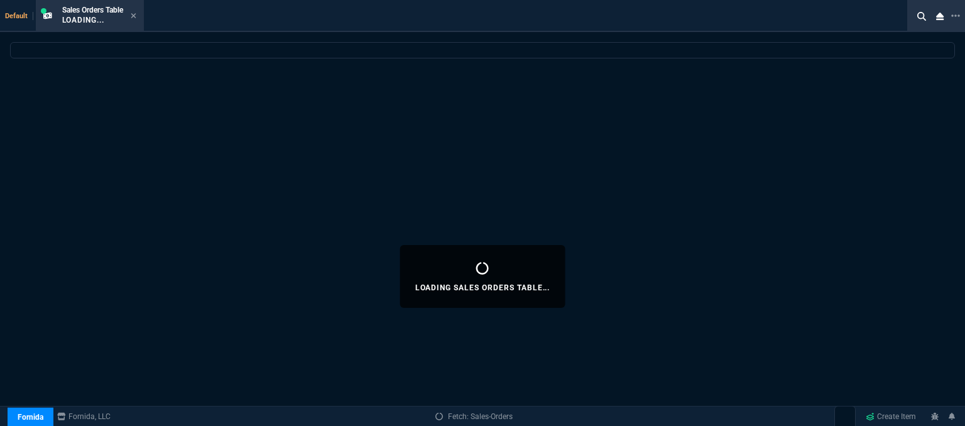
select select
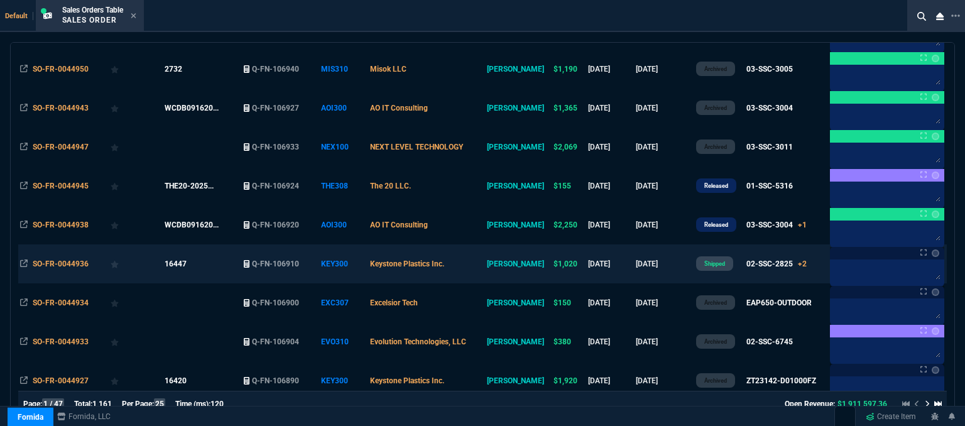
click at [478, 263] on td "Keystone Plastics Inc." at bounding box center [426, 263] width 117 height 39
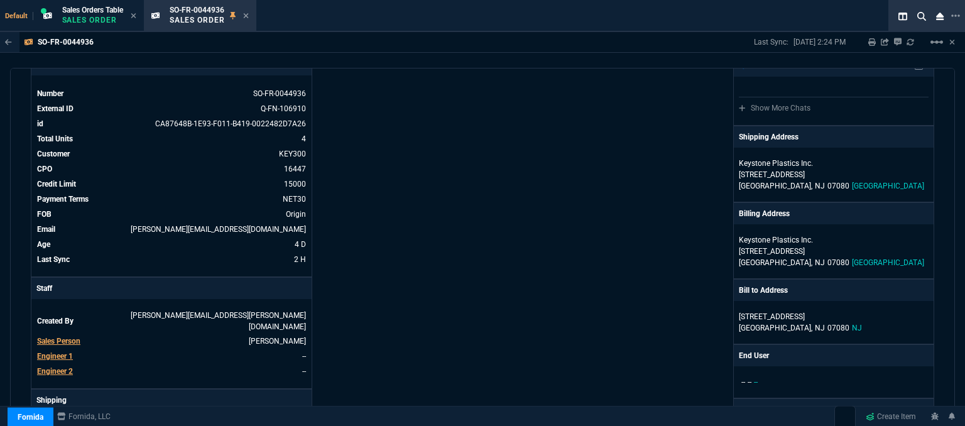
scroll to position [0, 0]
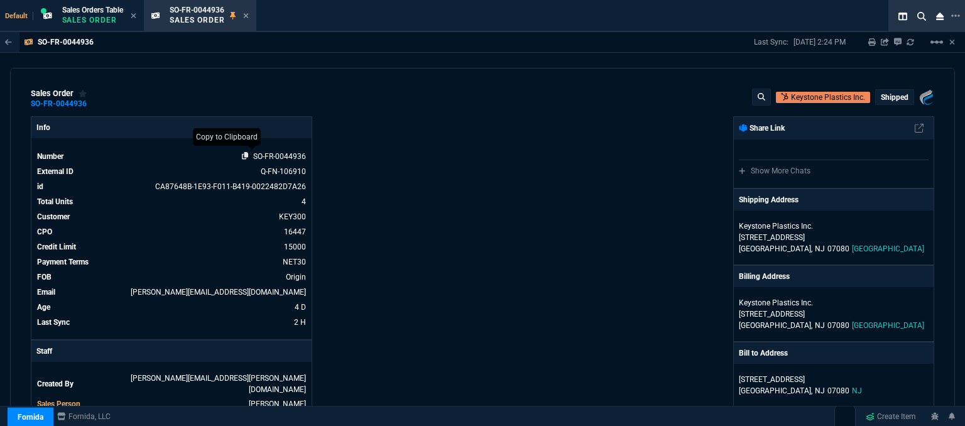
click at [244, 154] on icon at bounding box center [245, 156] width 7 height 8
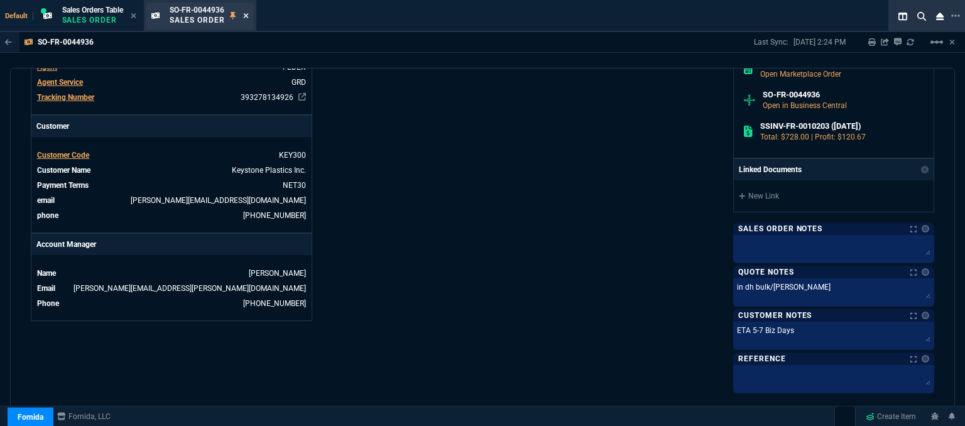
click at [248, 15] on icon at bounding box center [245, 15] width 5 height 5
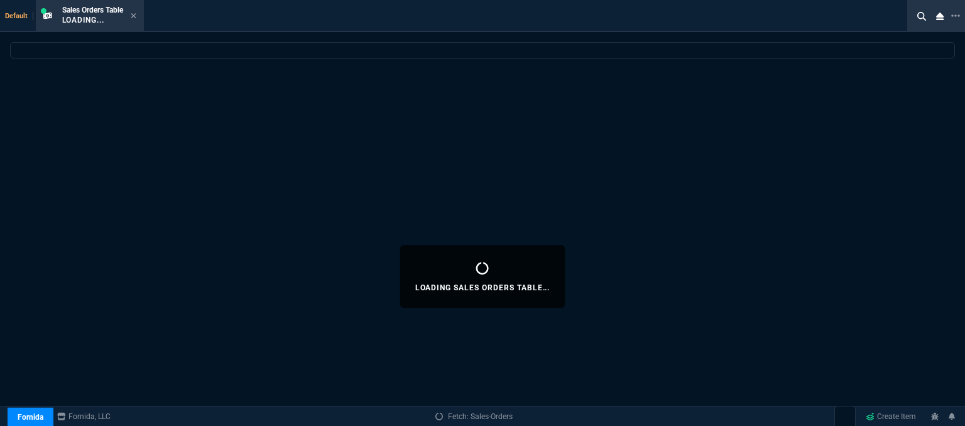
select select
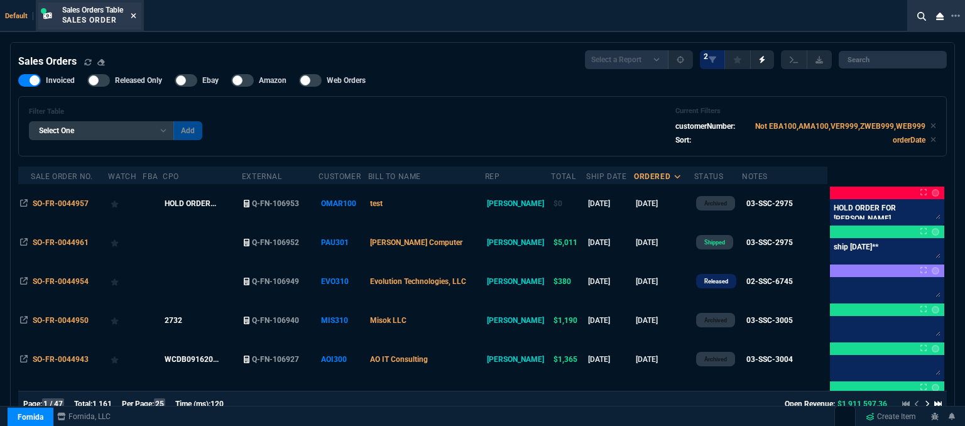
click at [134, 13] on icon at bounding box center [134, 16] width 6 height 8
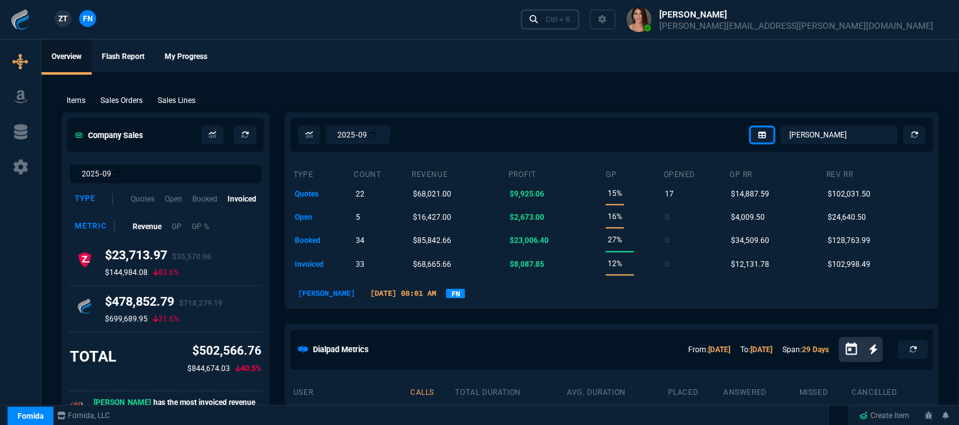
click at [571, 18] on div "Ctrl + K" at bounding box center [557, 19] width 25 height 10
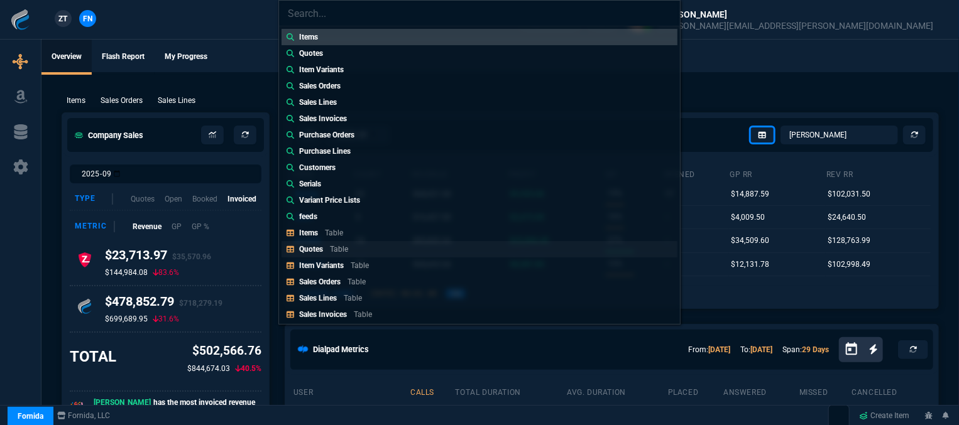
click at [342, 241] on link "Quotes Table" at bounding box center [480, 249] width 396 height 16
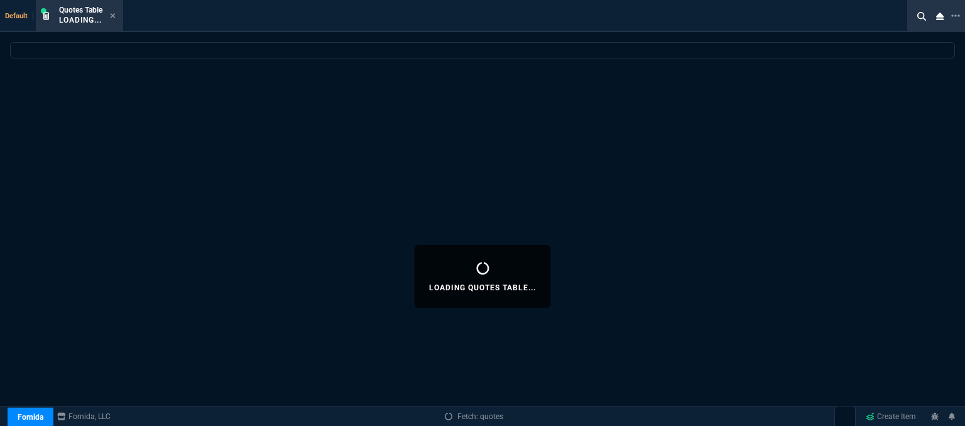
select select
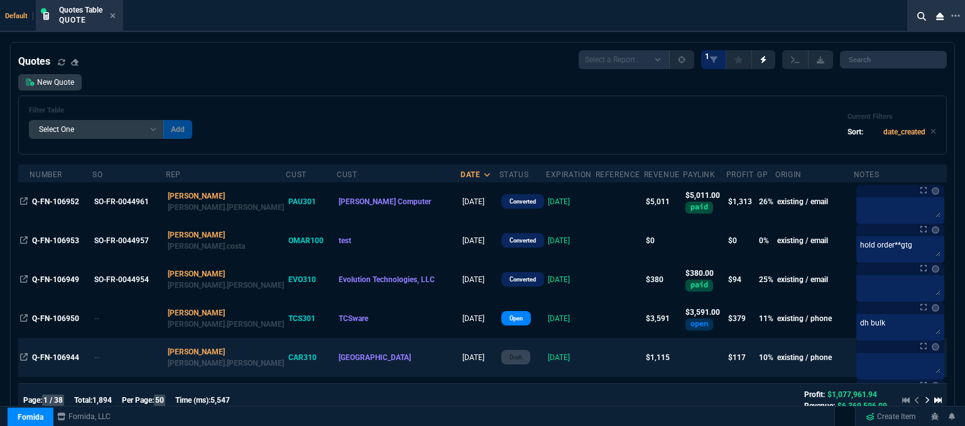
click at [596, 358] on td at bounding box center [620, 357] width 48 height 39
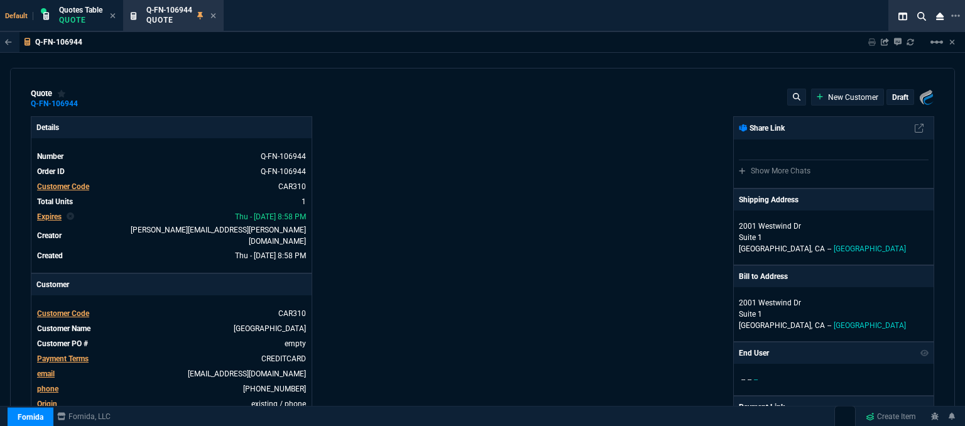
type input "16"
type input "174"
type input "1610"
type input "30"
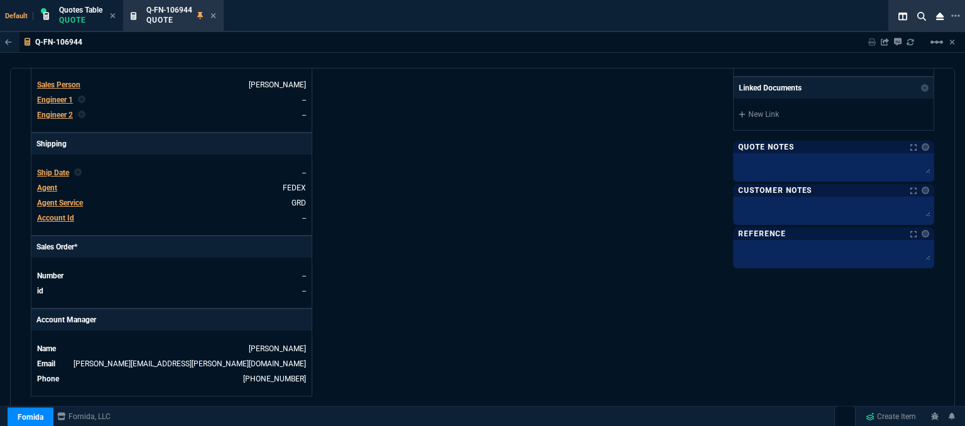
scroll to position [654, 0]
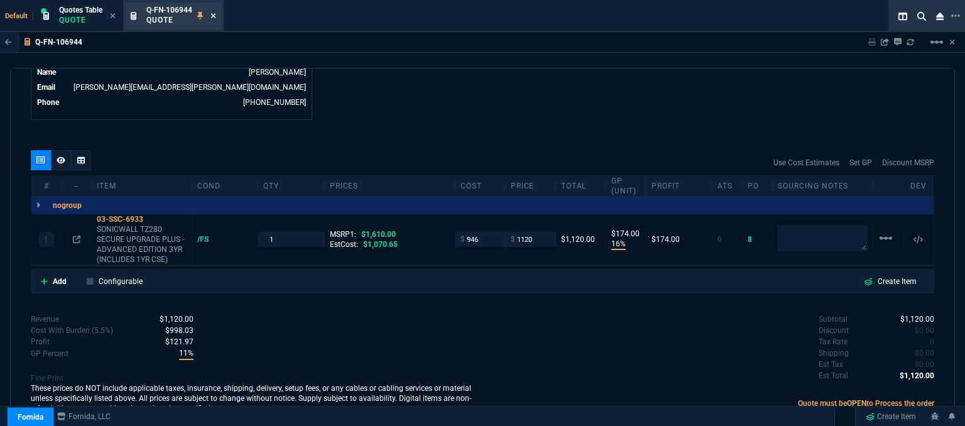
click at [215, 18] on icon at bounding box center [214, 16] width 6 height 8
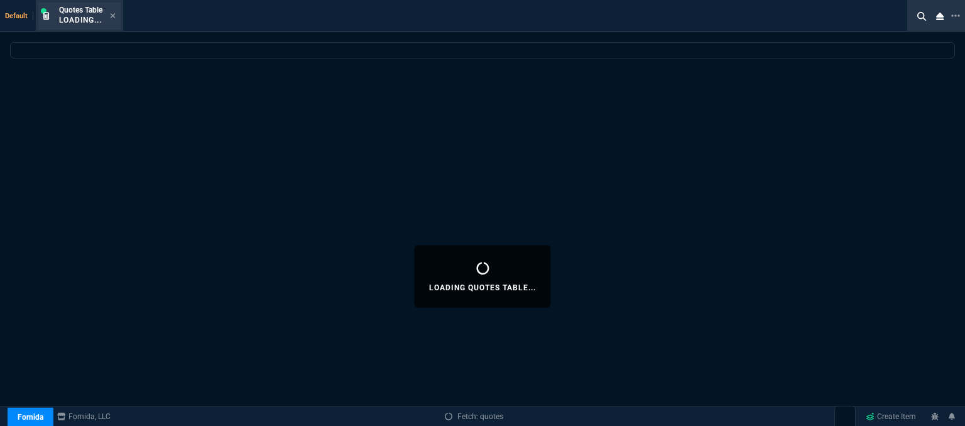
select select
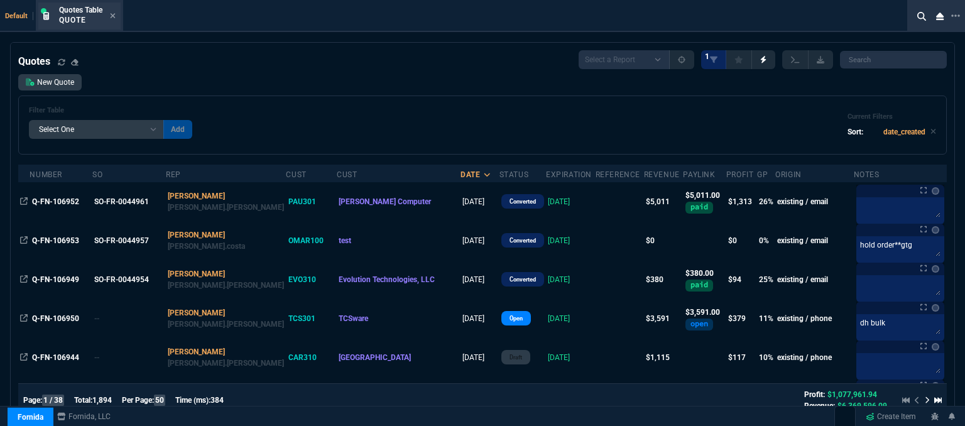
click at [116, 14] on div "Quotes Table Quote" at bounding box center [79, 16] width 82 height 27
click at [109, 15] on div "Quotes Table Quote" at bounding box center [87, 16] width 57 height 22
click at [113, 20] on fa-icon at bounding box center [113, 16] width 6 height 9
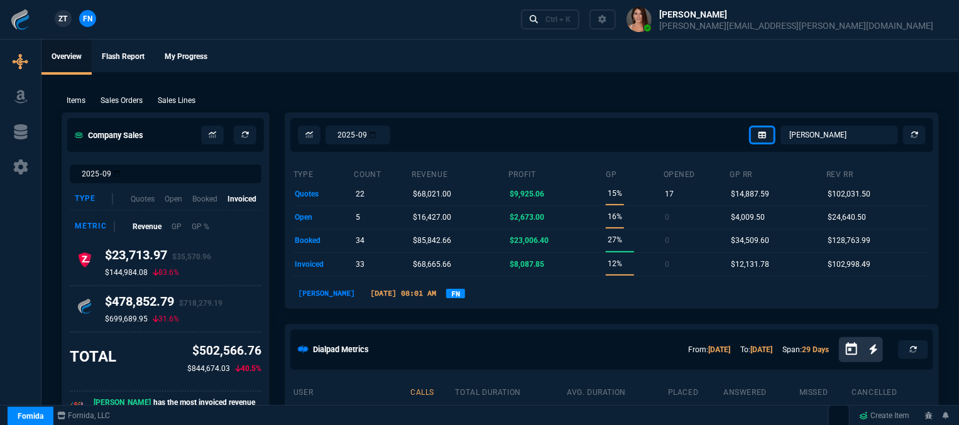
drag, startPoint x: 123, startPoint y: 93, endPoint x: 128, endPoint y: 109, distance: 16.3
click at [123, 94] on div "Items Sales Orders Sales Lines Add Link" at bounding box center [500, 99] width 877 height 15
click at [128, 103] on p "Sales Orders" at bounding box center [122, 100] width 42 height 11
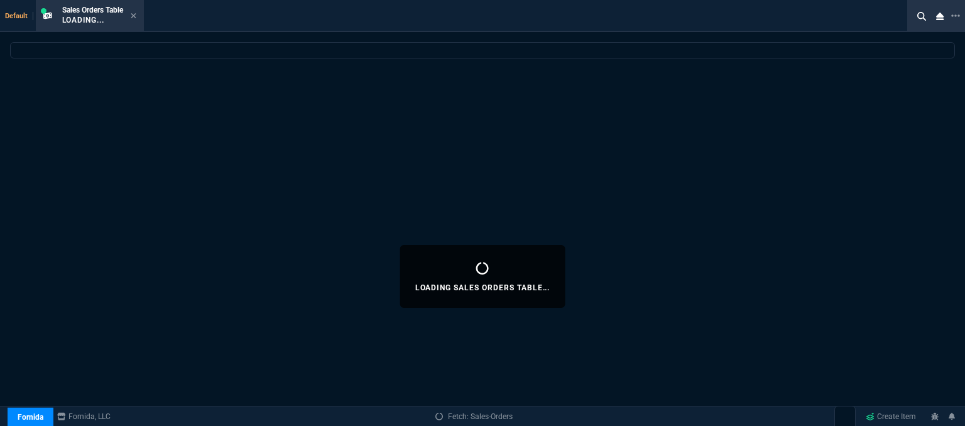
select select
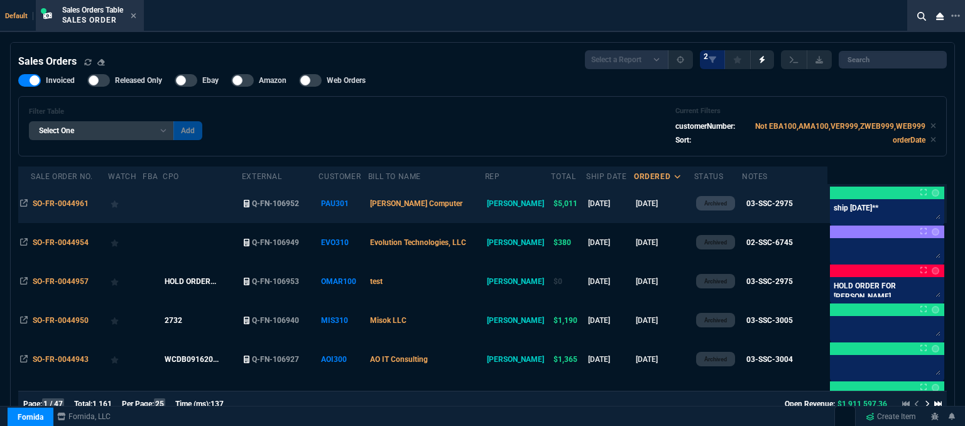
click at [483, 207] on td "[PERSON_NAME] Computer" at bounding box center [426, 203] width 117 height 39
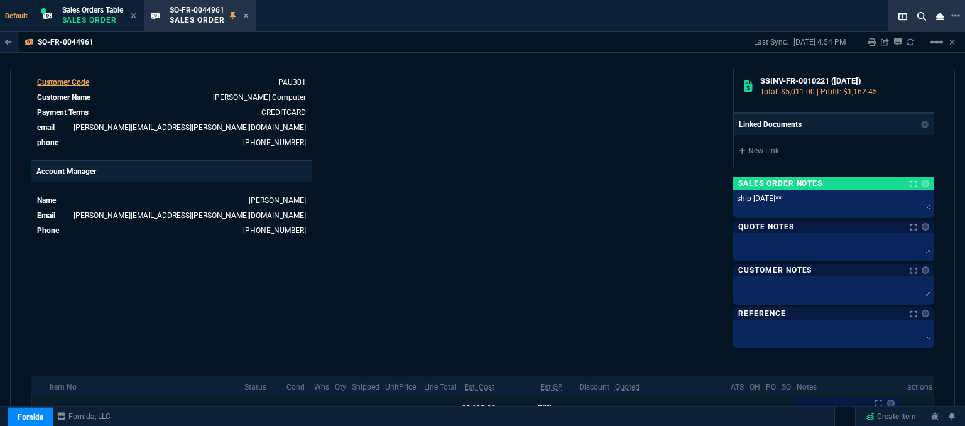
scroll to position [628, 0]
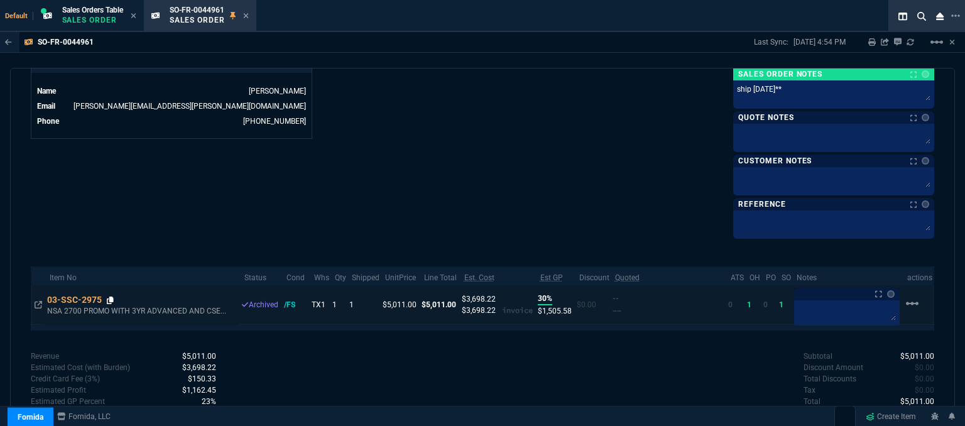
click at [114, 297] on icon at bounding box center [110, 301] width 7 height 8
click at [108, 297] on icon at bounding box center [110, 301] width 7 height 8
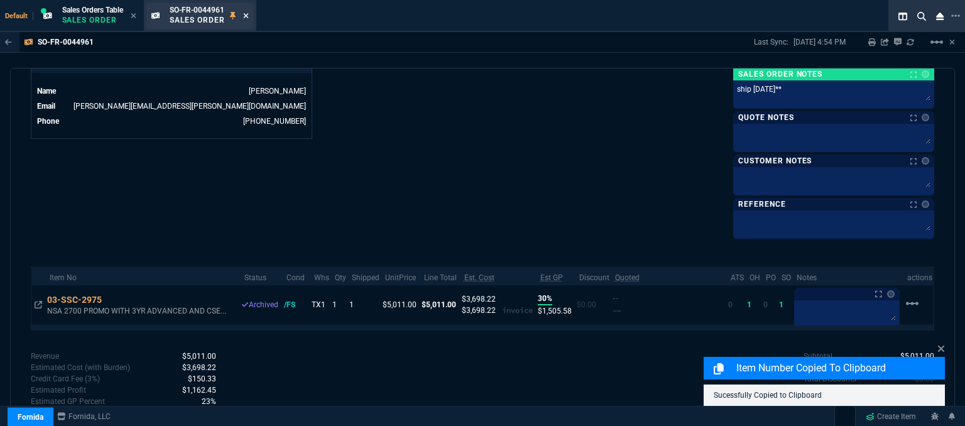
click at [248, 14] on icon at bounding box center [245, 15] width 5 height 5
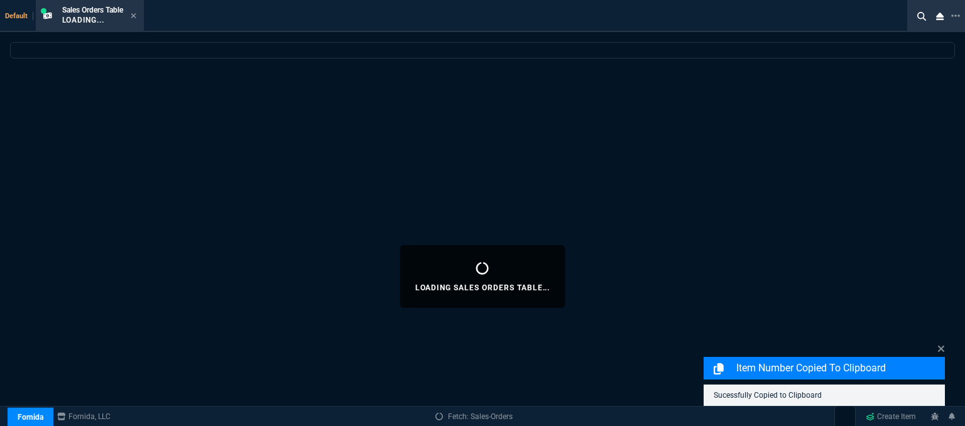
select select
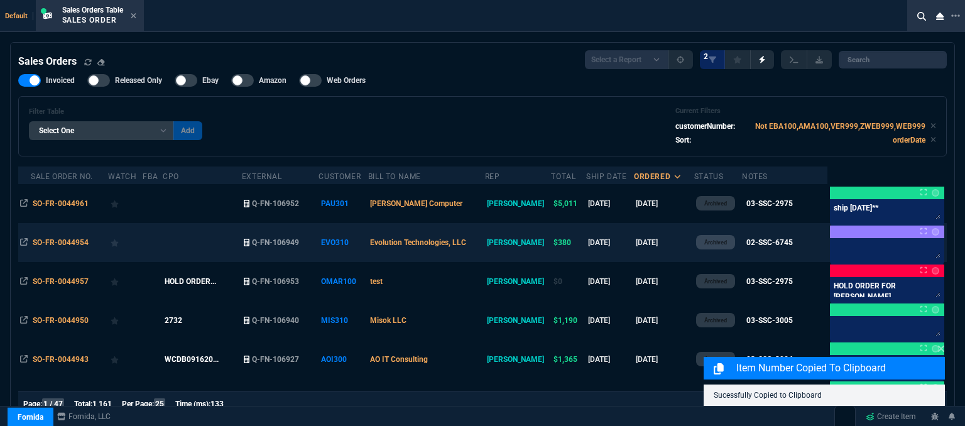
click at [485, 247] on td "Evolution Technologies, LLC" at bounding box center [426, 242] width 117 height 39
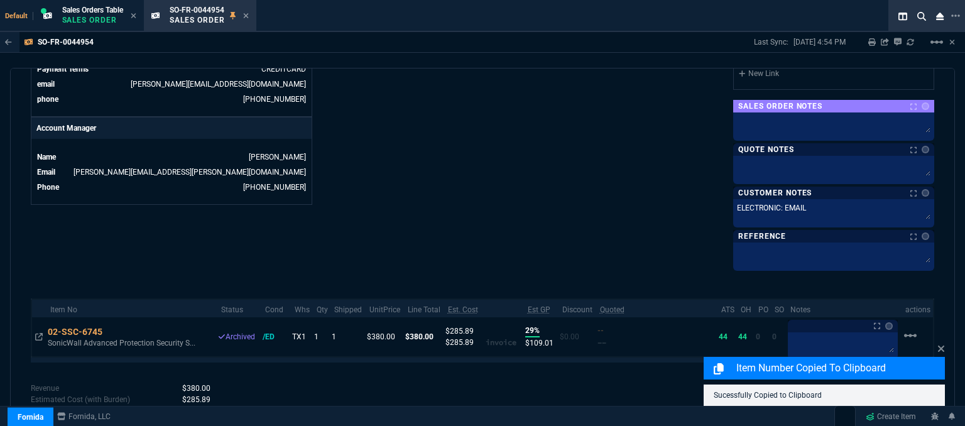
scroll to position [609, 0]
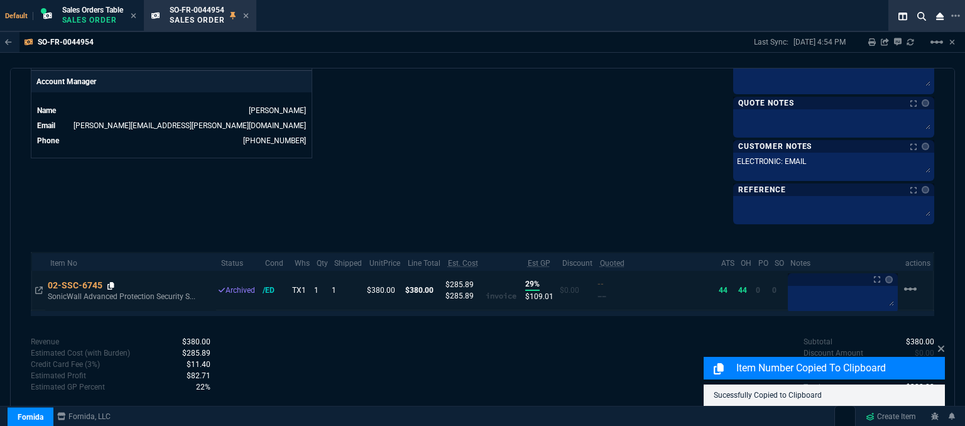
click at [111, 282] on icon at bounding box center [110, 286] width 7 height 8
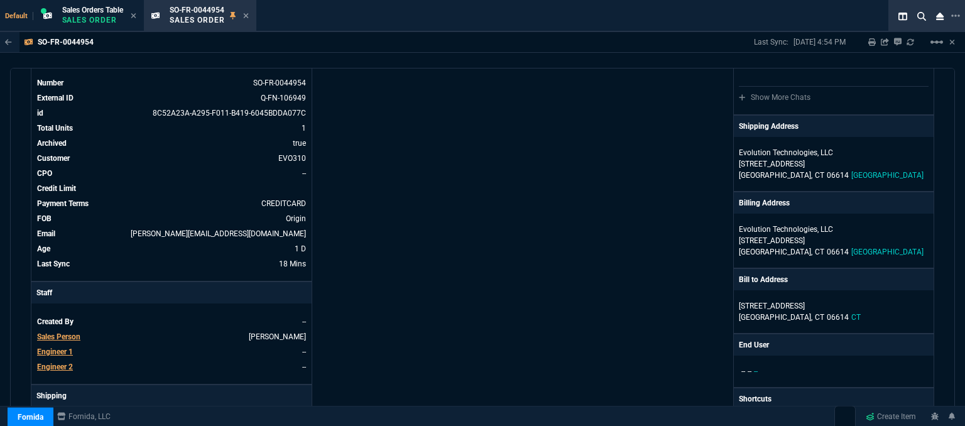
scroll to position [0, 0]
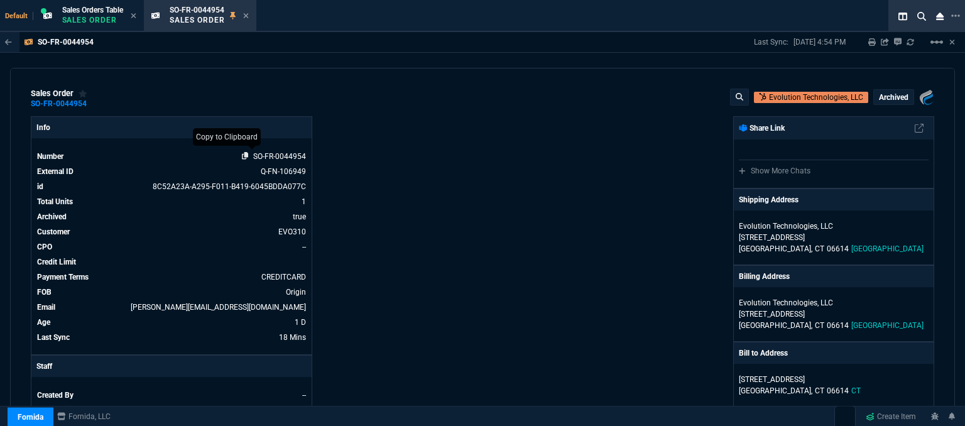
click at [242, 156] on icon at bounding box center [245, 156] width 7 height 8
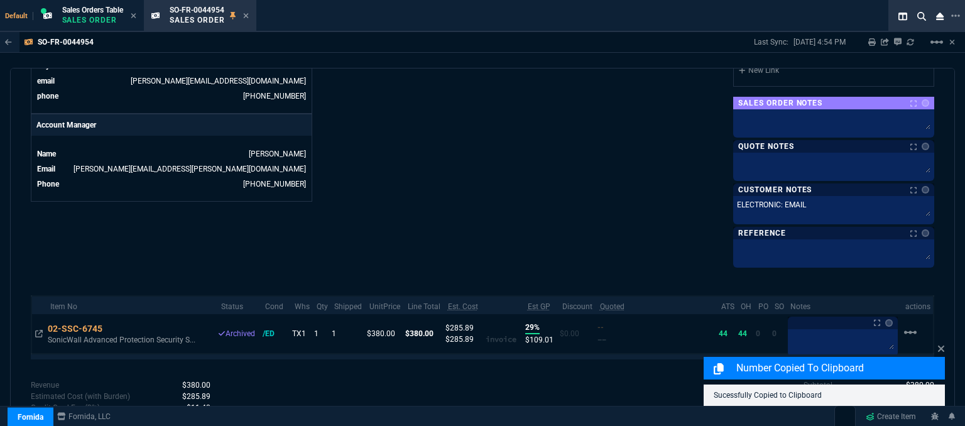
scroll to position [609, 0]
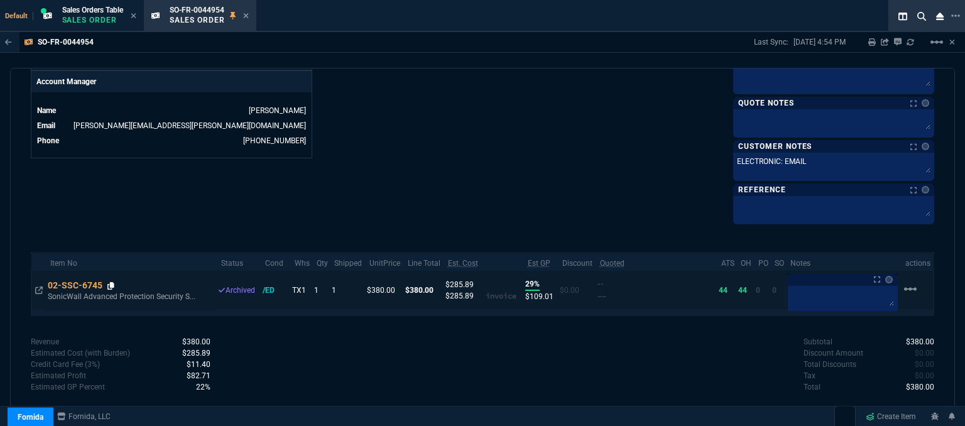
click at [110, 282] on icon at bounding box center [110, 286] width 7 height 8
click at [114, 284] on icon at bounding box center [110, 286] width 7 height 8
click at [111, 282] on icon at bounding box center [110, 286] width 7 height 8
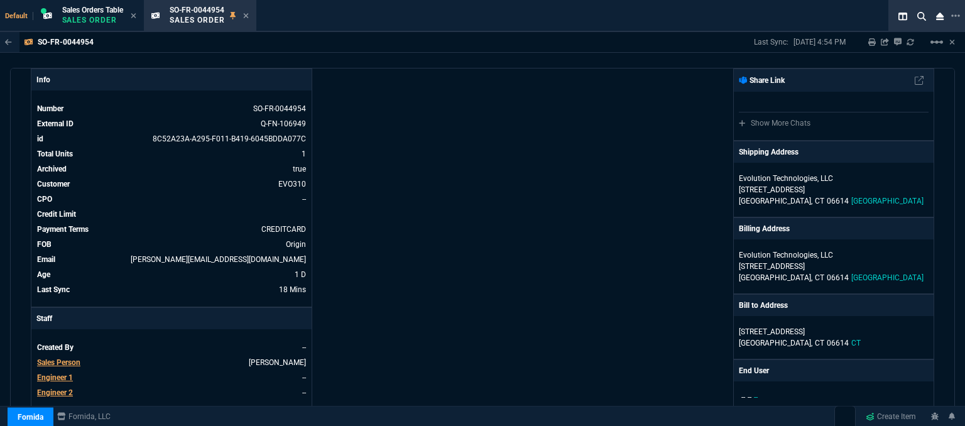
scroll to position [0, 0]
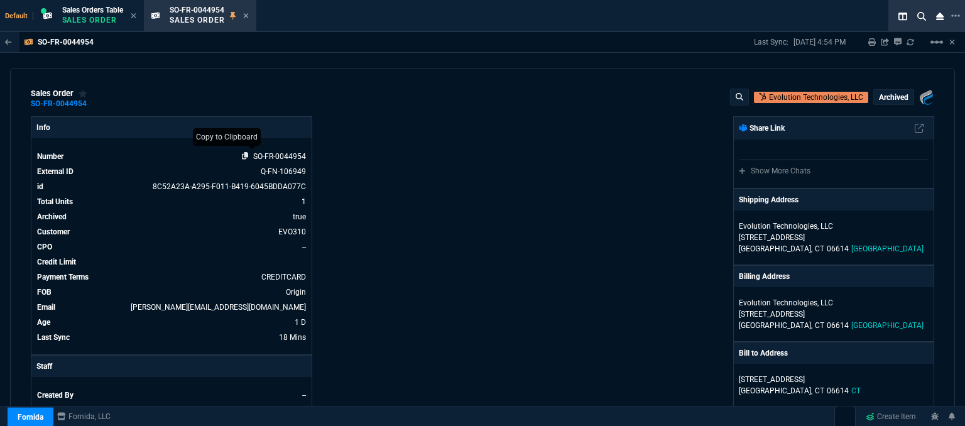
click at [243, 154] on icon at bounding box center [245, 156] width 7 height 8
click at [249, 13] on icon at bounding box center [246, 16] width 6 height 8
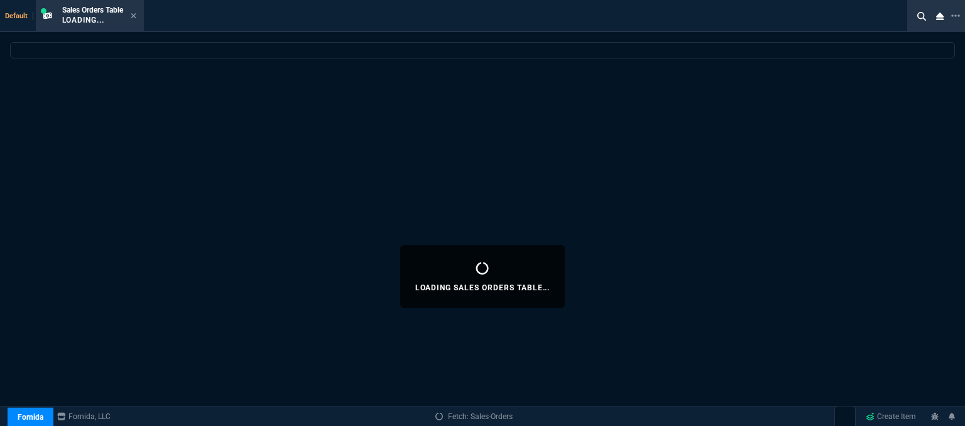
click at [136, 16] on icon at bounding box center [133, 15] width 5 height 5
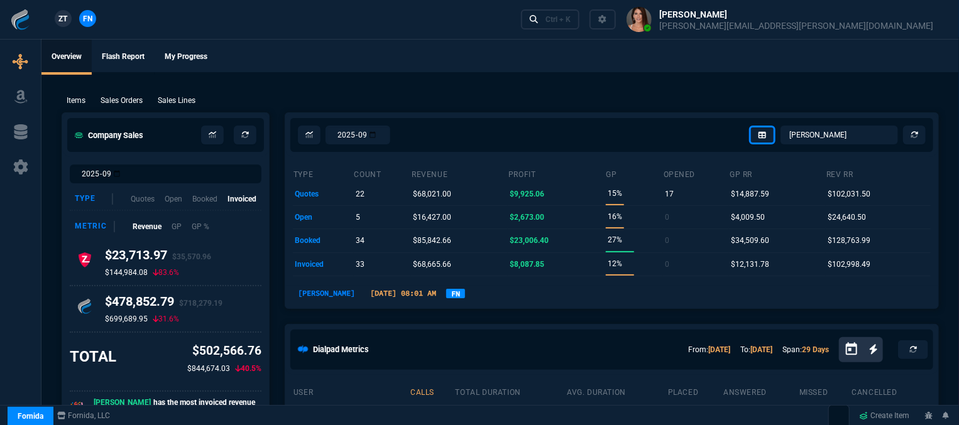
click at [120, 93] on div "Items Sales Orders Sales Lines Add Link" at bounding box center [500, 99] width 877 height 15
drag, startPoint x: 122, startPoint y: 106, endPoint x: 122, endPoint y: 99, distance: 7.5
click at [122, 106] on p "Sales Orders" at bounding box center [122, 100] width 42 height 11
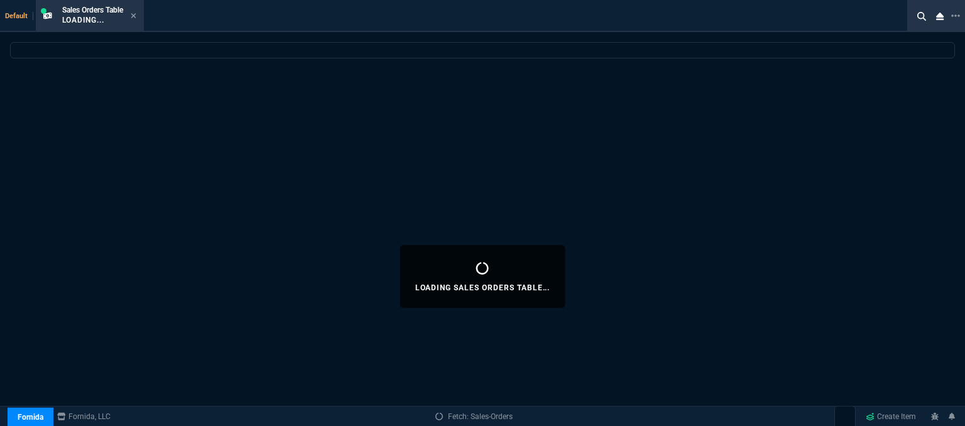
click at [122, 99] on div "Loading Sales Orders Table..." at bounding box center [482, 276] width 965 height 468
select select
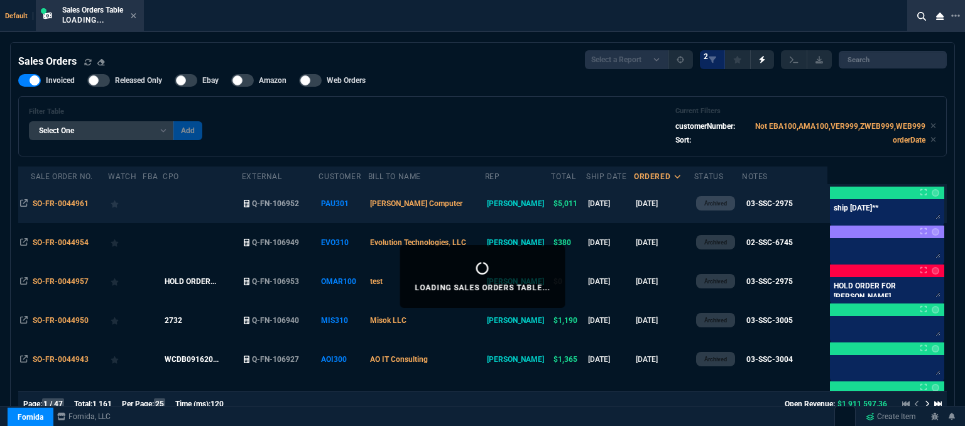
click at [466, 200] on td "[PERSON_NAME] Computer" at bounding box center [426, 203] width 117 height 39
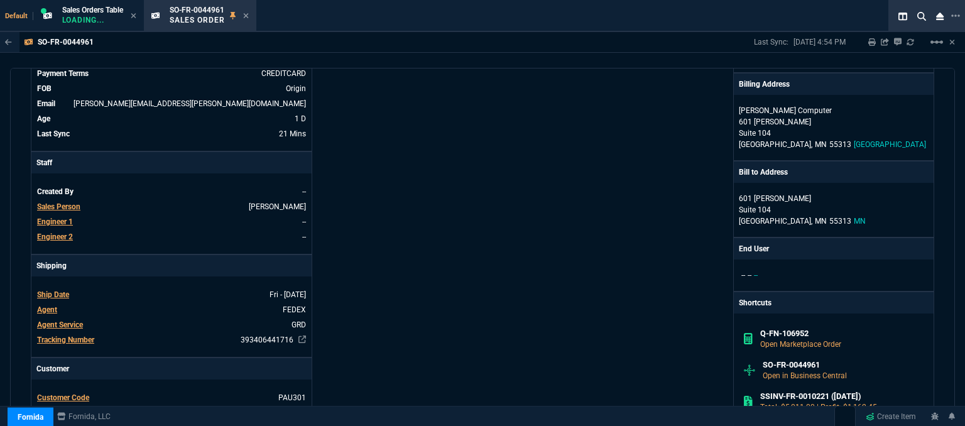
scroll to position [251, 0]
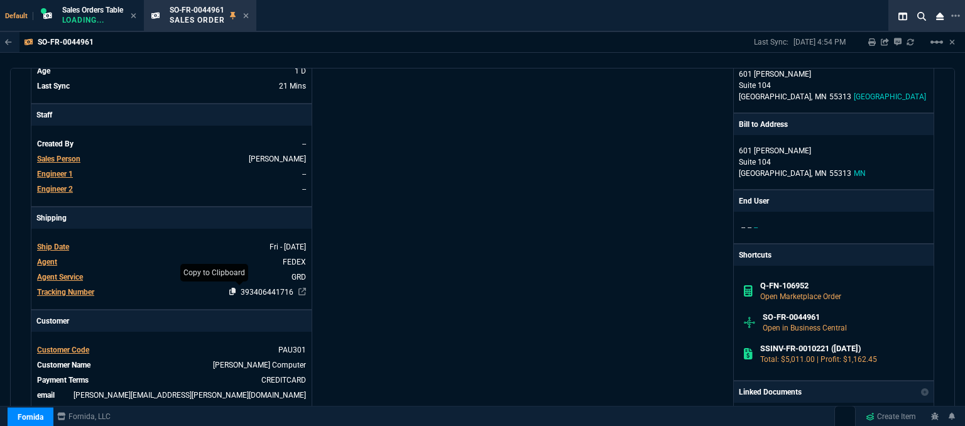
click at [229, 290] on icon at bounding box center [232, 292] width 7 height 8
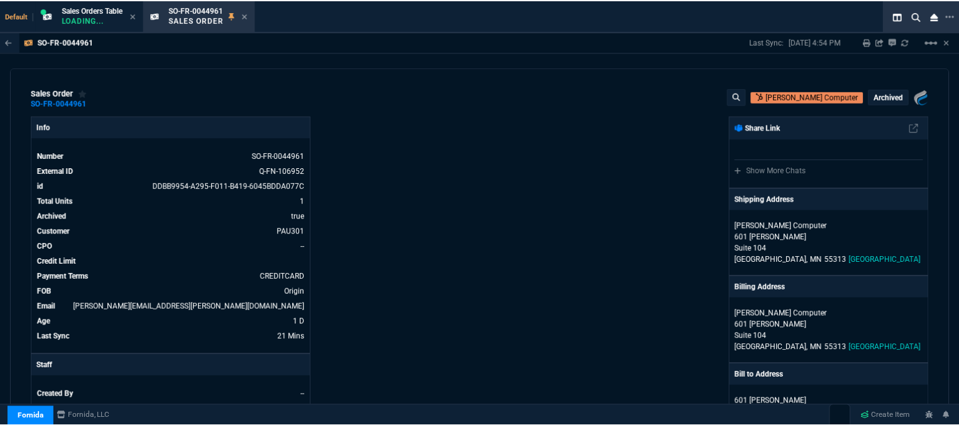
scroll to position [440, 0]
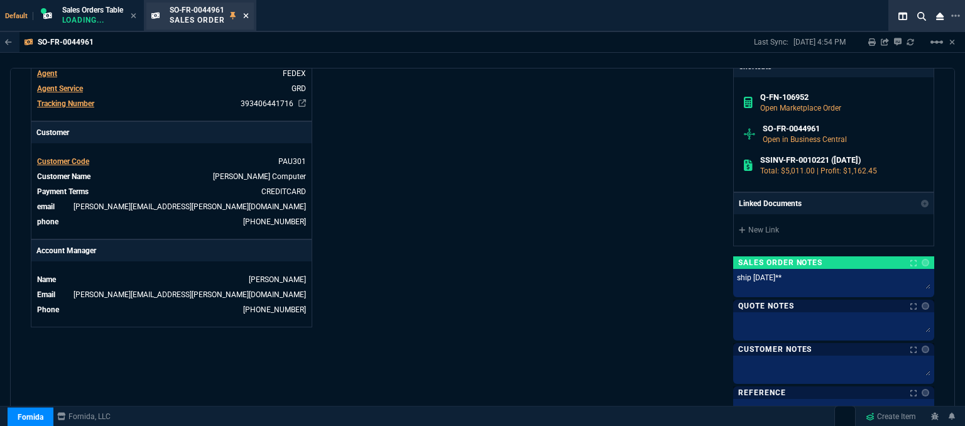
click at [249, 15] on icon at bounding box center [246, 16] width 6 height 8
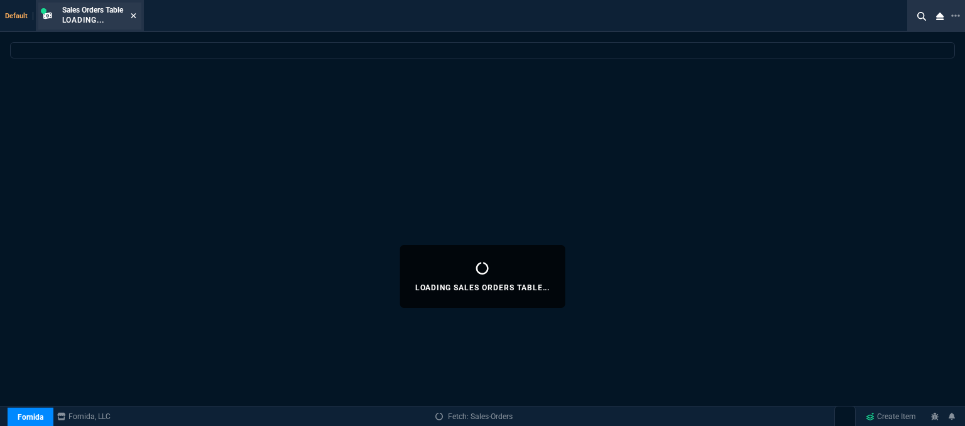
select select
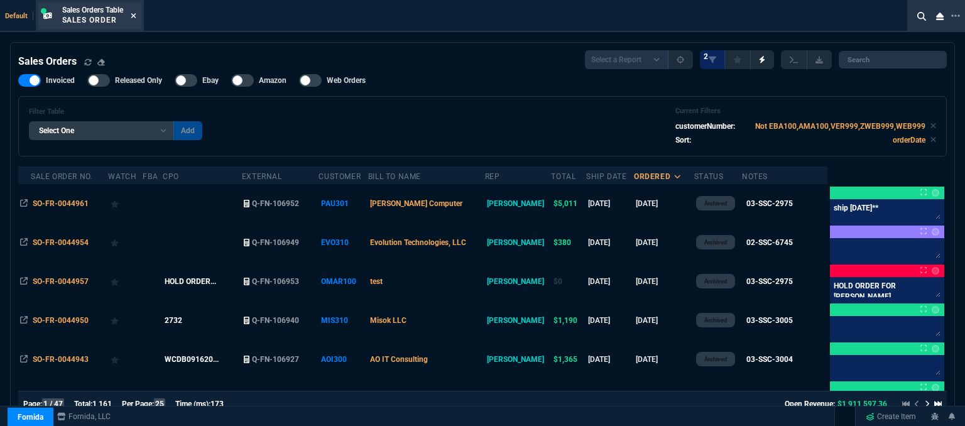
click at [134, 16] on icon at bounding box center [134, 16] width 6 height 8
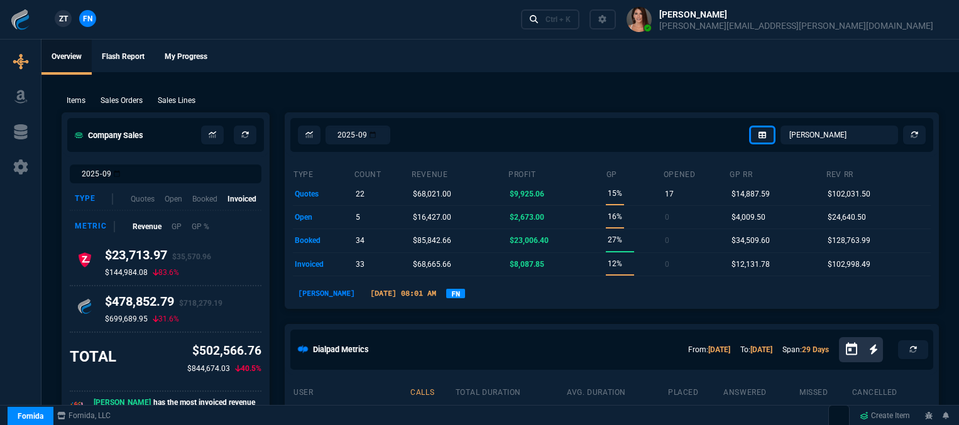
select select "12: [PERSON_NAME]"
click at [104, 101] on p "Sales Orders" at bounding box center [122, 100] width 42 height 11
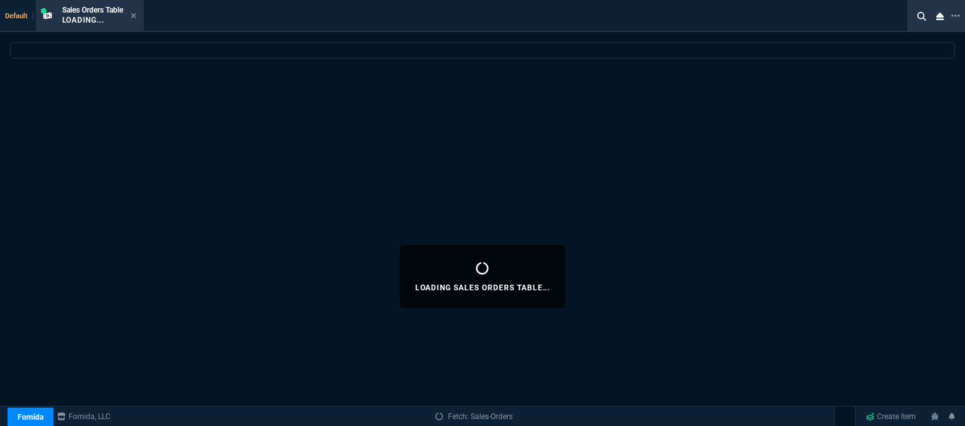
select select
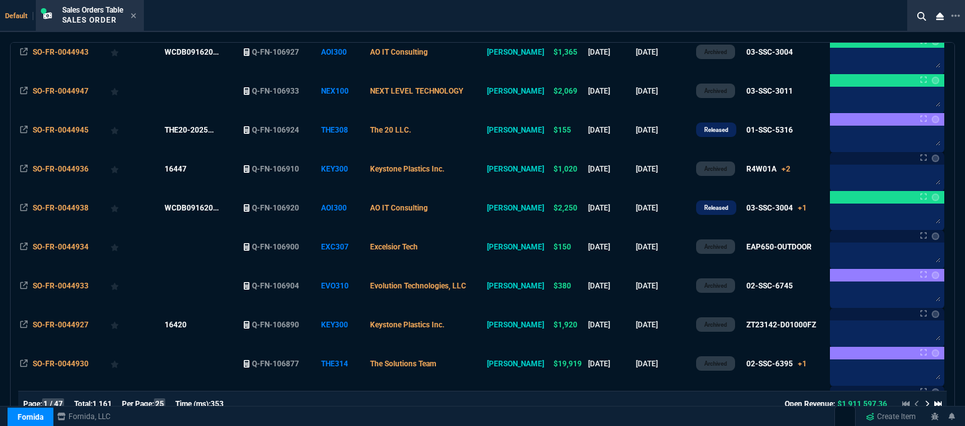
scroll to position [314, 0]
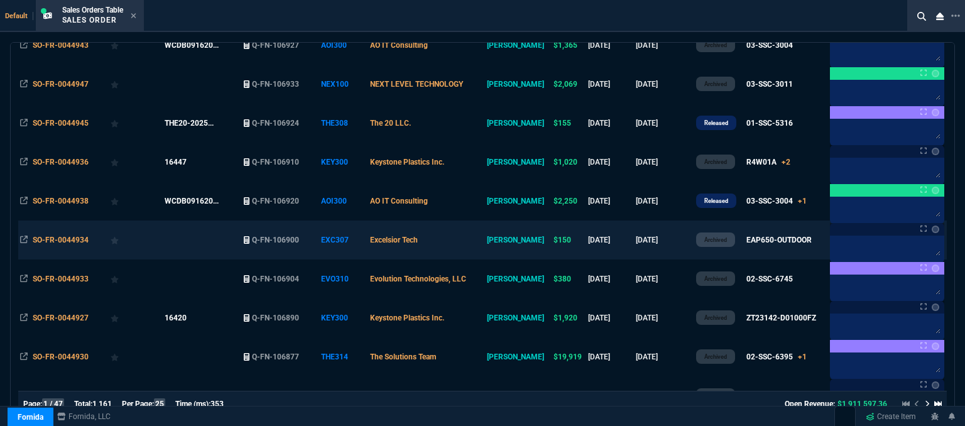
click at [476, 238] on td "Excelsior Tech" at bounding box center [426, 240] width 117 height 39
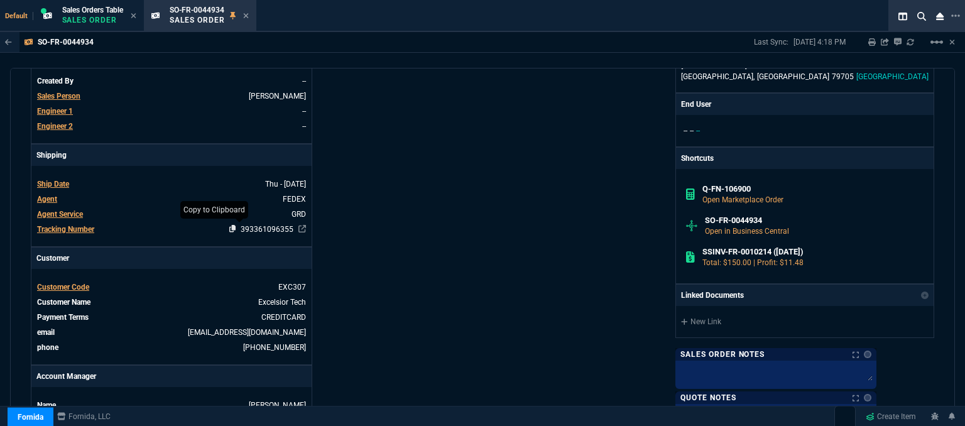
click at [229, 226] on icon at bounding box center [232, 229] width 7 height 8
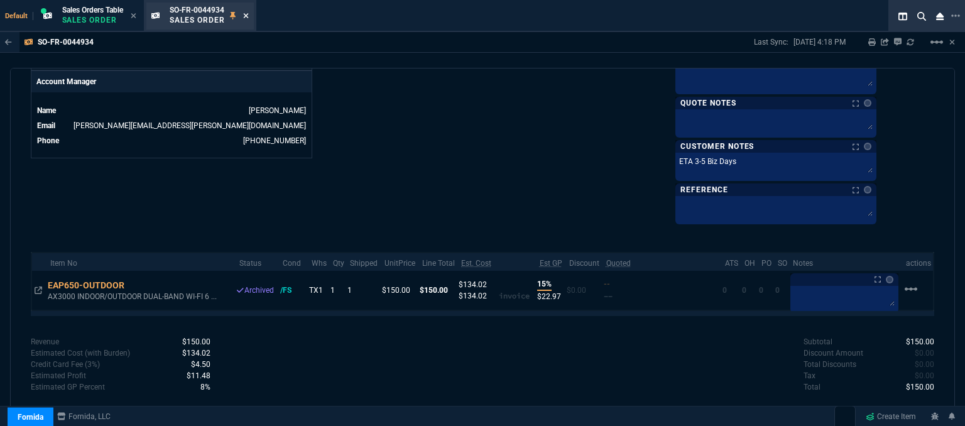
click at [248, 16] on icon at bounding box center [245, 15] width 5 height 5
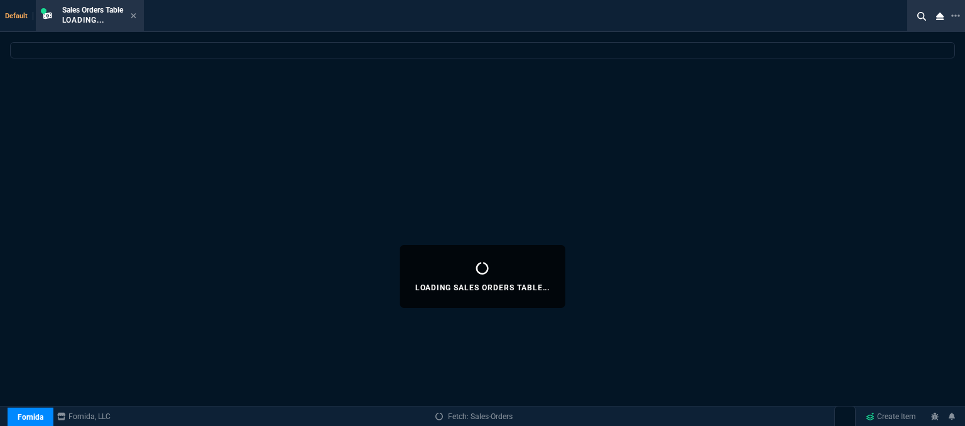
select select
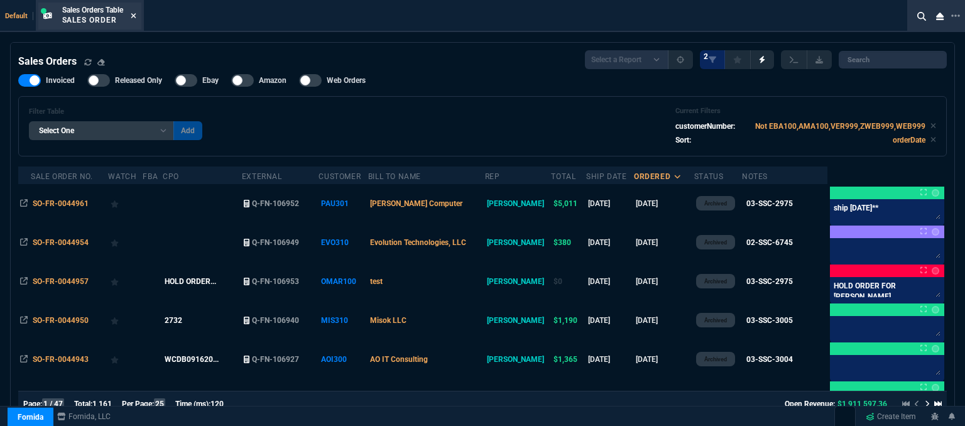
click at [136, 14] on icon at bounding box center [133, 15] width 5 height 5
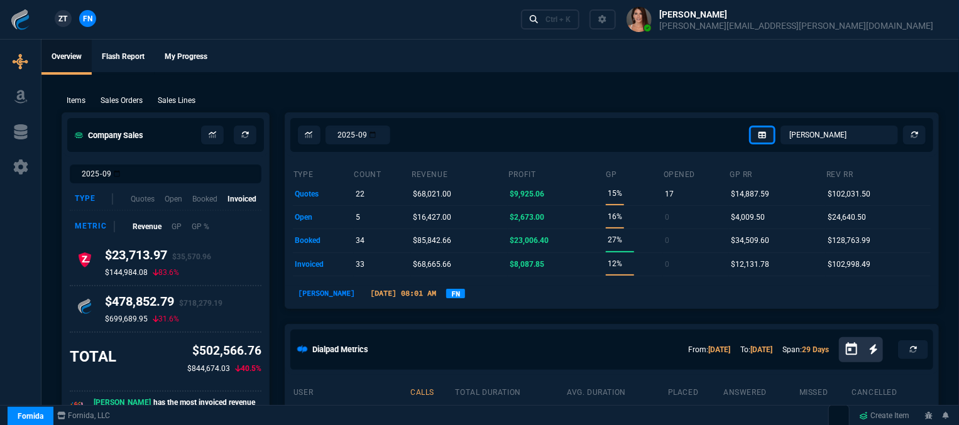
click at [135, 101] on p "Sales Orders" at bounding box center [122, 100] width 42 height 11
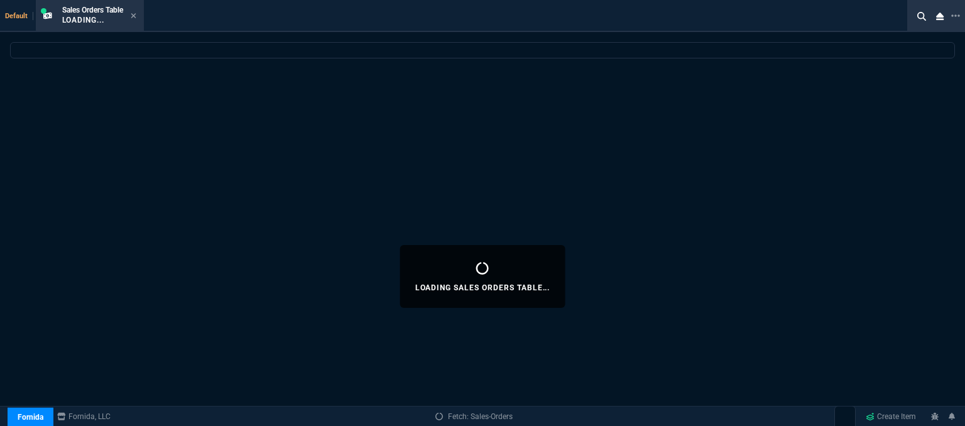
select select
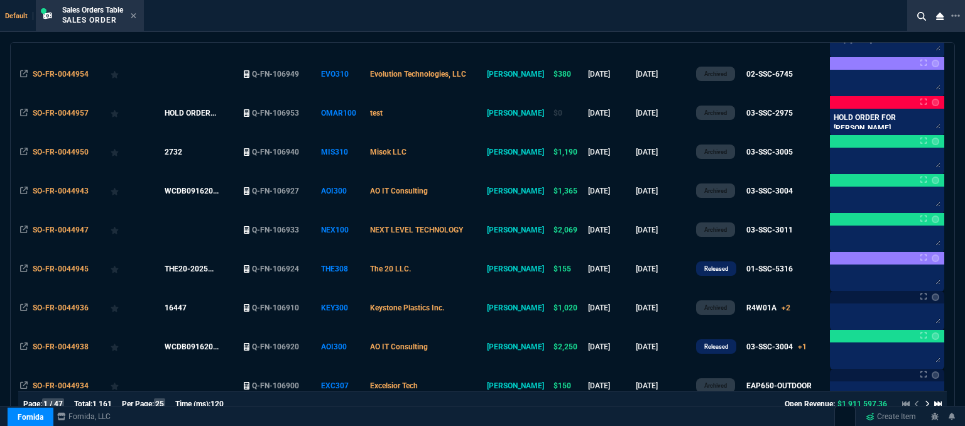
scroll to position [189, 0]
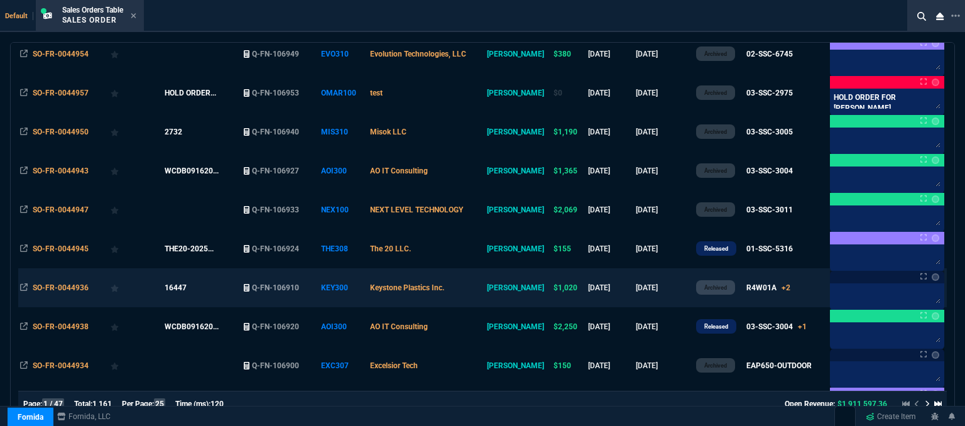
click at [485, 285] on td "Keystone Plastics Inc." at bounding box center [426, 287] width 117 height 39
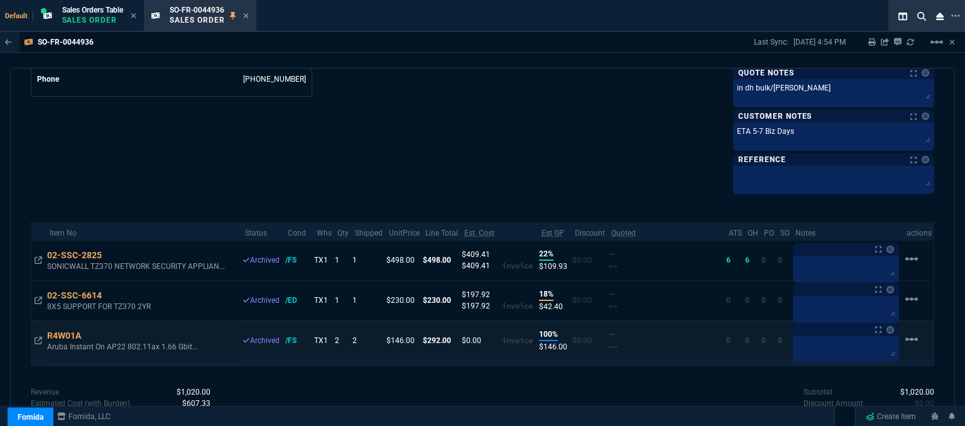
scroll to position [721, 0]
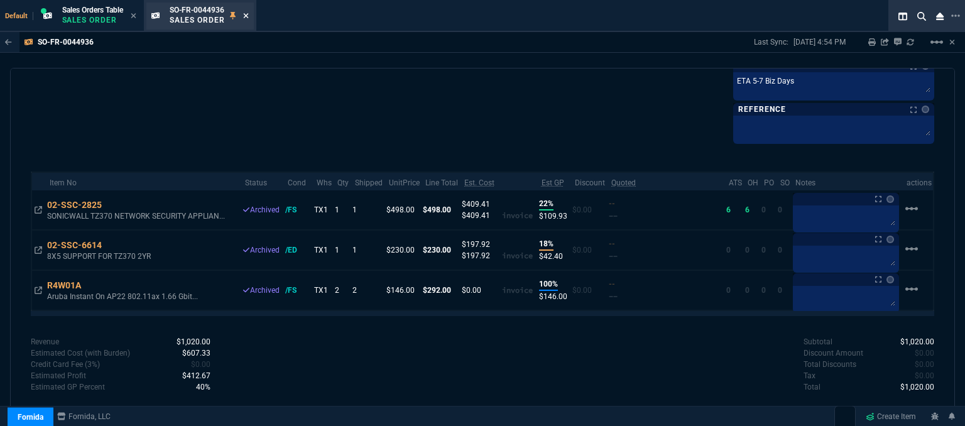
click at [245, 16] on icon at bounding box center [246, 16] width 6 height 8
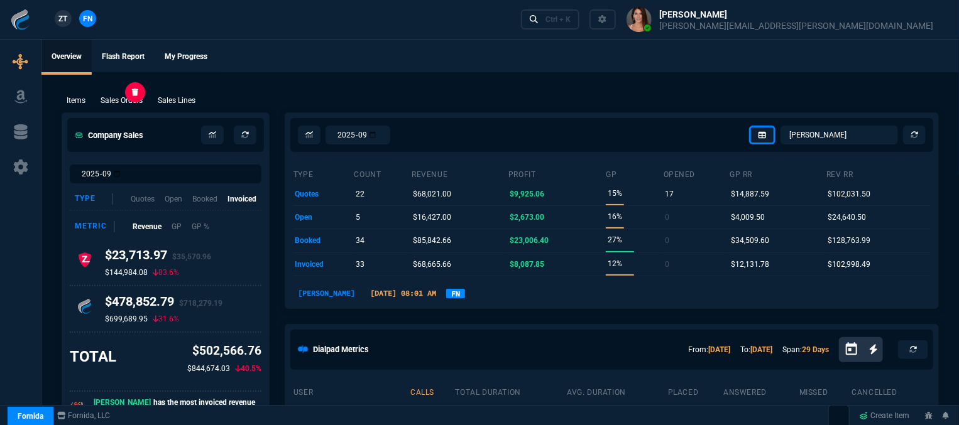
click at [123, 98] on p "Sales Orders" at bounding box center [122, 100] width 42 height 11
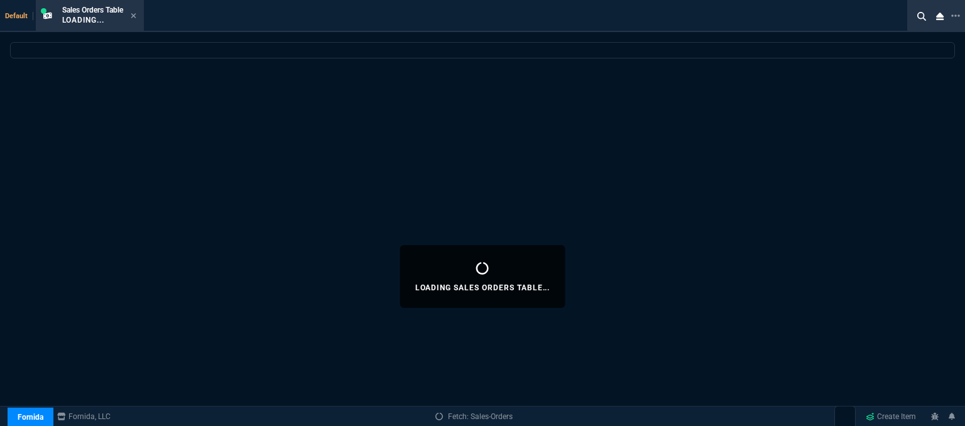
select select
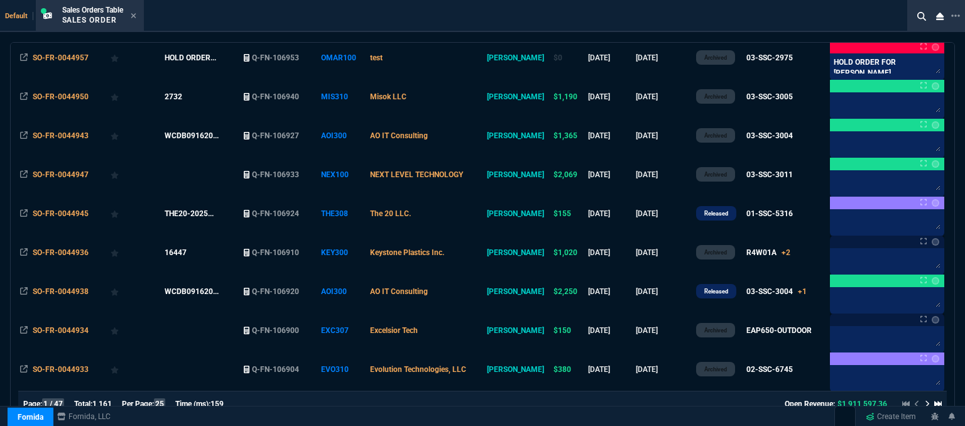
scroll to position [314, 0]
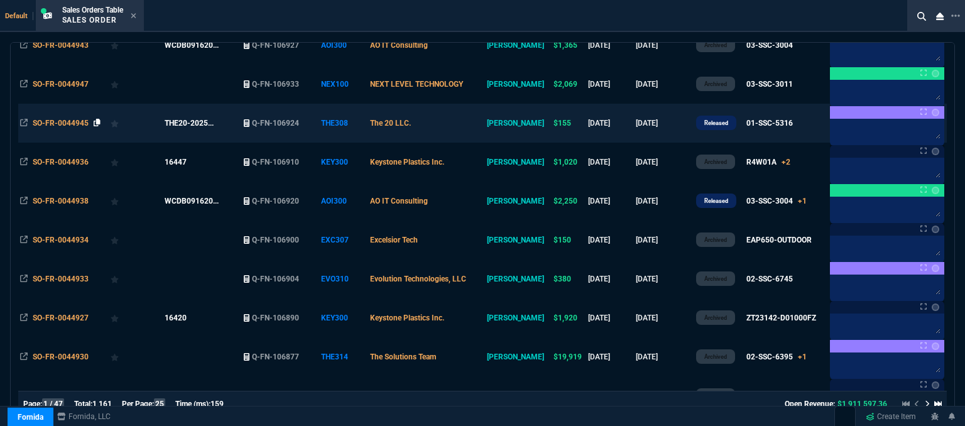
click at [95, 123] on icon at bounding box center [97, 123] width 7 height 8
